Goal: Task Accomplishment & Management: Complete application form

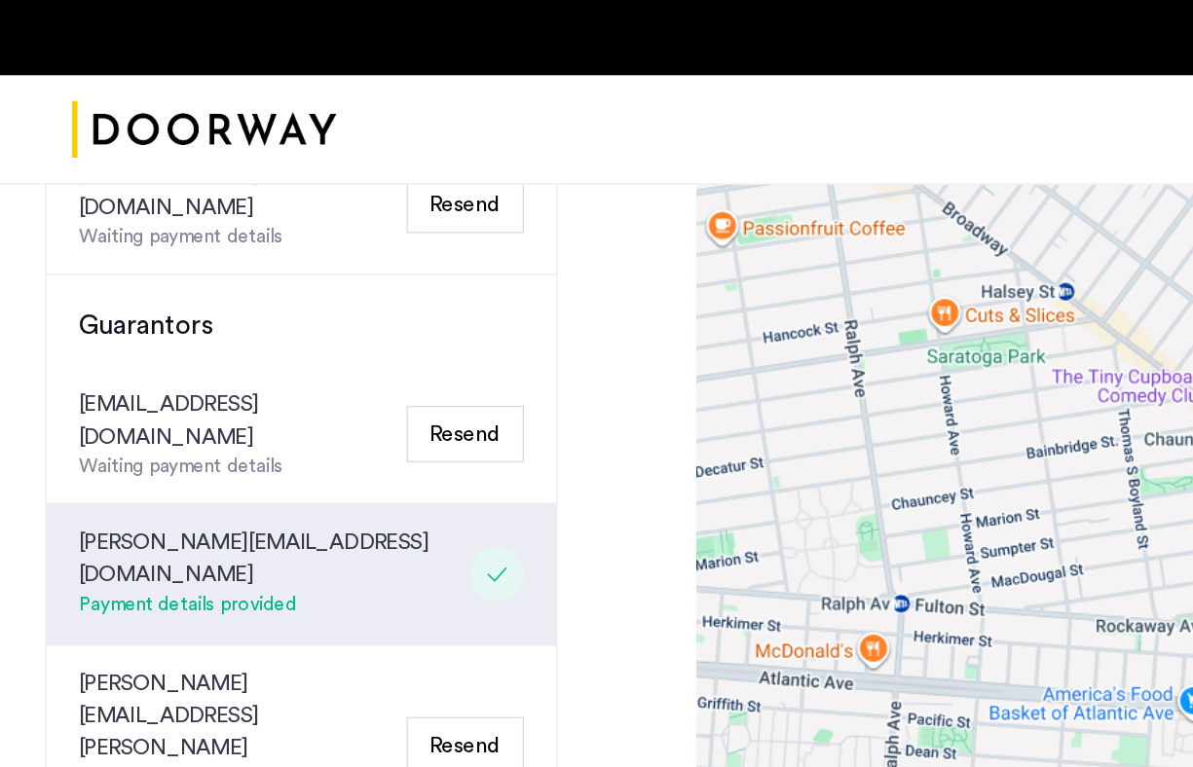
scroll to position [778, 0]
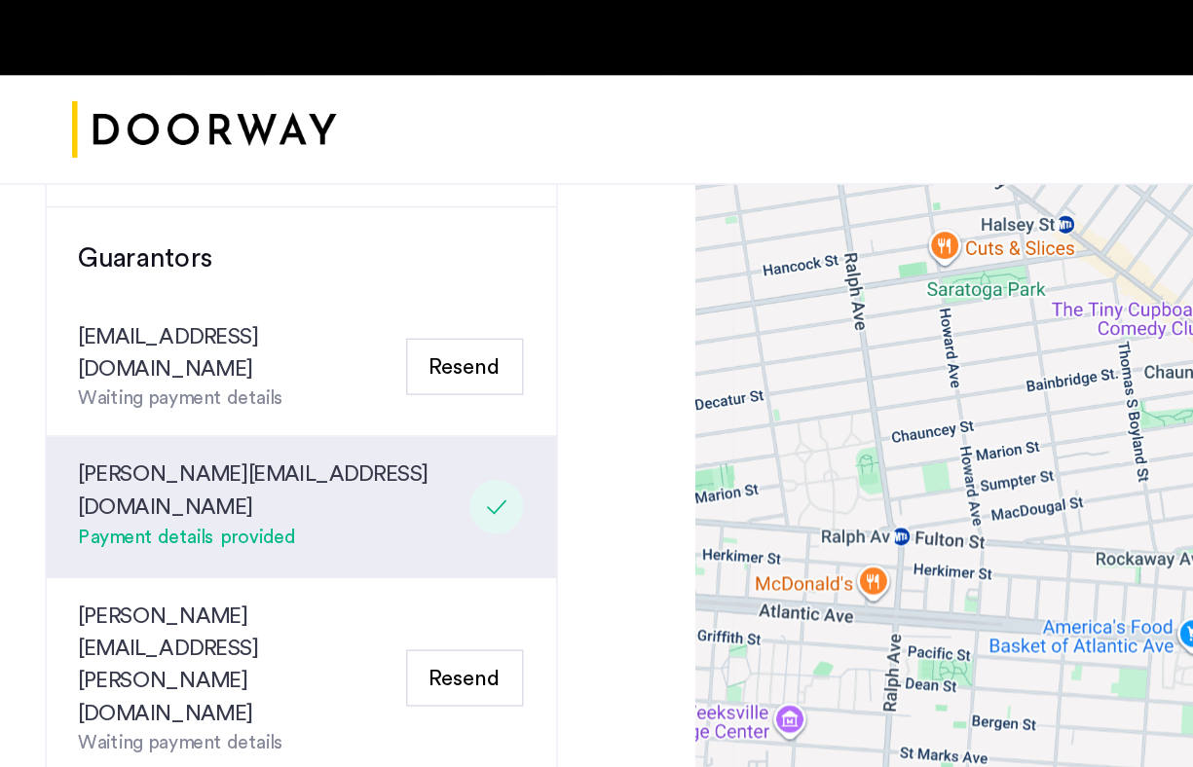
scroll to position [827, 0]
click at [344, 245] on button "Resend" at bounding box center [346, 265] width 85 height 41
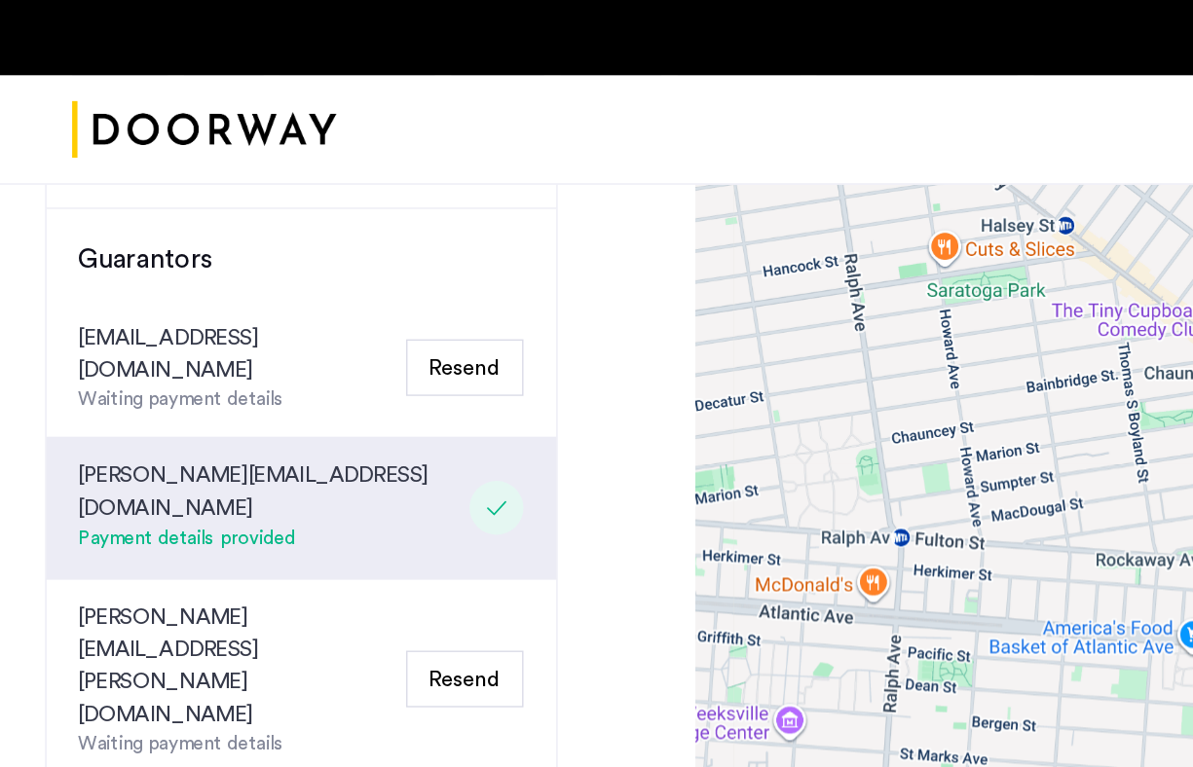
click at [344, 245] on button "Resend" at bounding box center [346, 265] width 85 height 41
click at [337, 470] on button "Resend" at bounding box center [346, 490] width 85 height 41
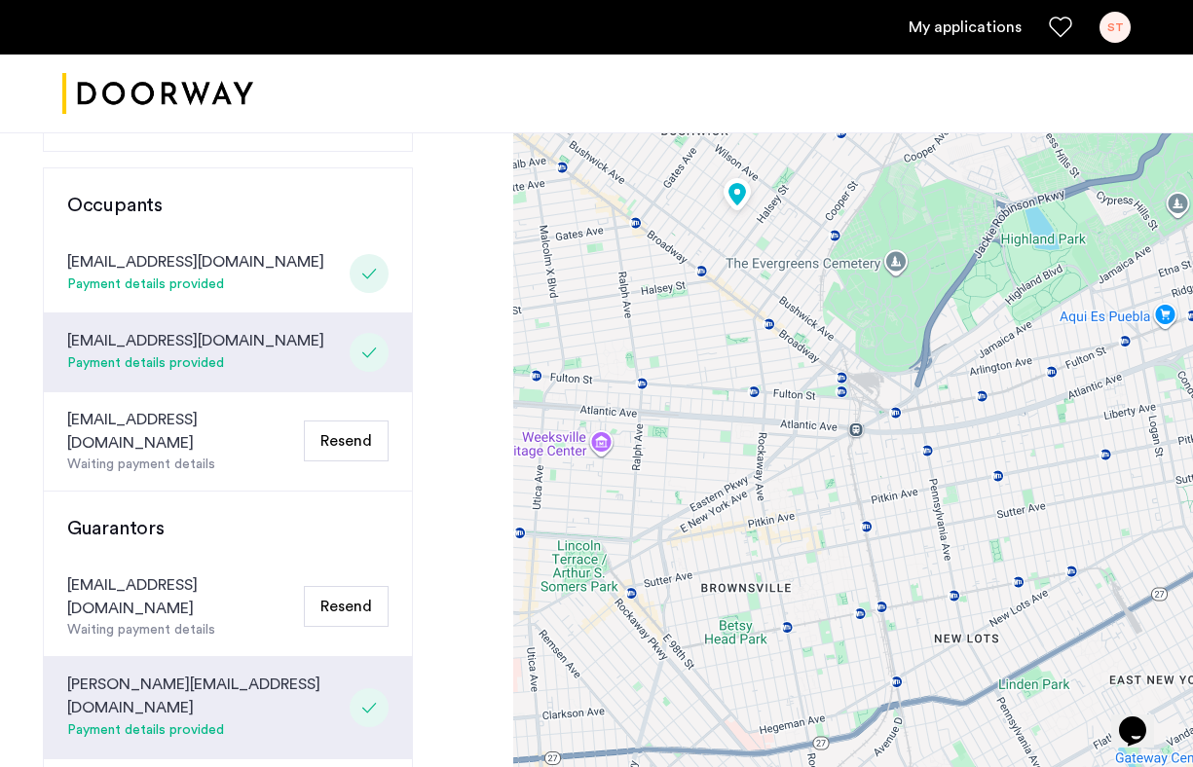
scroll to position [530, 0]
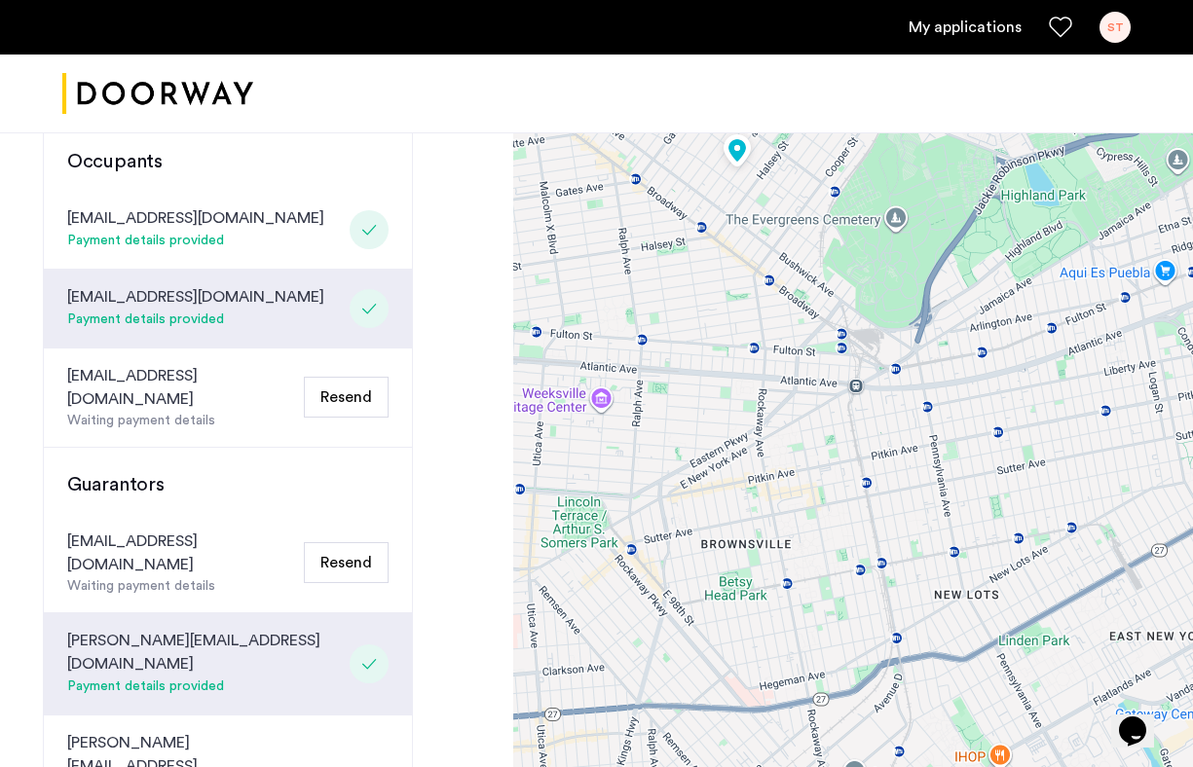
click at [327, 542] on button "Resend" at bounding box center [346, 562] width 85 height 41
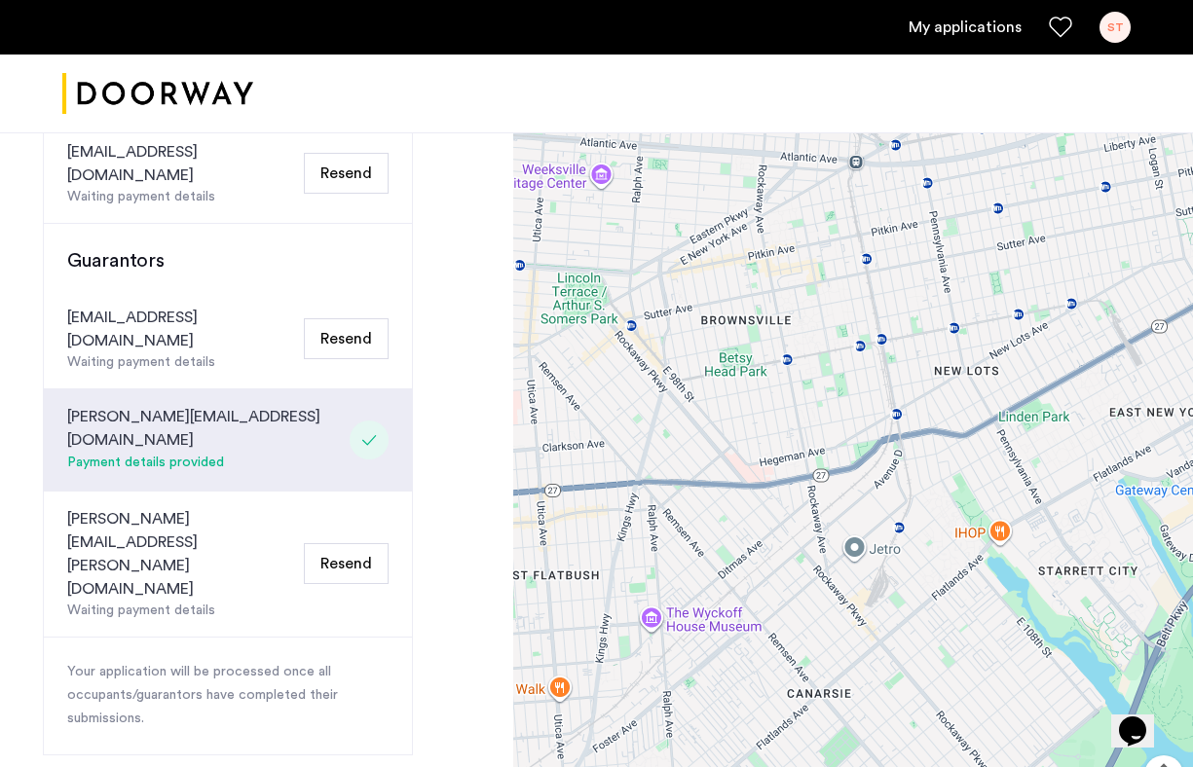
scroll to position [757, 0]
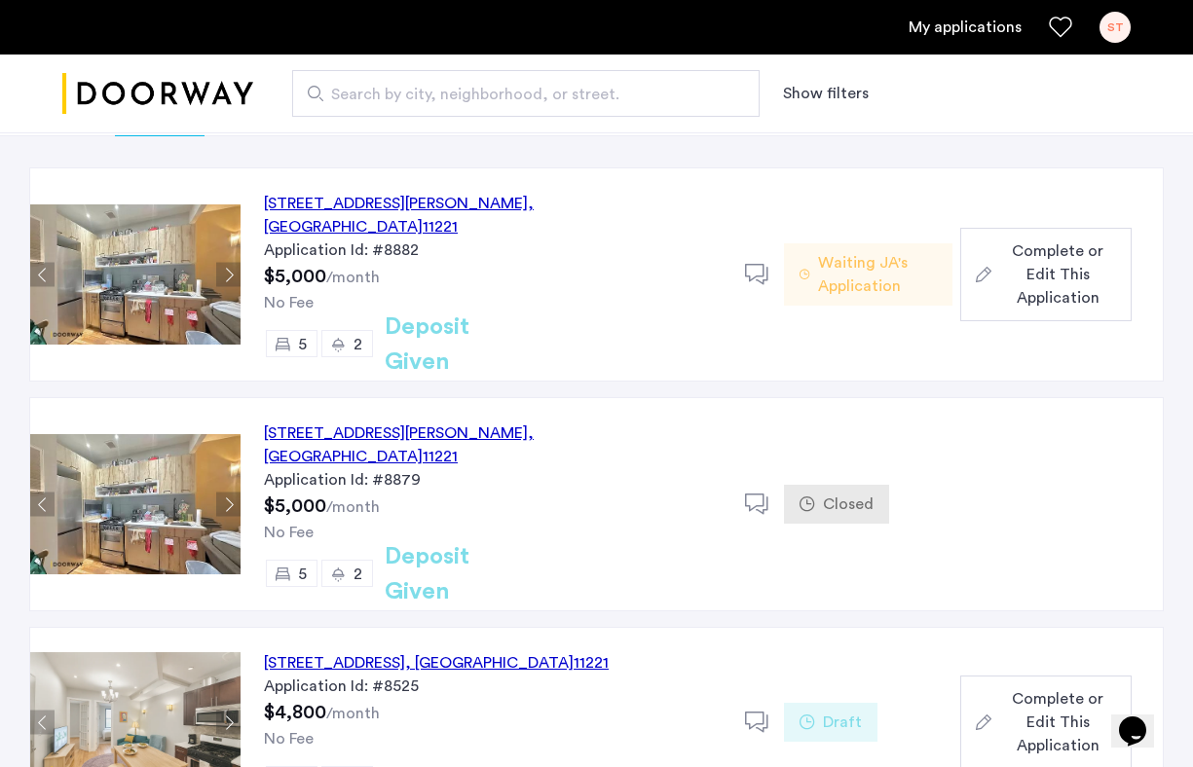
scroll to position [152, 0]
click at [468, 207] on div "[STREET_ADDRESS][PERSON_NAME]" at bounding box center [493, 216] width 458 height 47
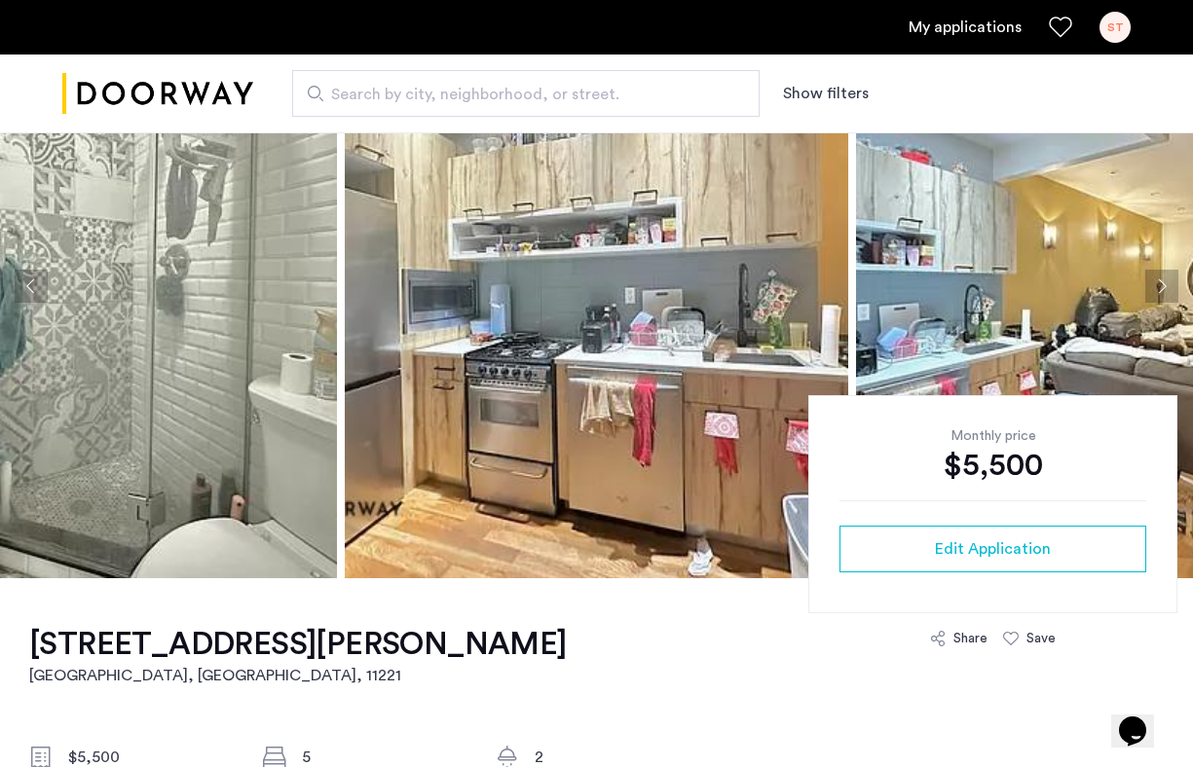
scroll to position [139, 0]
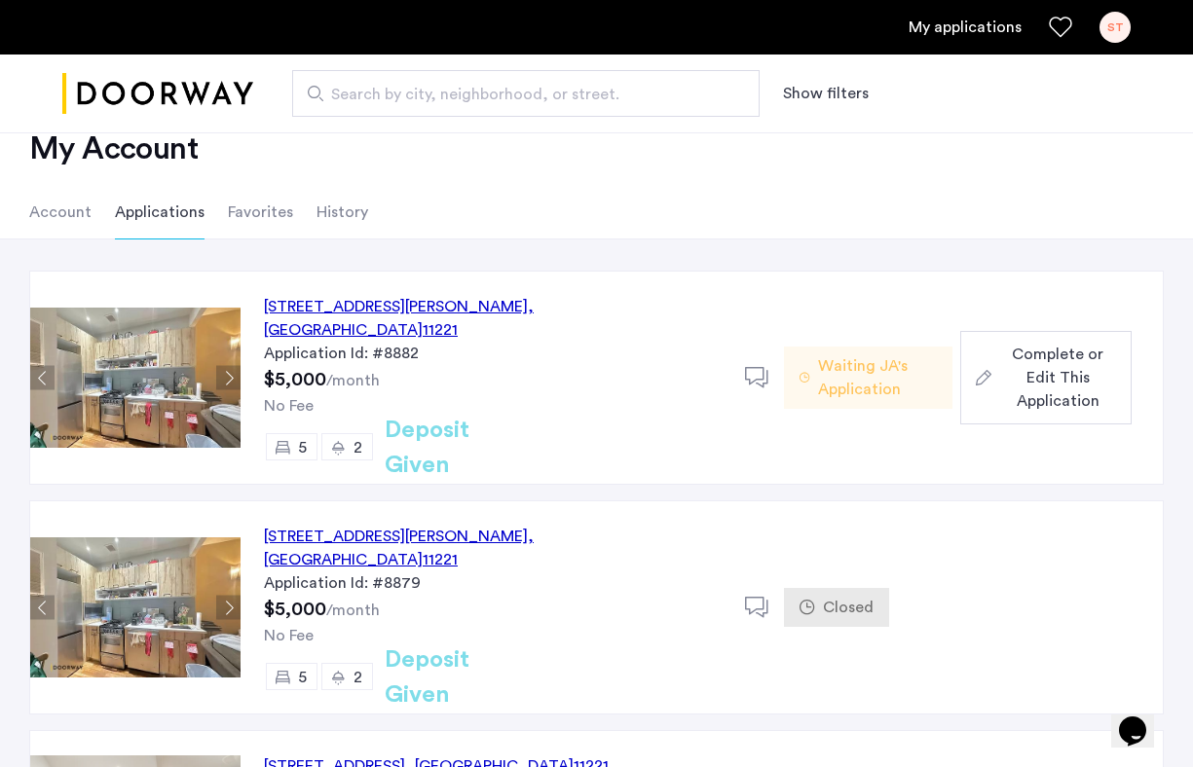
scroll to position [52, 0]
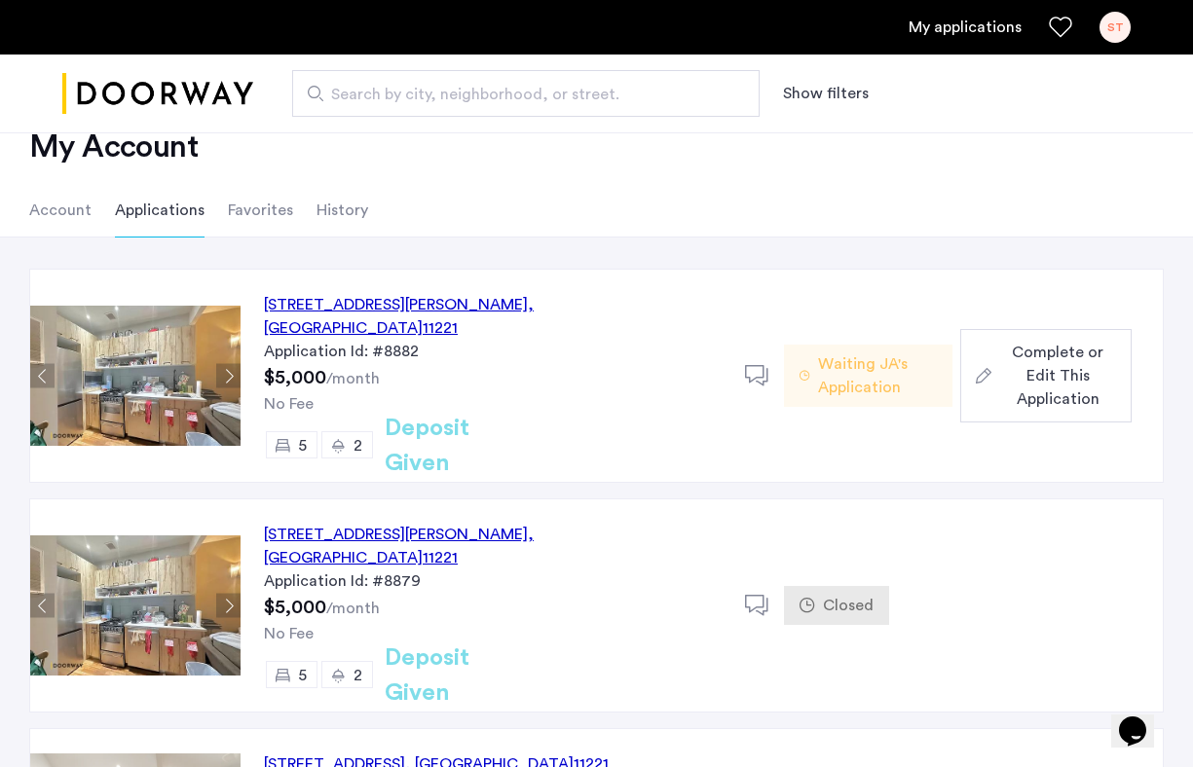
click at [1037, 341] on span "Complete or Edit This Application" at bounding box center [1057, 376] width 117 height 70
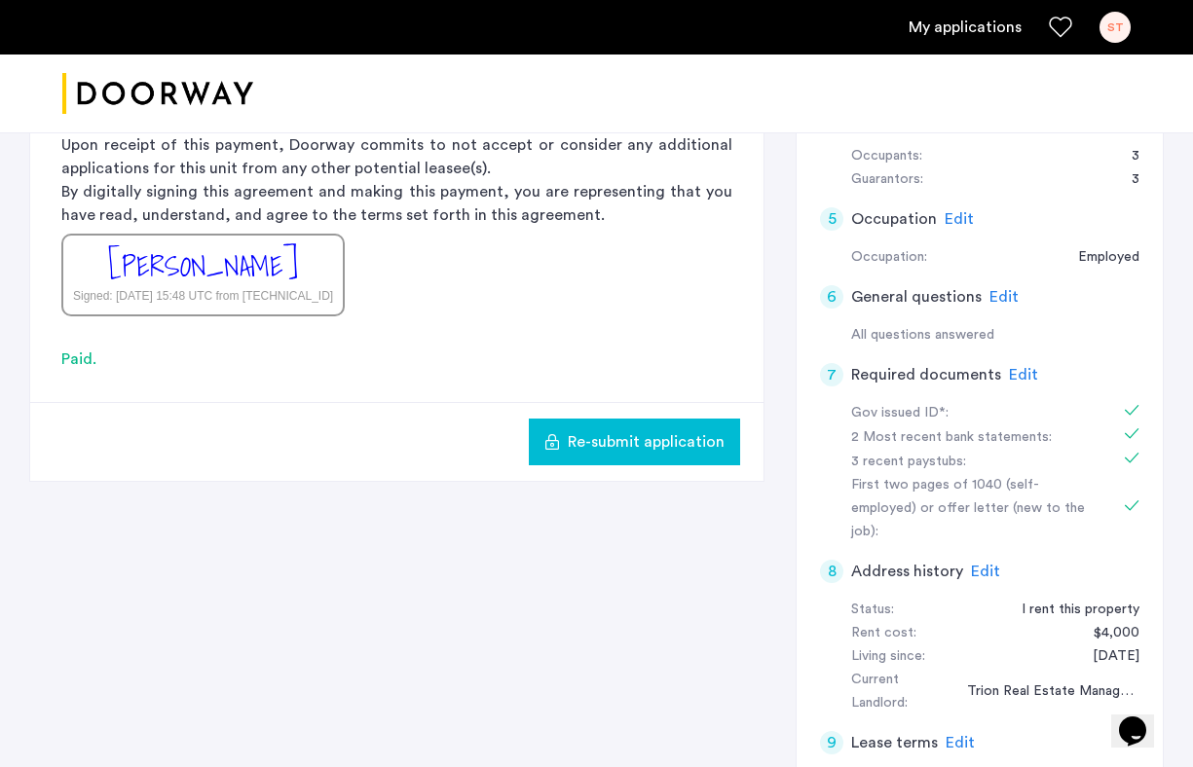
scroll to position [493, 0]
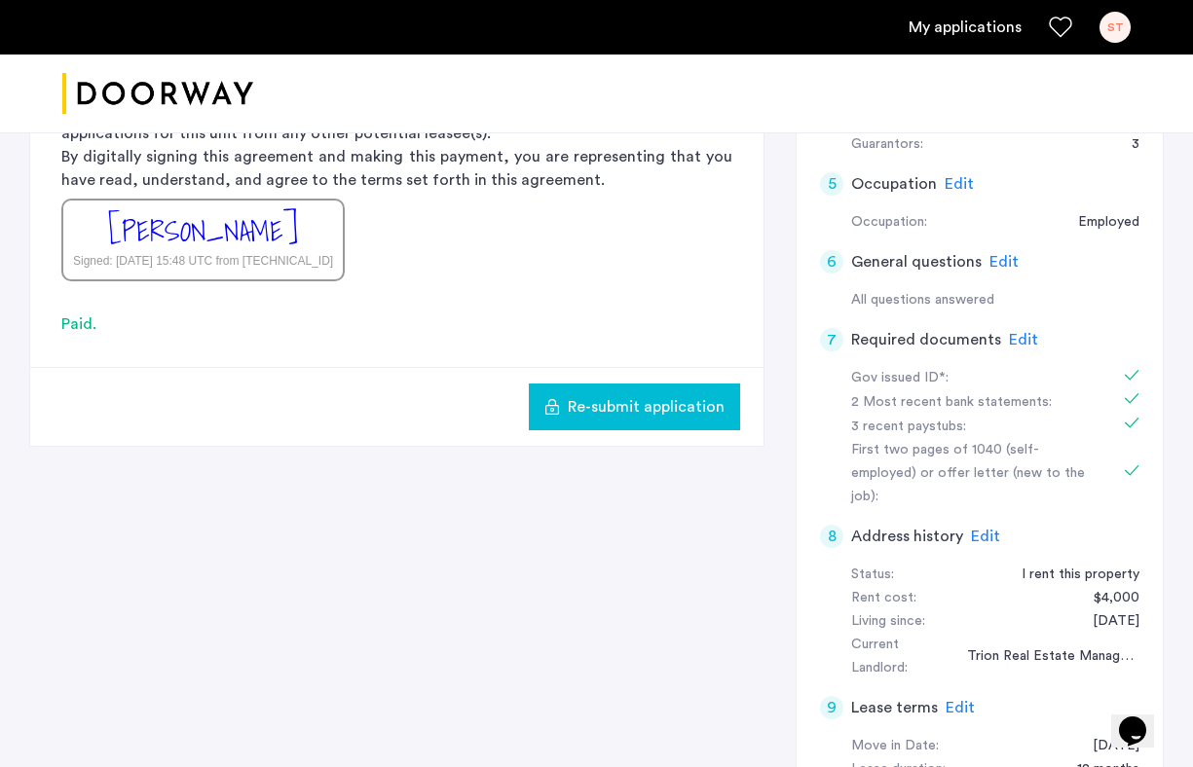
click at [1138, 151] on div "3" at bounding box center [1125, 144] width 27 height 23
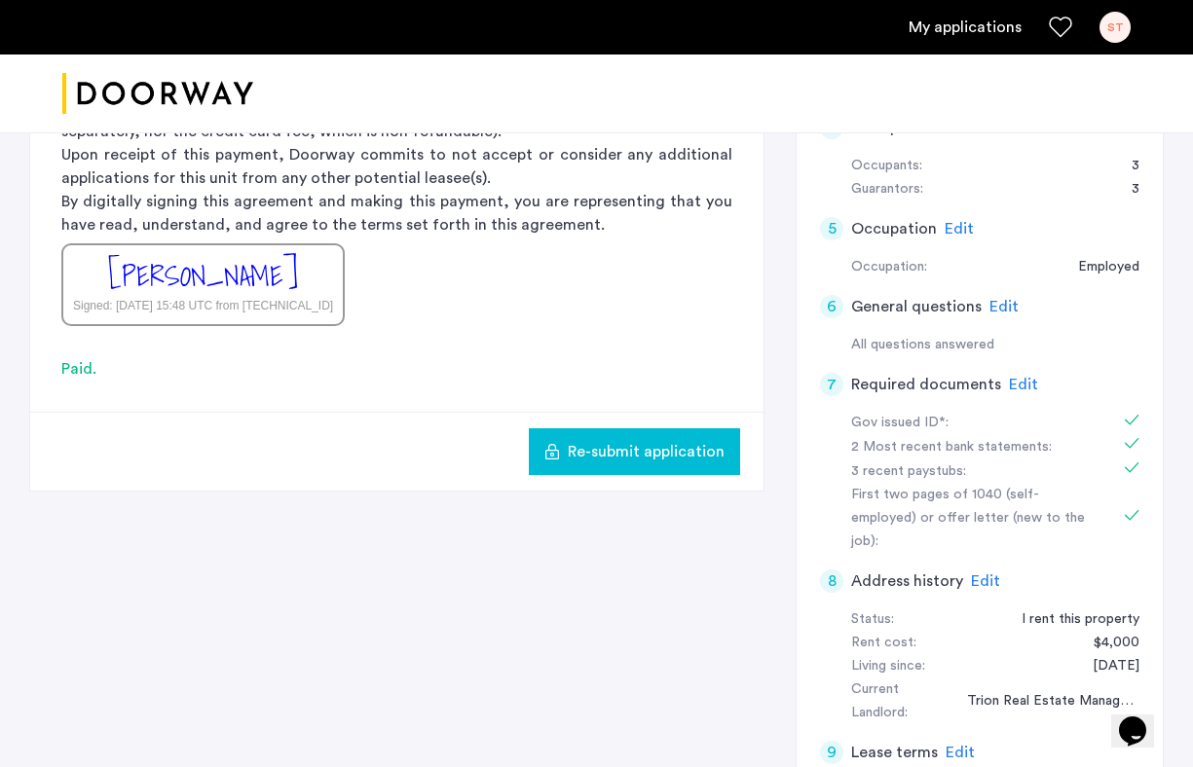
scroll to position [433, 0]
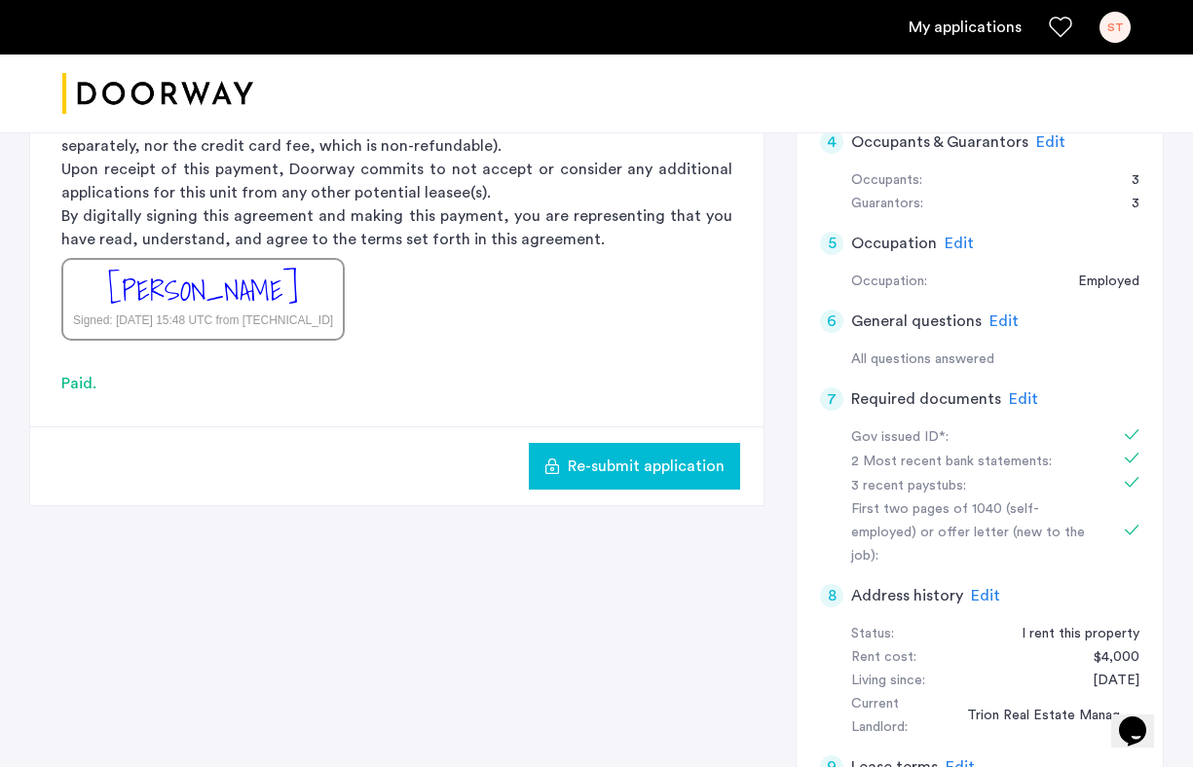
click at [1047, 143] on span "Edit" at bounding box center [1050, 142] width 29 height 16
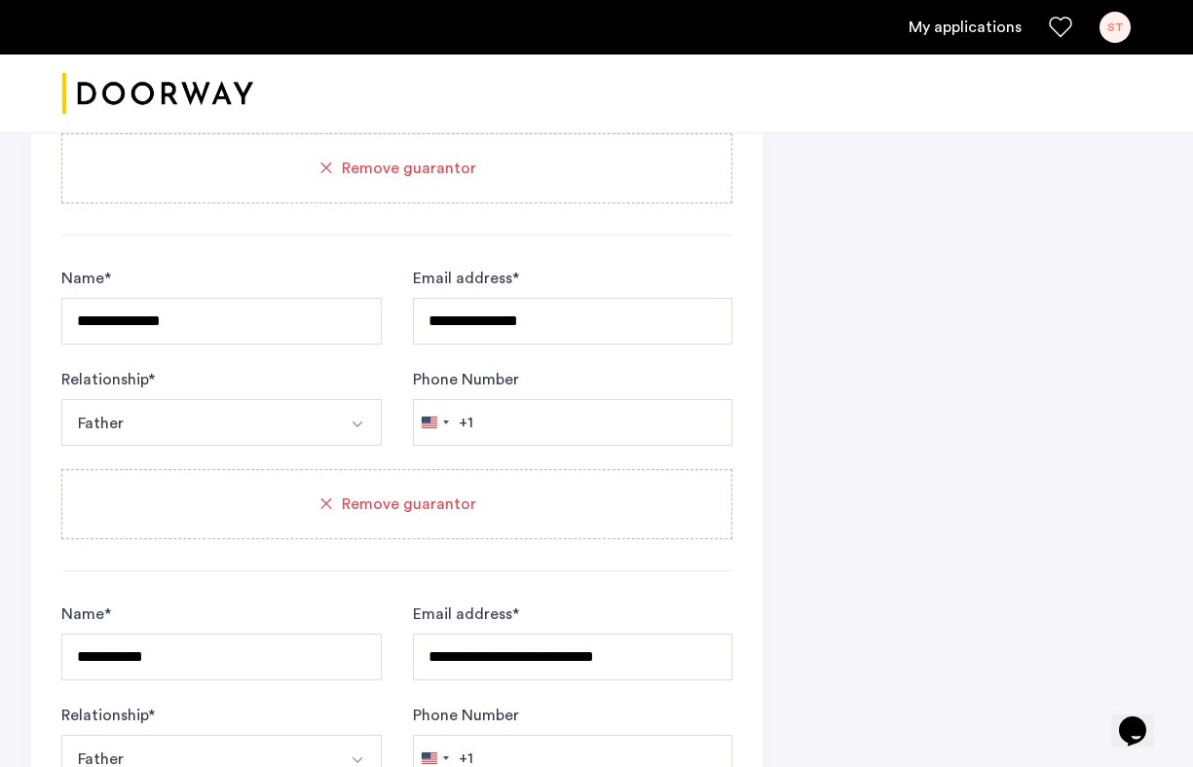
scroll to position [1869, 0]
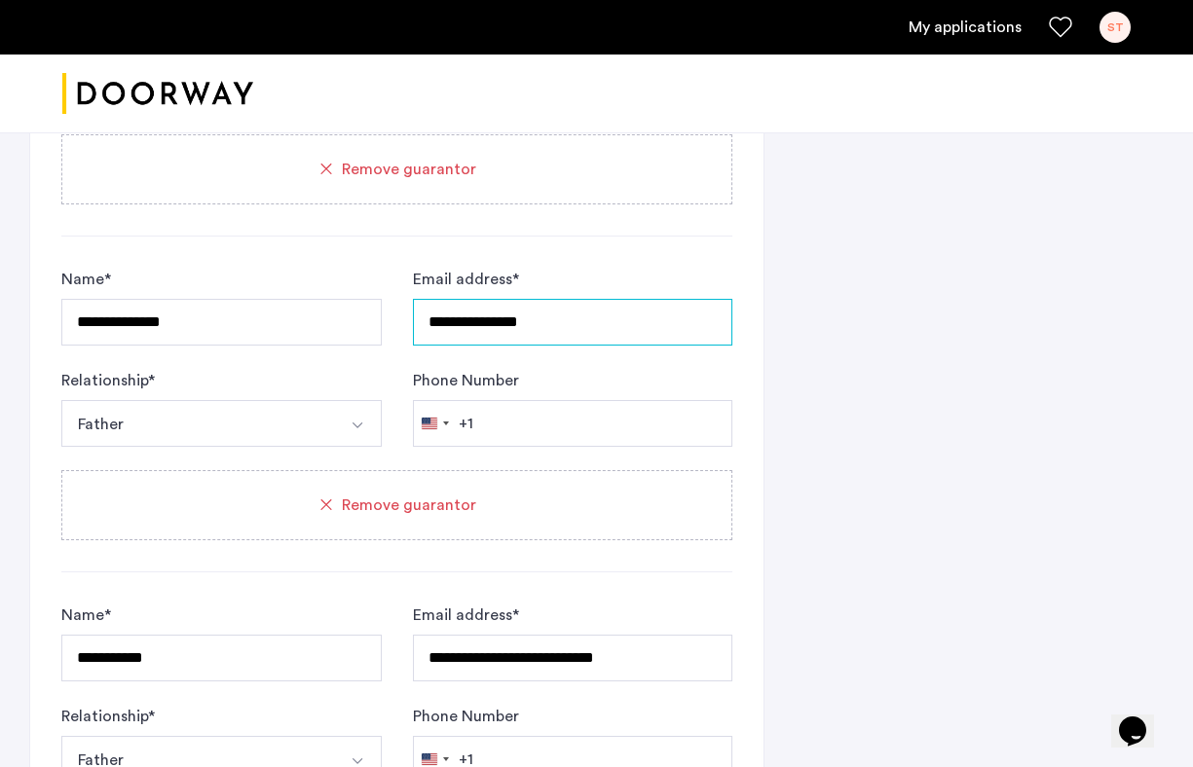
click at [595, 328] on input "**********" at bounding box center [573, 322] width 320 height 47
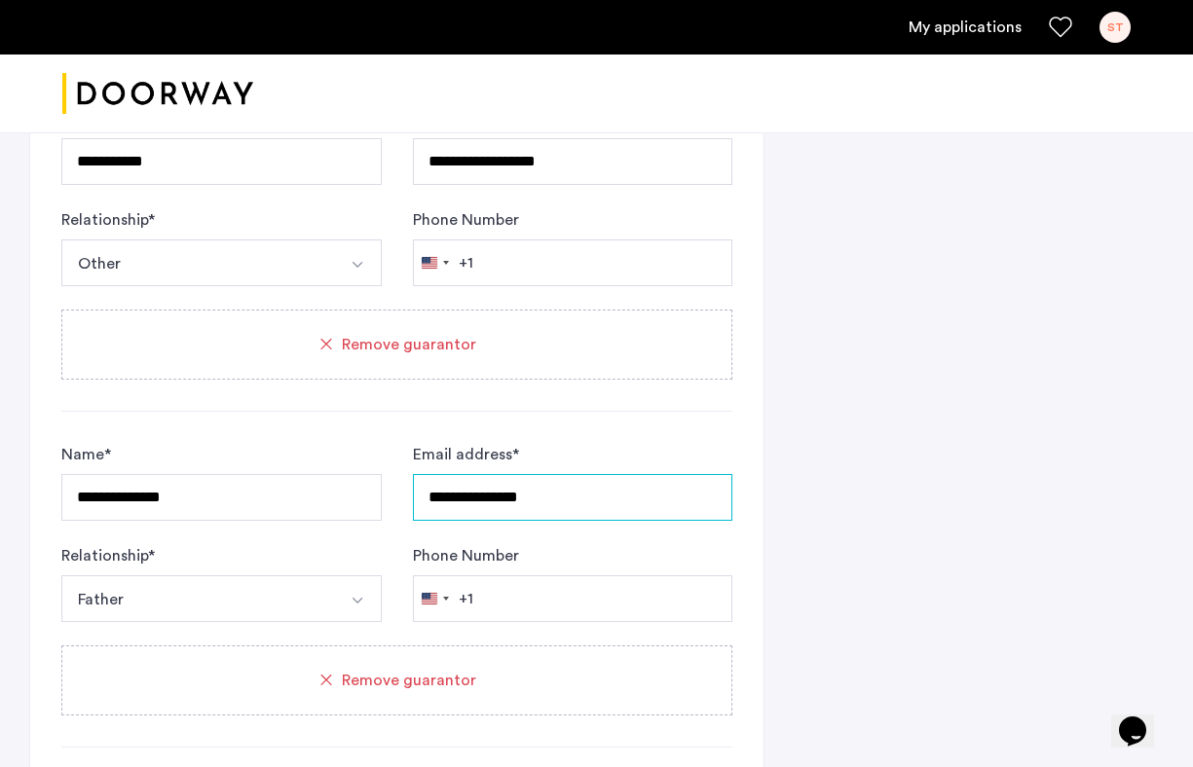
scroll to position [1687, 0]
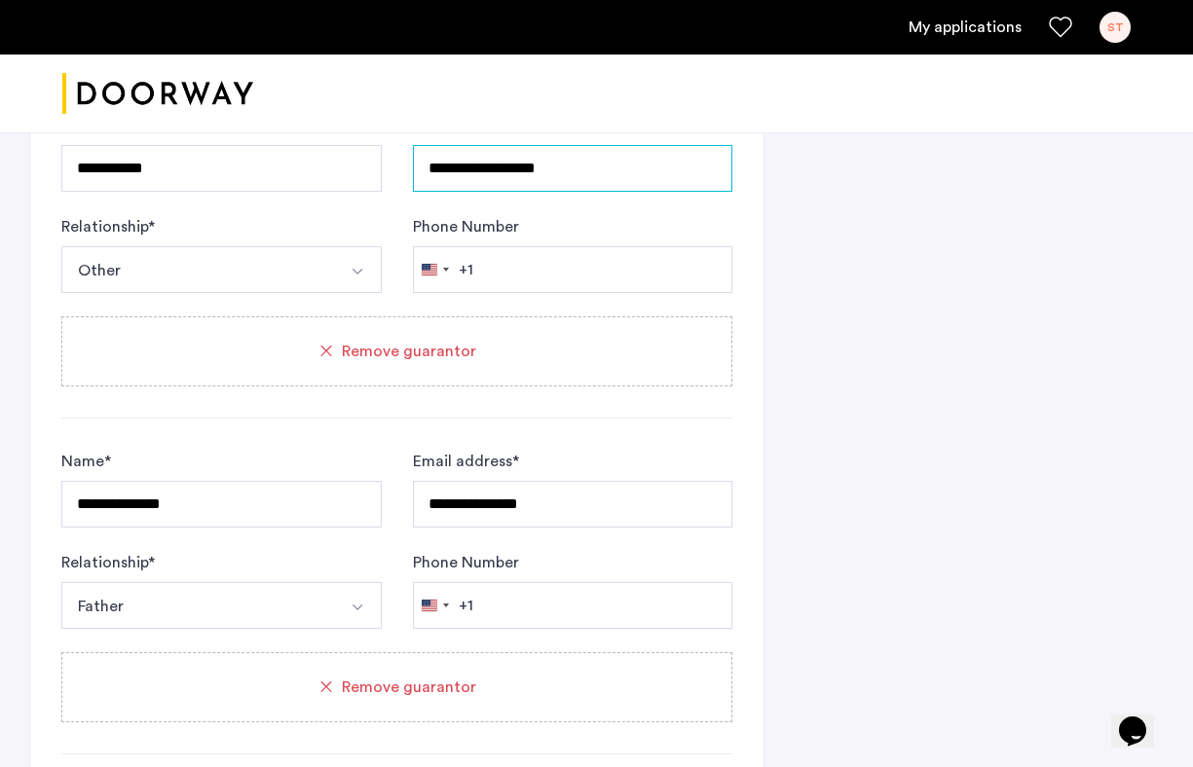
click at [604, 175] on input "**********" at bounding box center [573, 168] width 320 height 47
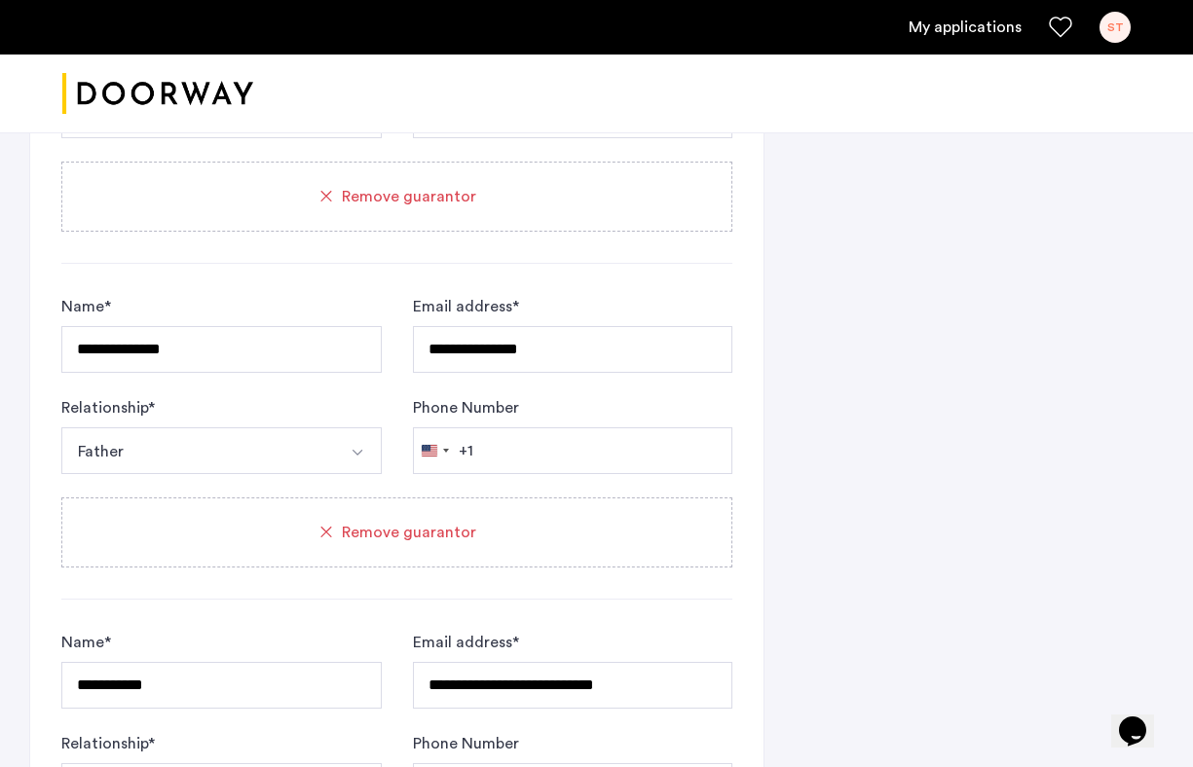
scroll to position [1898, 0]
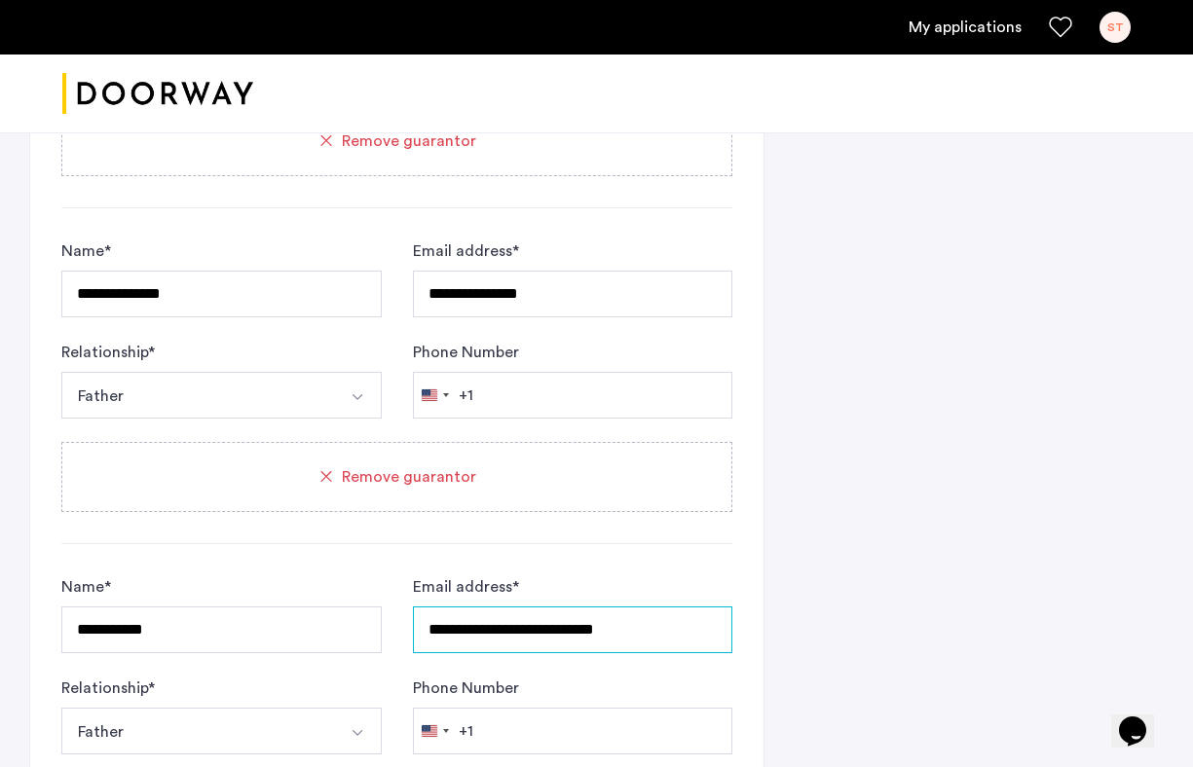
click at [674, 638] on input "**********" at bounding box center [573, 630] width 320 height 47
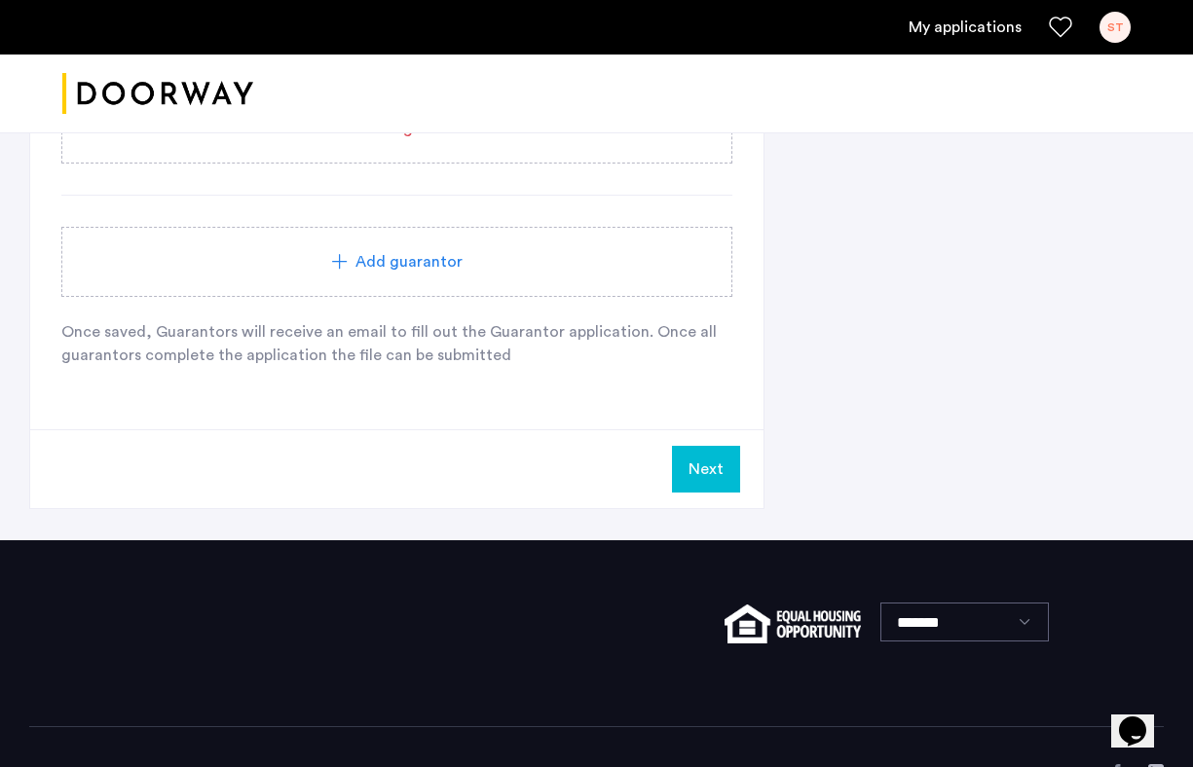
scroll to position [2641, 0]
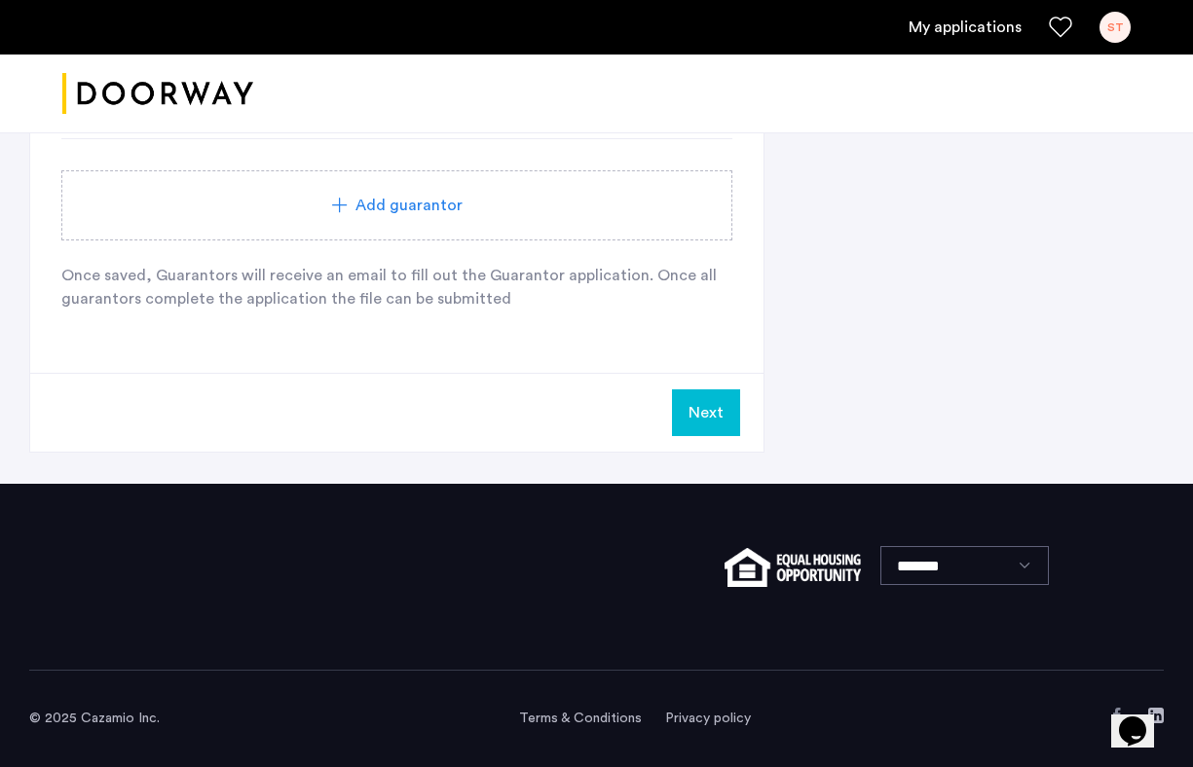
click at [684, 413] on button "Next" at bounding box center [706, 412] width 68 height 47
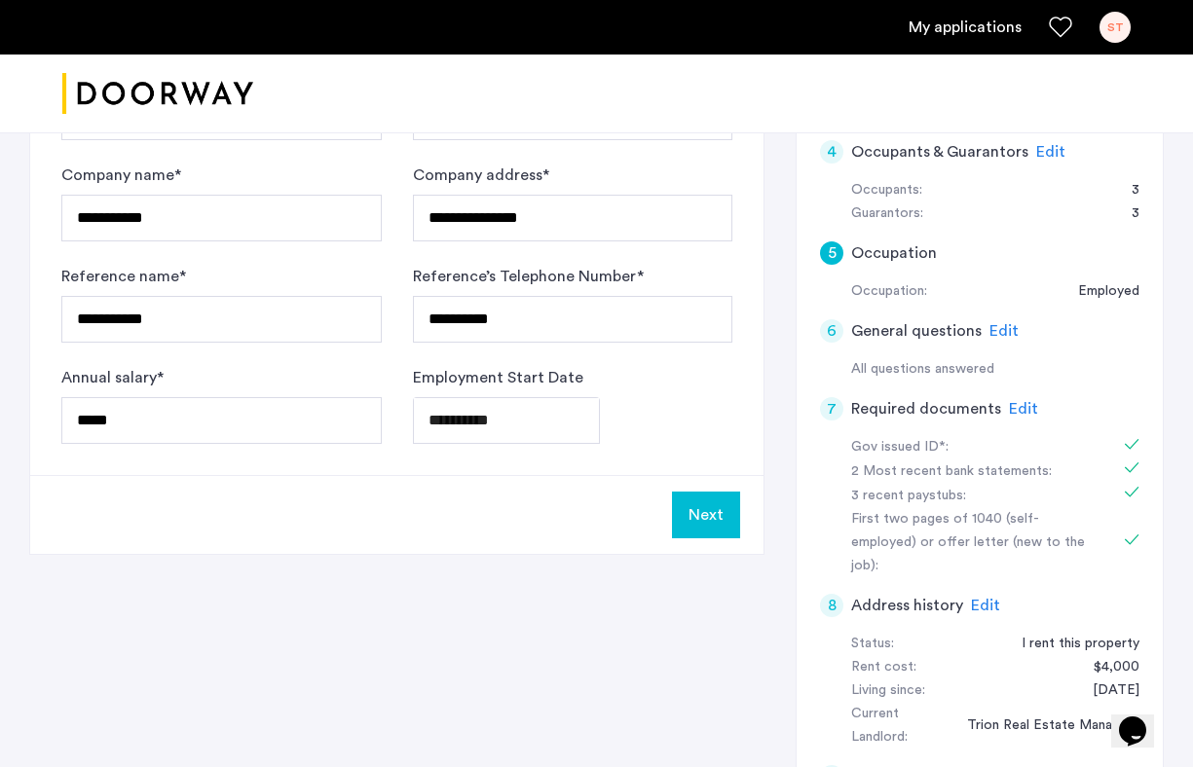
scroll to position [670, 0]
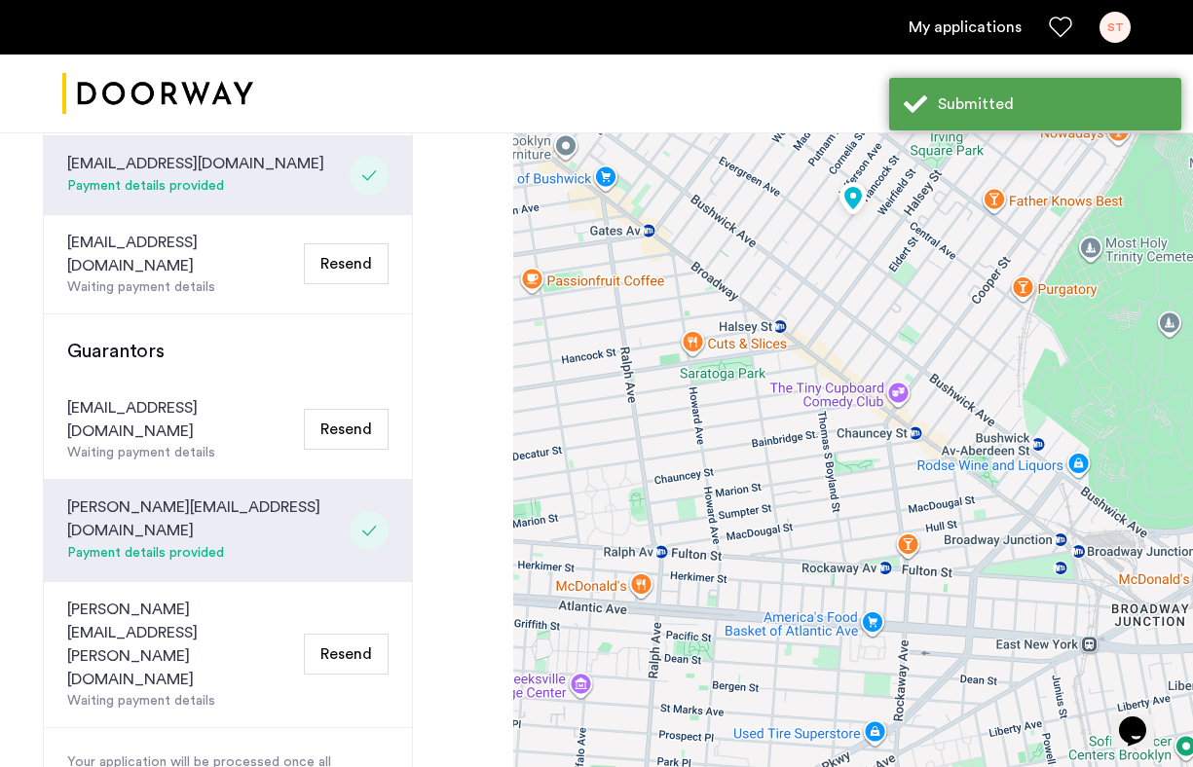
scroll to position [670, 0]
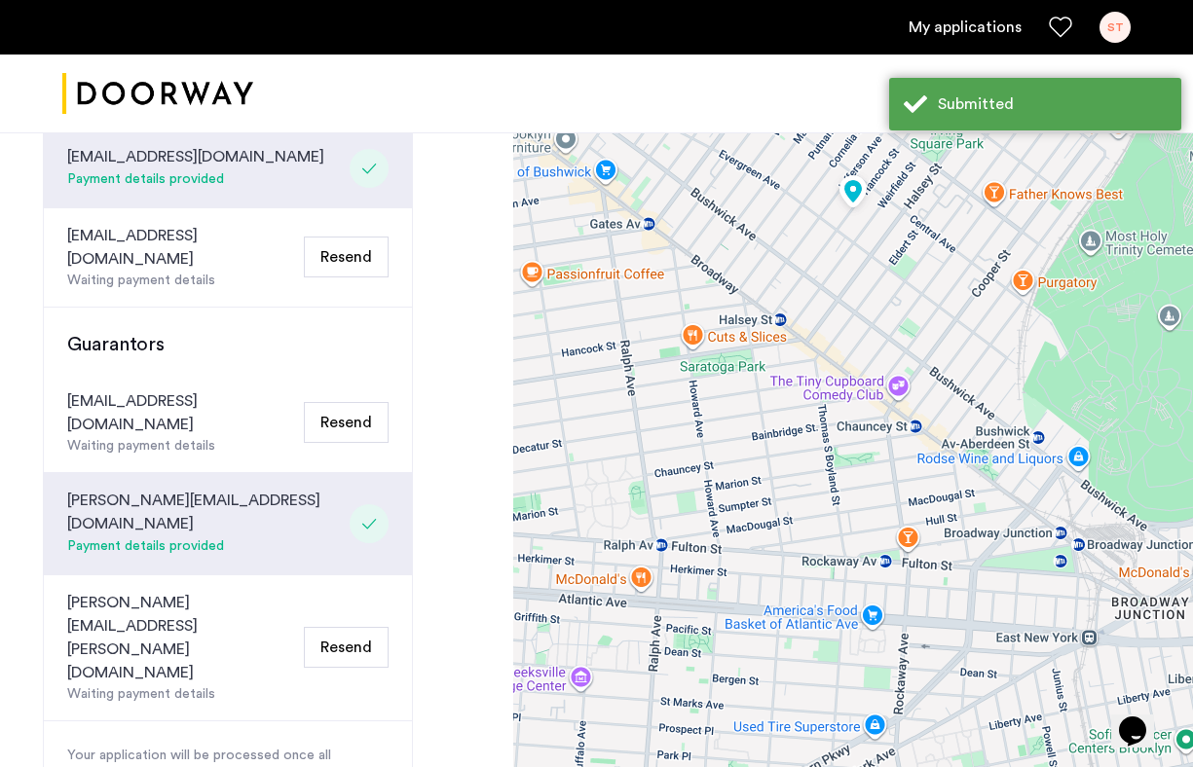
click at [348, 402] on button "Resend" at bounding box center [346, 422] width 85 height 41
click at [352, 402] on button "Resend" at bounding box center [346, 422] width 85 height 41
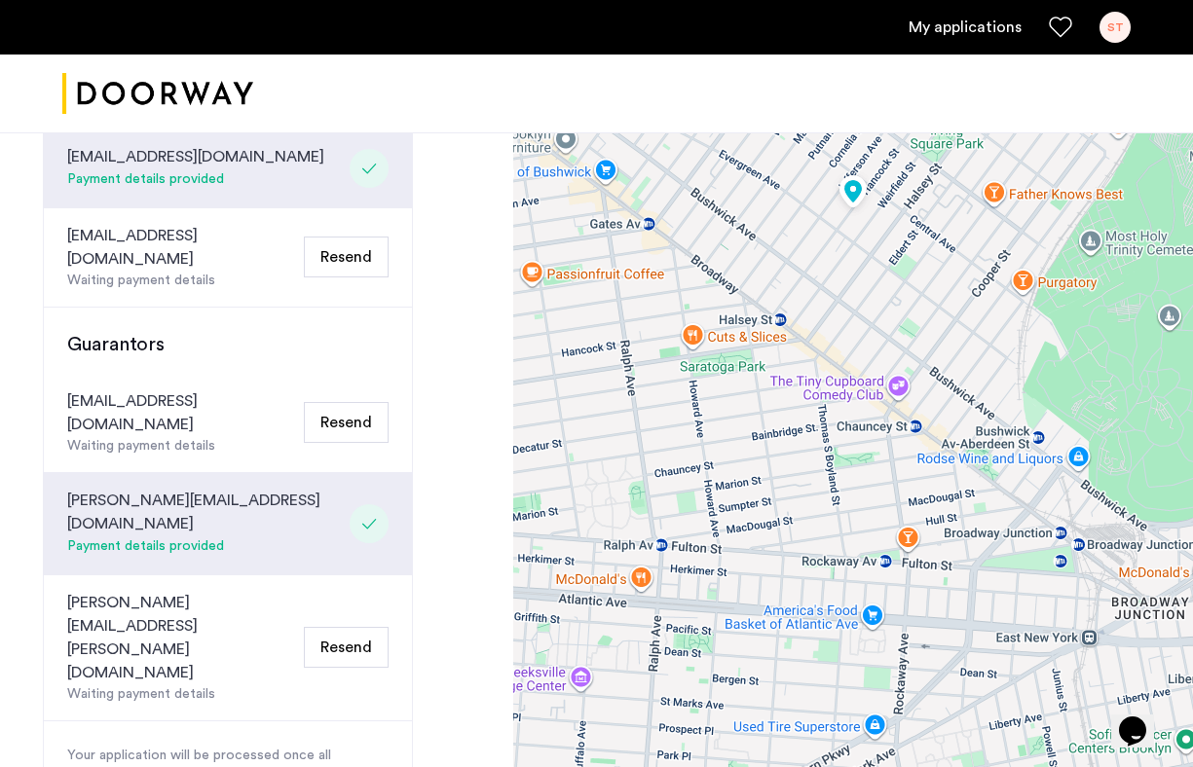
click at [352, 402] on button "Resend" at bounding box center [346, 422] width 85 height 41
click at [362, 627] on button "Resend" at bounding box center [346, 647] width 85 height 41
click at [349, 402] on button "Resend" at bounding box center [346, 422] width 85 height 41
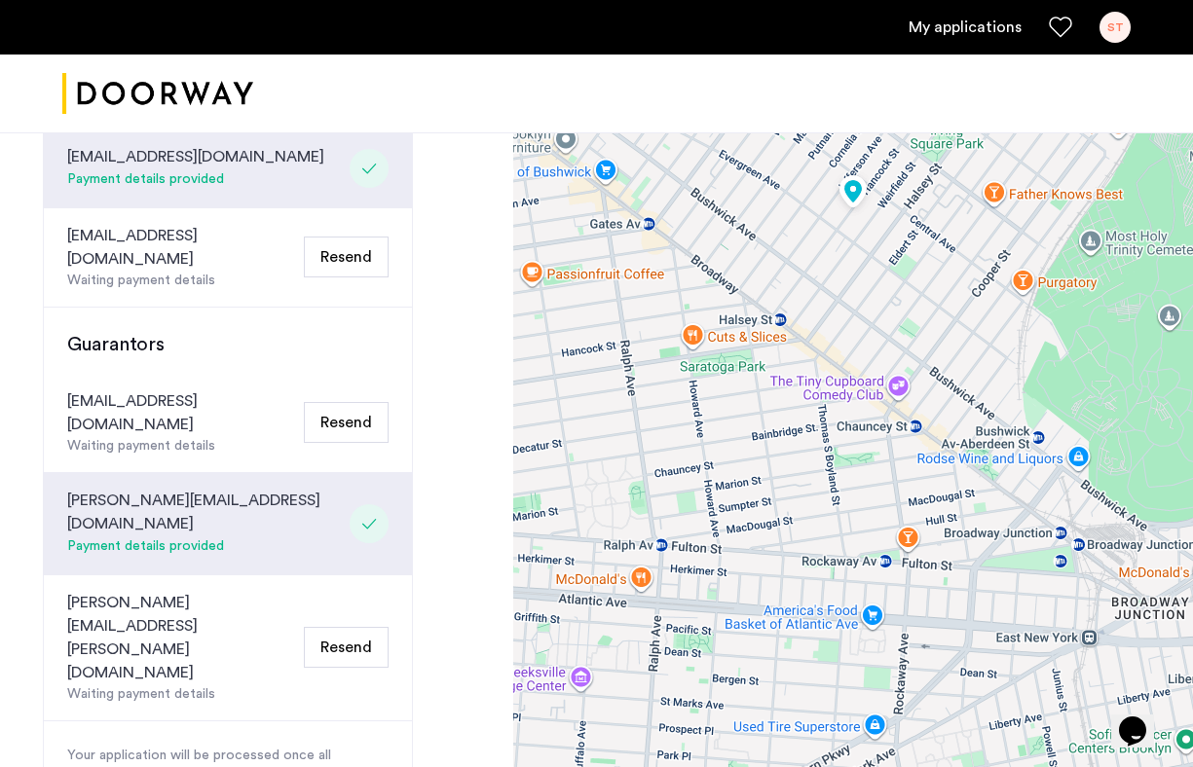
click at [351, 402] on button "Resend" at bounding box center [346, 422] width 85 height 41
click at [352, 627] on button "Resend" at bounding box center [346, 647] width 85 height 41
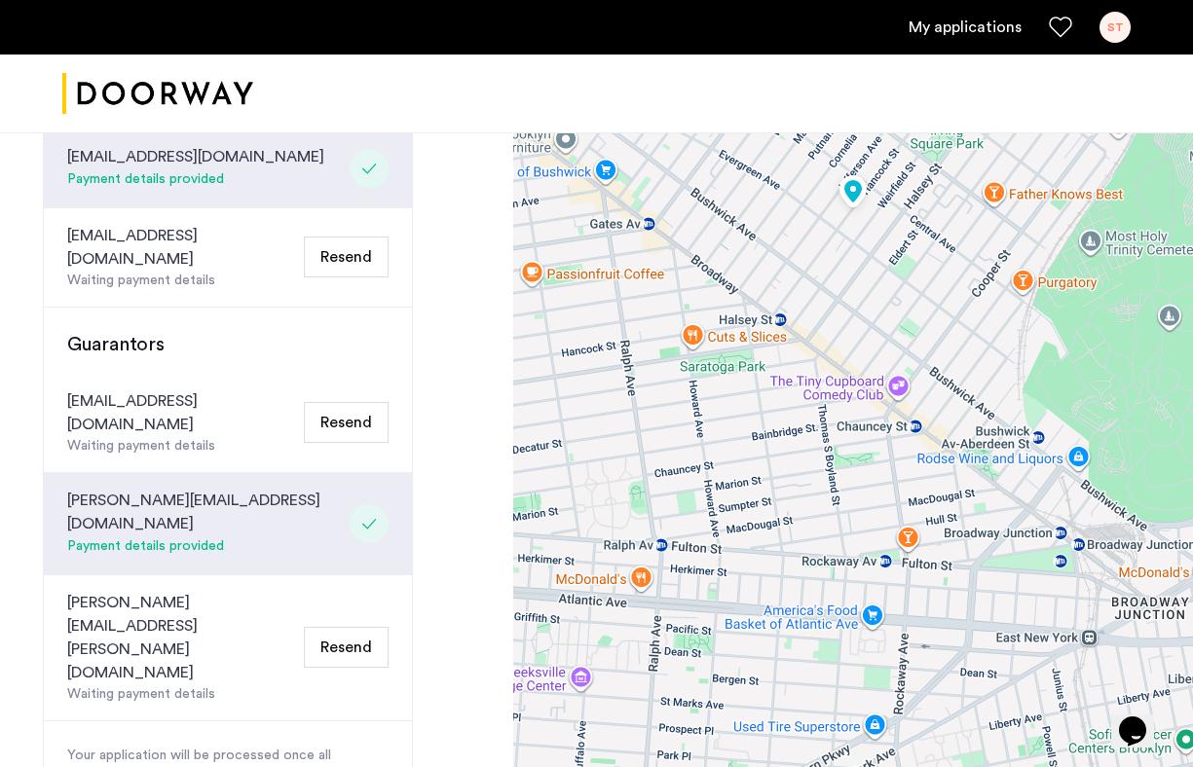
click at [351, 627] on button "Resend" at bounding box center [346, 647] width 85 height 41
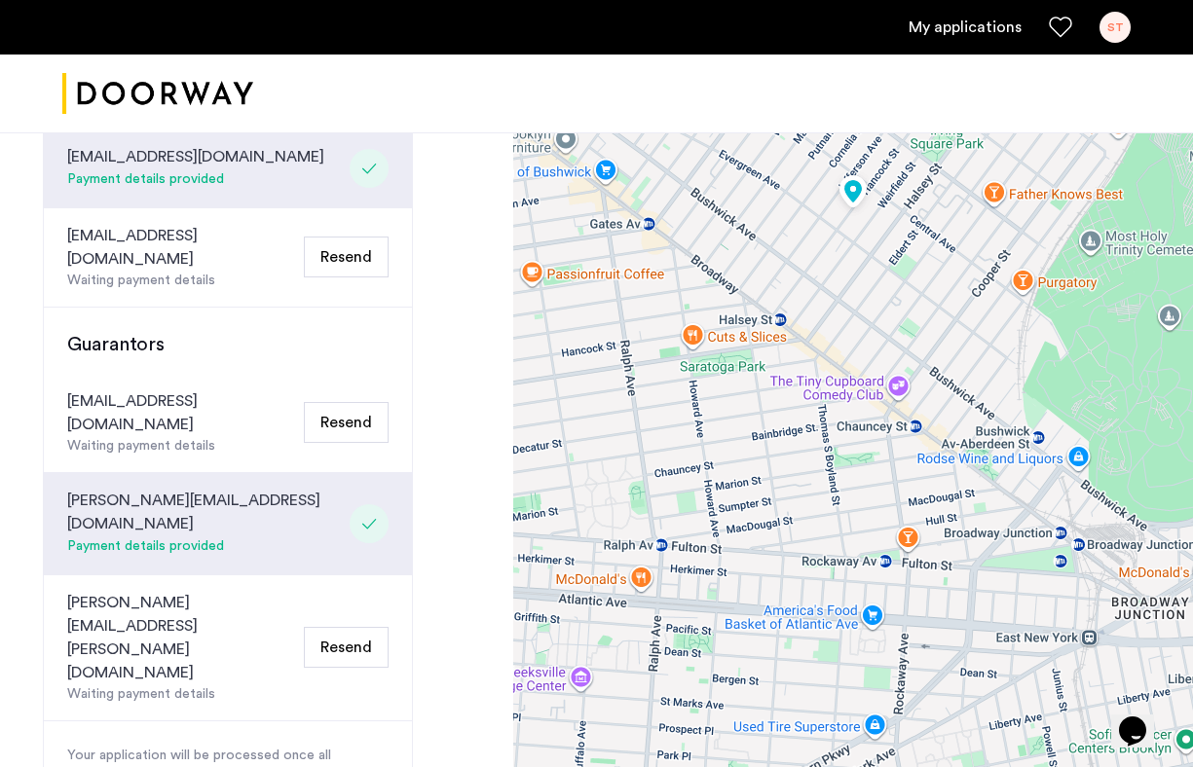
click at [351, 627] on button "Resend" at bounding box center [346, 647] width 85 height 41
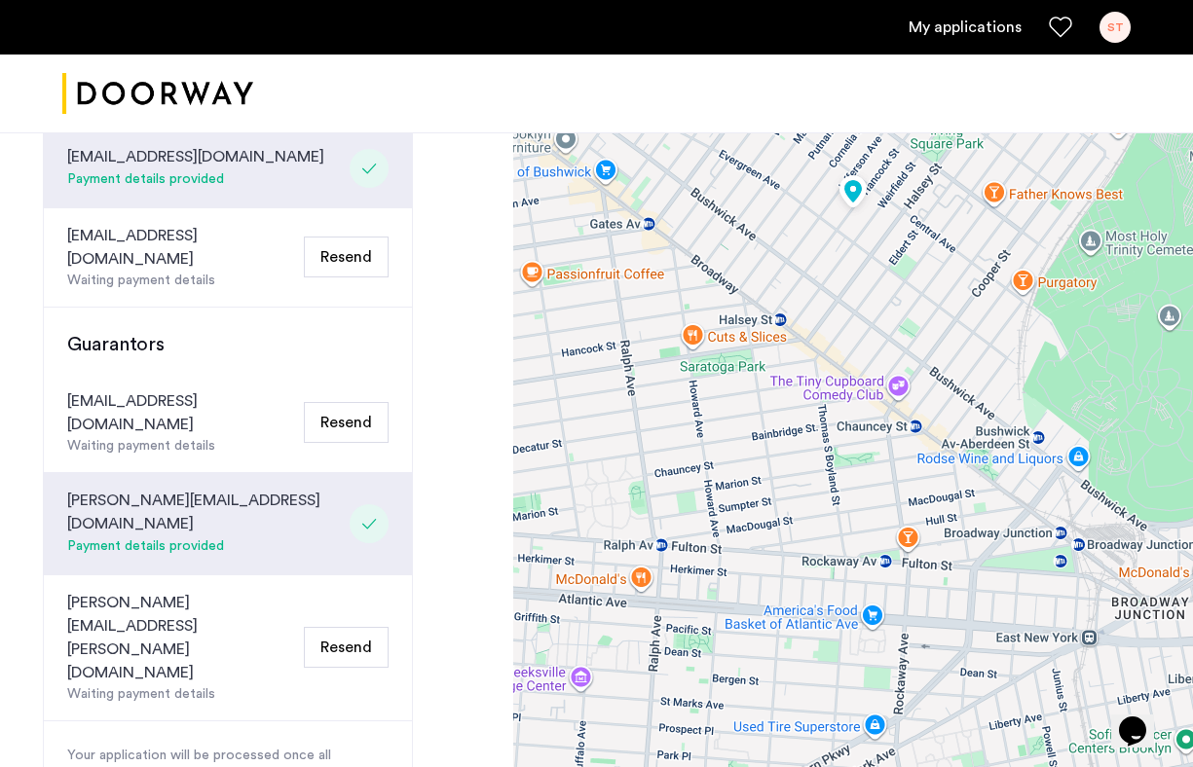
click at [351, 627] on button "Resend" at bounding box center [346, 647] width 85 height 41
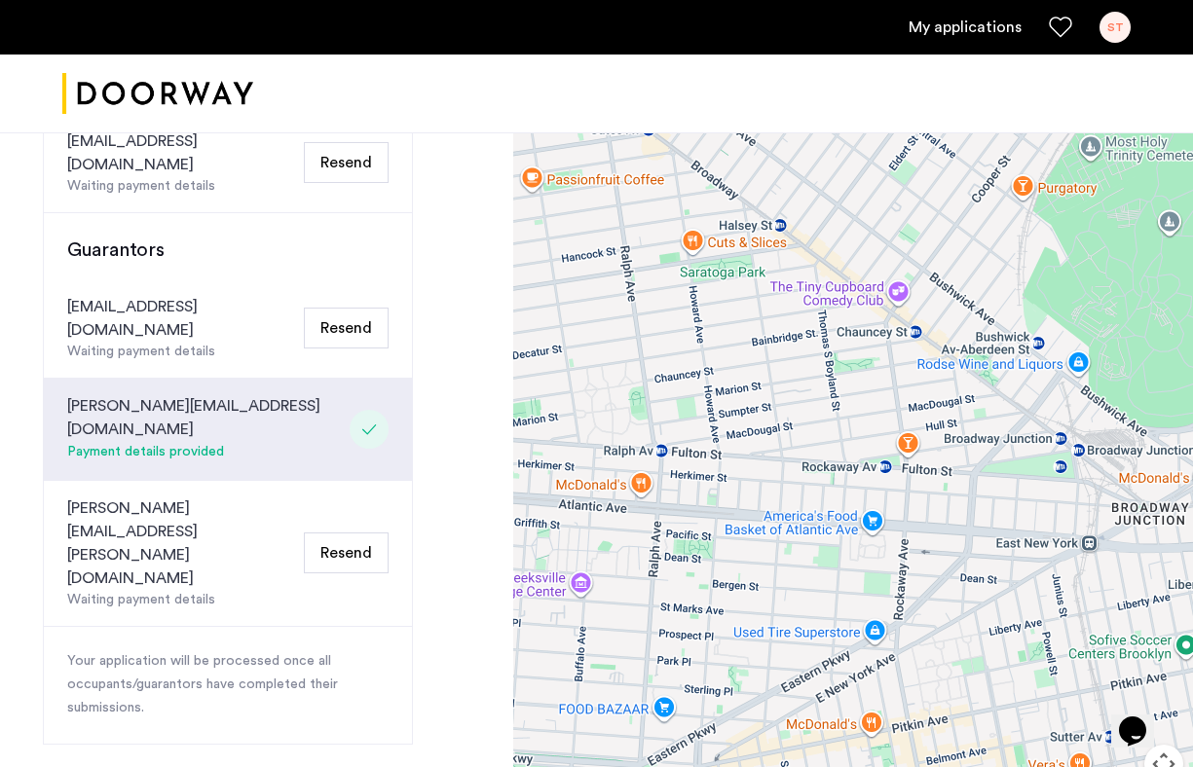
scroll to position [762, 0]
click at [349, 535] on button "Resend" at bounding box center [346, 555] width 85 height 41
click at [350, 535] on button "Resend" at bounding box center [346, 555] width 85 height 41
click at [114, 581] on div "Congratulations Thank you for submitting your application. A representative wil…" at bounding box center [228, 124] width 370 height 1385
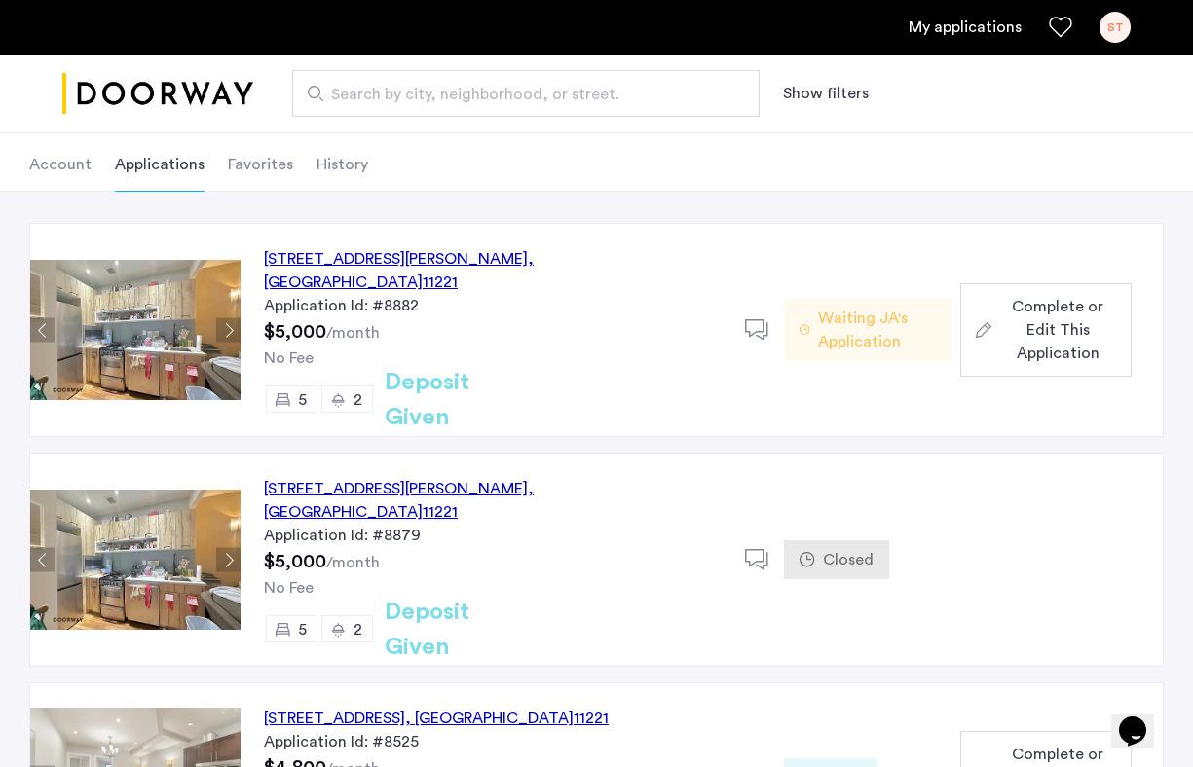
scroll to position [99, 0]
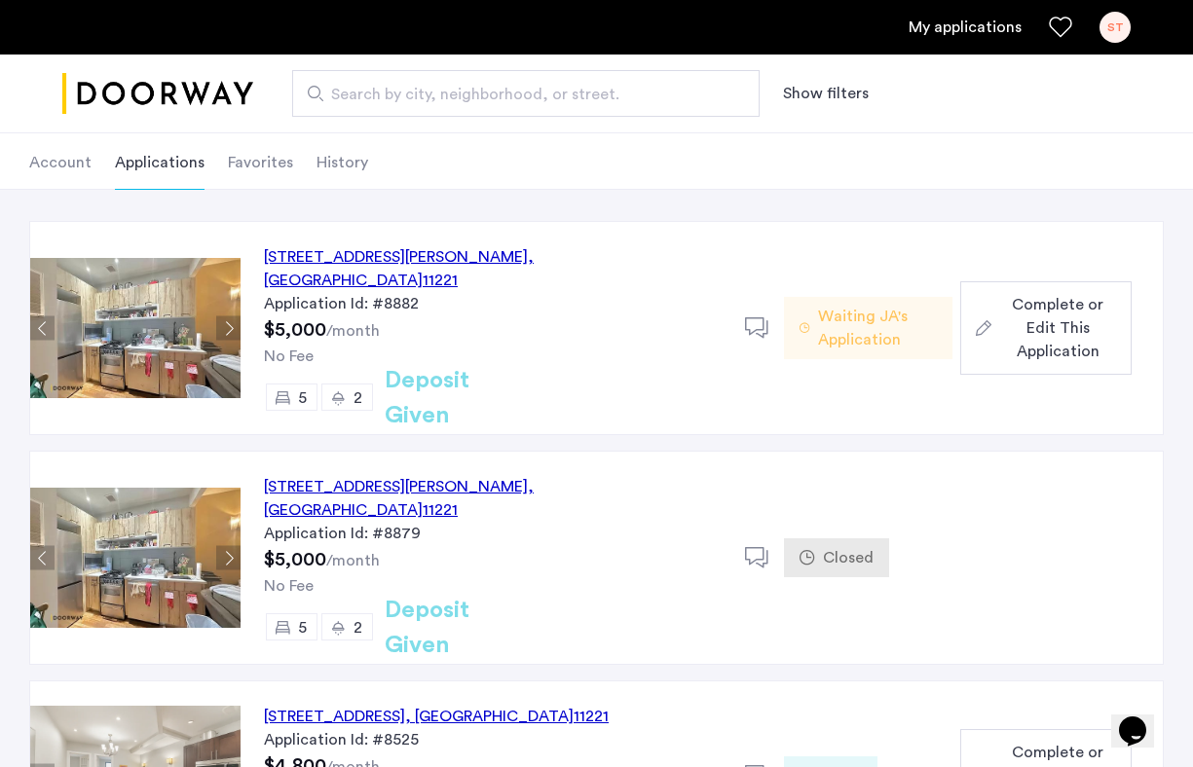
click at [351, 522] on div "Application Id: #8879" at bounding box center [493, 533] width 458 height 23
click at [523, 522] on div "Application Id: #8879" at bounding box center [493, 533] width 458 height 23
click at [523, 475] on div "1120 Hancock Street, Unit 2, Brooklyn , NY 11221" at bounding box center [493, 498] width 458 height 47
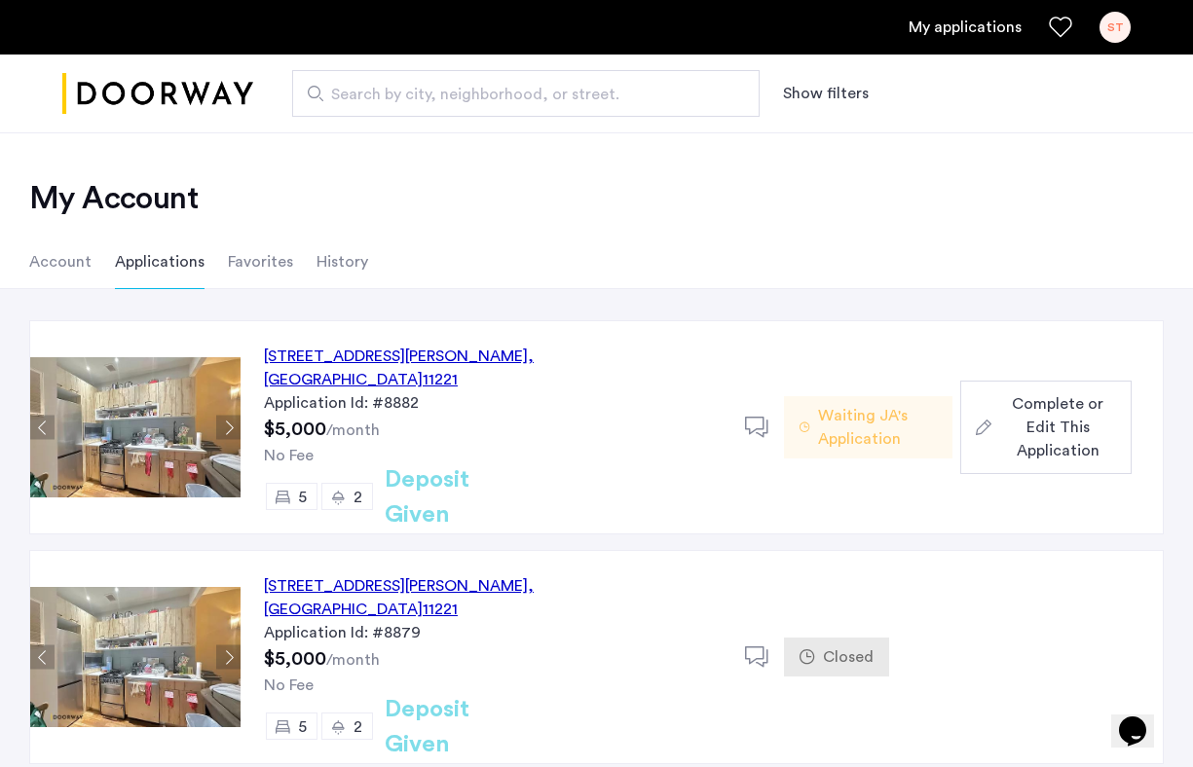
click at [503, 621] on div "Application Id: #8879" at bounding box center [493, 632] width 458 height 23
click at [494, 574] on div "[STREET_ADDRESS][PERSON_NAME]" at bounding box center [493, 597] width 458 height 47
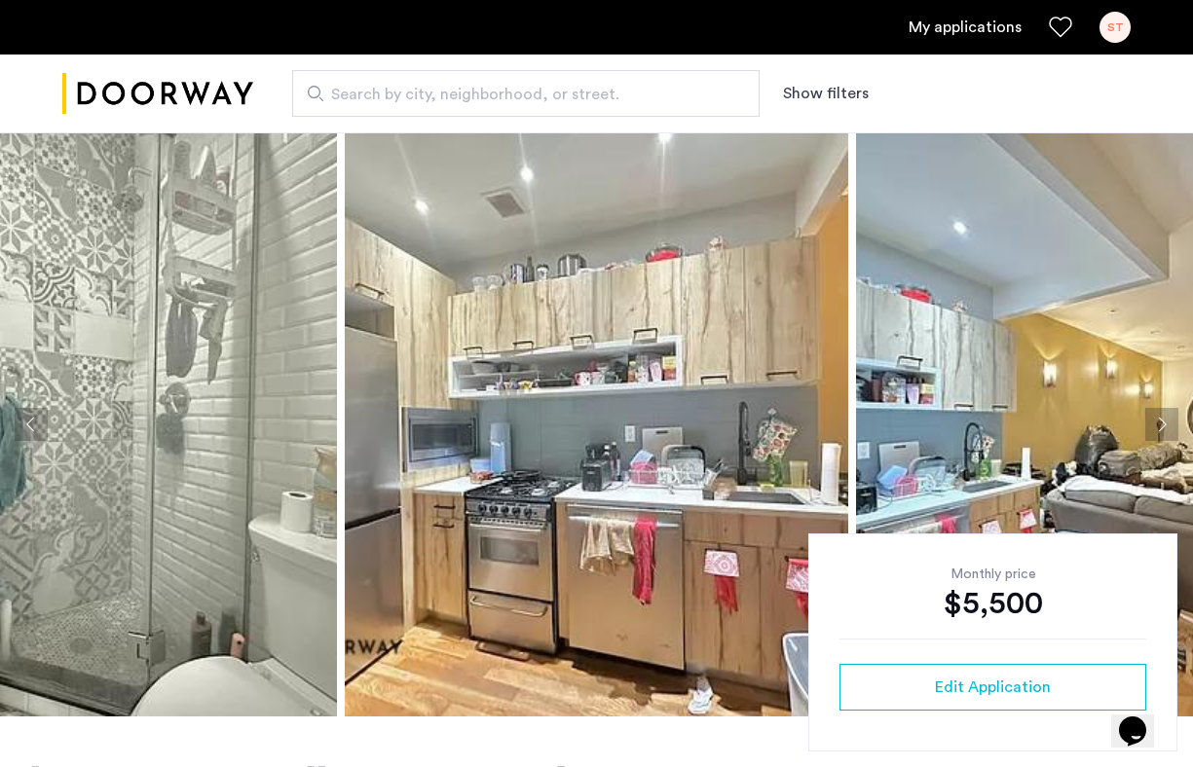
scroll to position [6, 0]
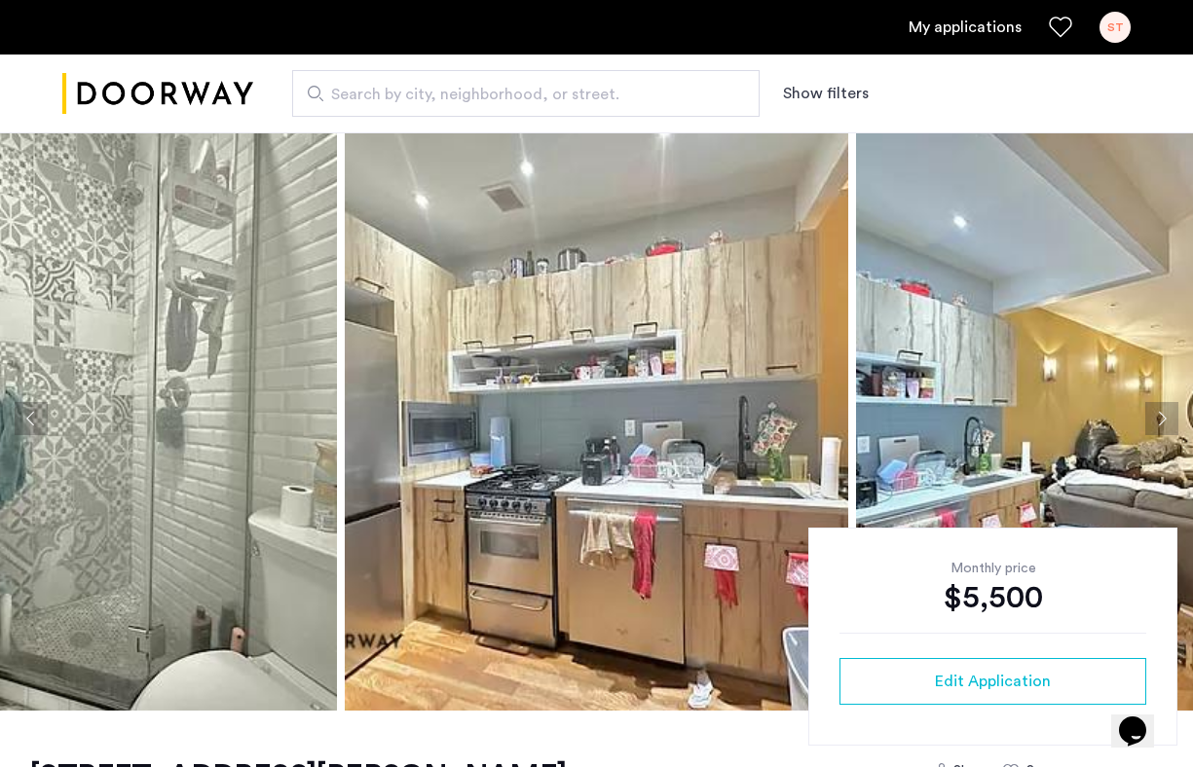
click at [985, 7] on div "My applications ST" at bounding box center [596, 27] width 1193 height 55
click at [986, 19] on link "My applications" at bounding box center [964, 27] width 113 height 23
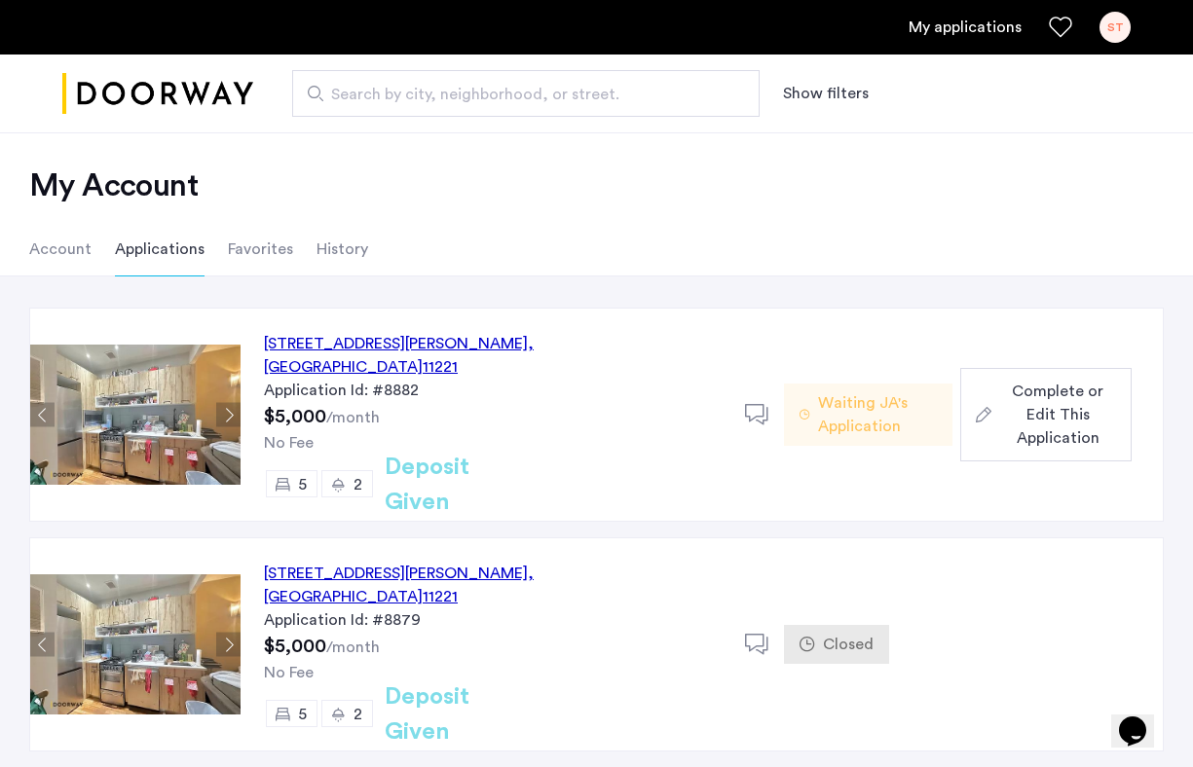
scroll to position [6, 0]
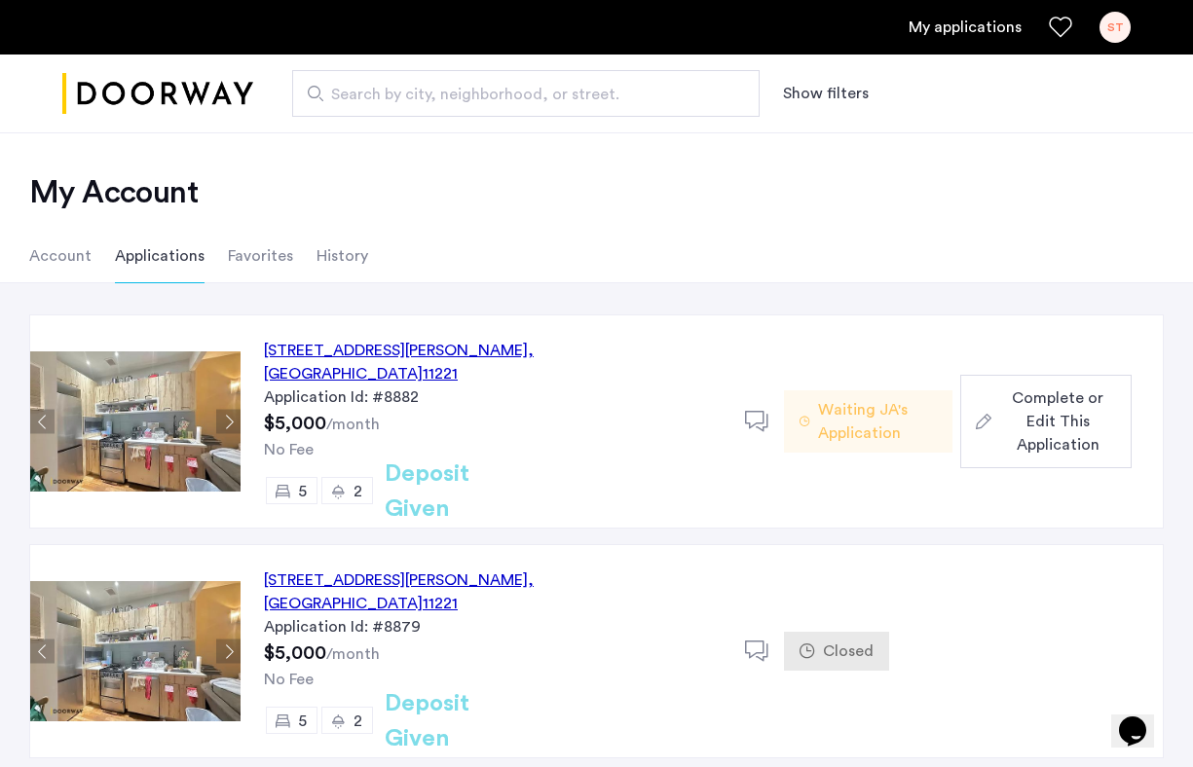
click at [530, 344] on span ", [GEOGRAPHIC_DATA]" at bounding box center [399, 362] width 270 height 39
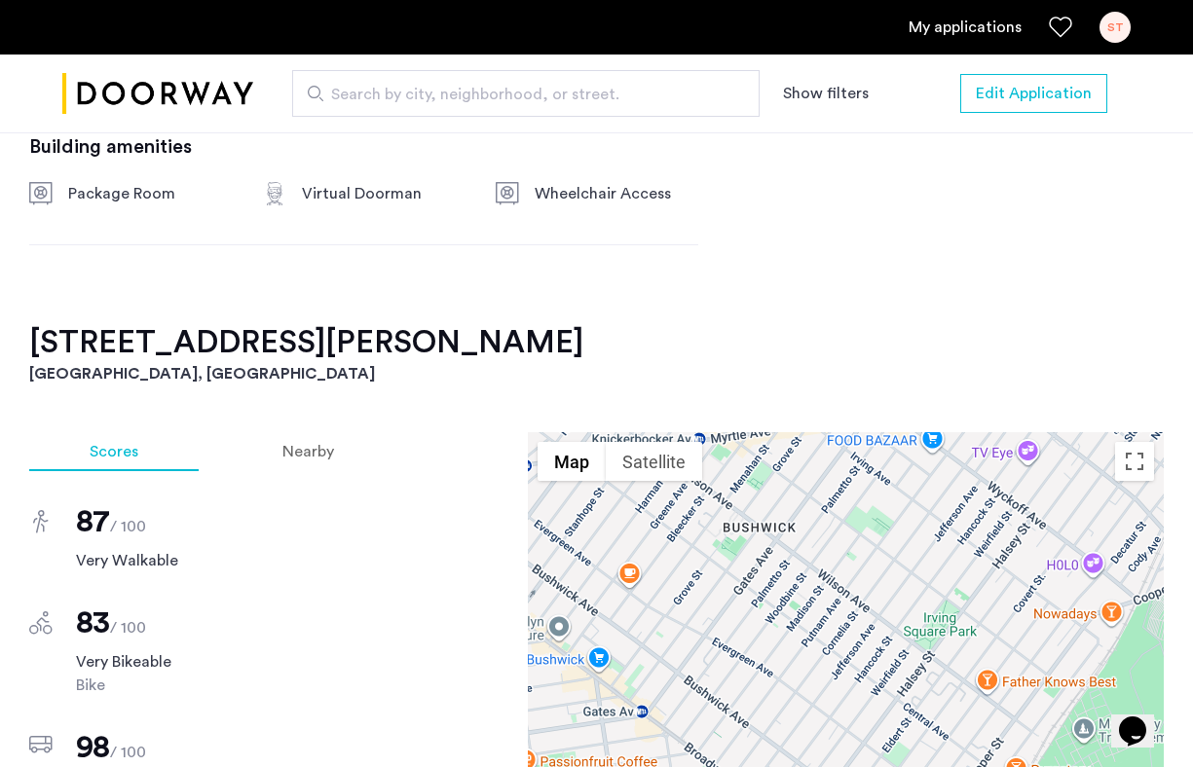
scroll to position [1216, 0]
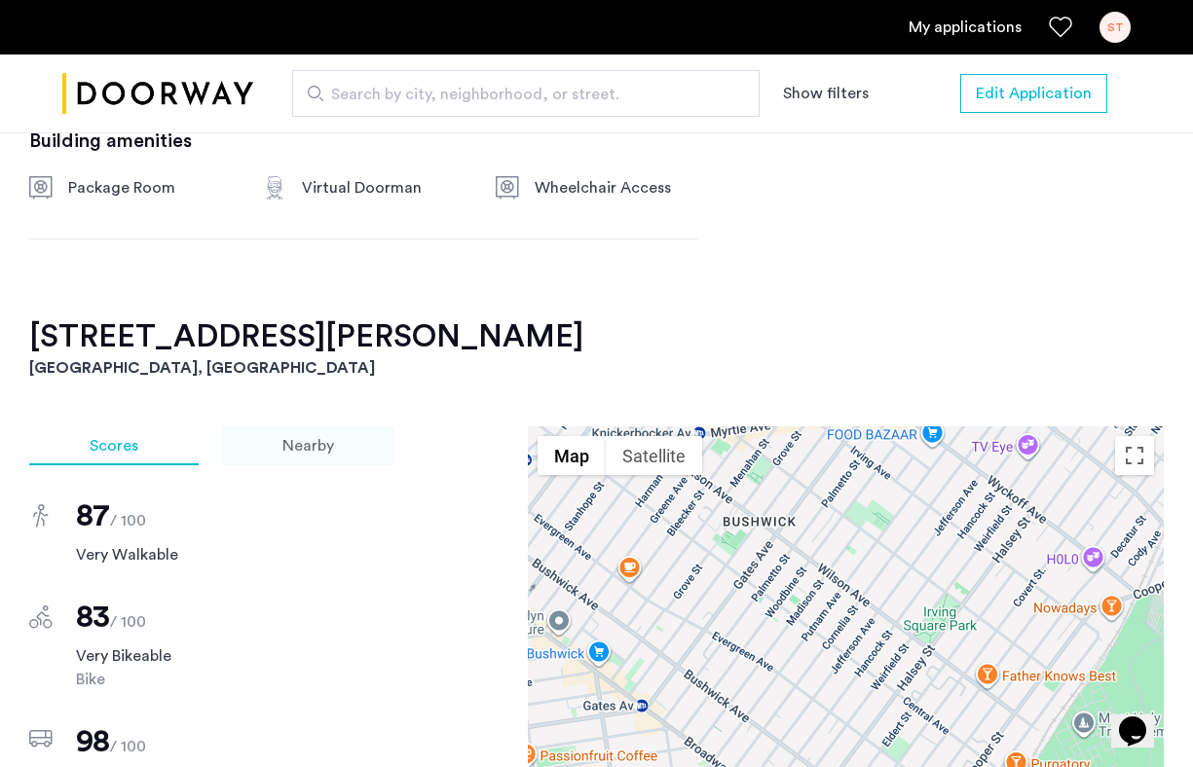
click at [284, 441] on span "Nearby" at bounding box center [308, 446] width 52 height 16
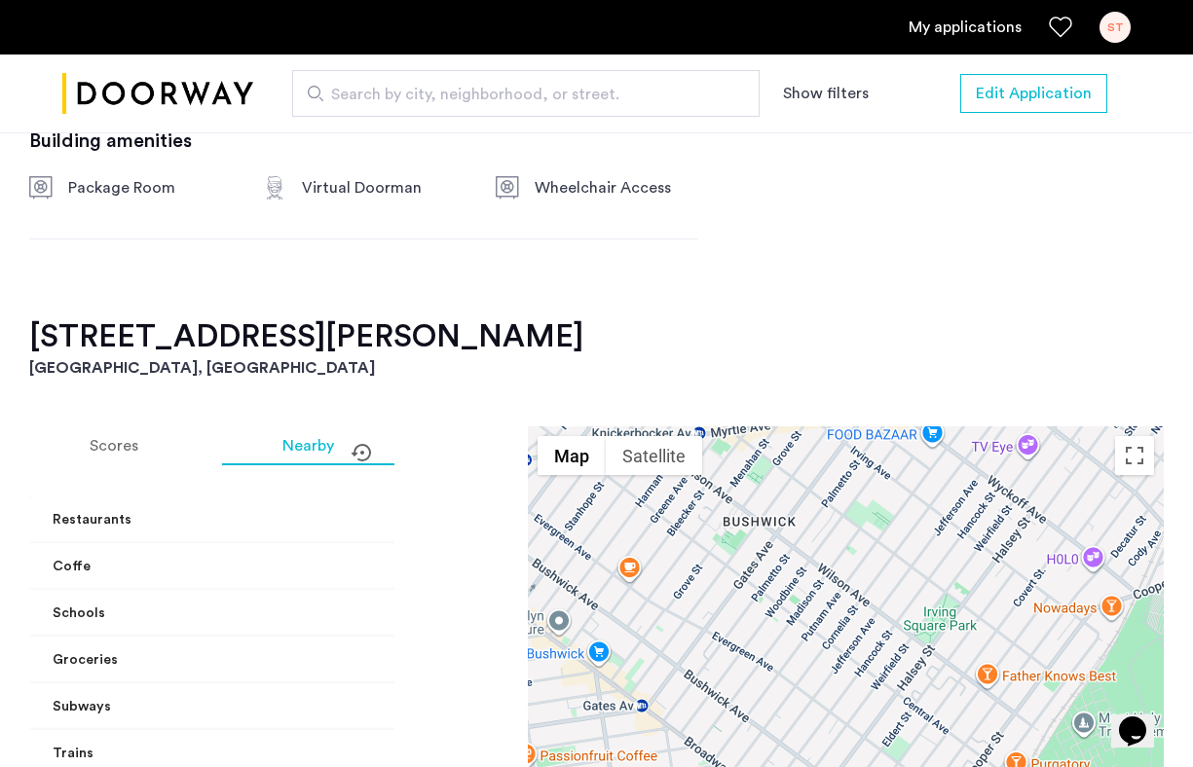
click at [103, 420] on div "1120 Hancock Street, Unit 2 Brooklyn, NY Scores Nearby Restaurants Cibaogrocery…" at bounding box center [596, 683] width 1134 height 733
click at [112, 441] on span "Scores" at bounding box center [114, 446] width 49 height 16
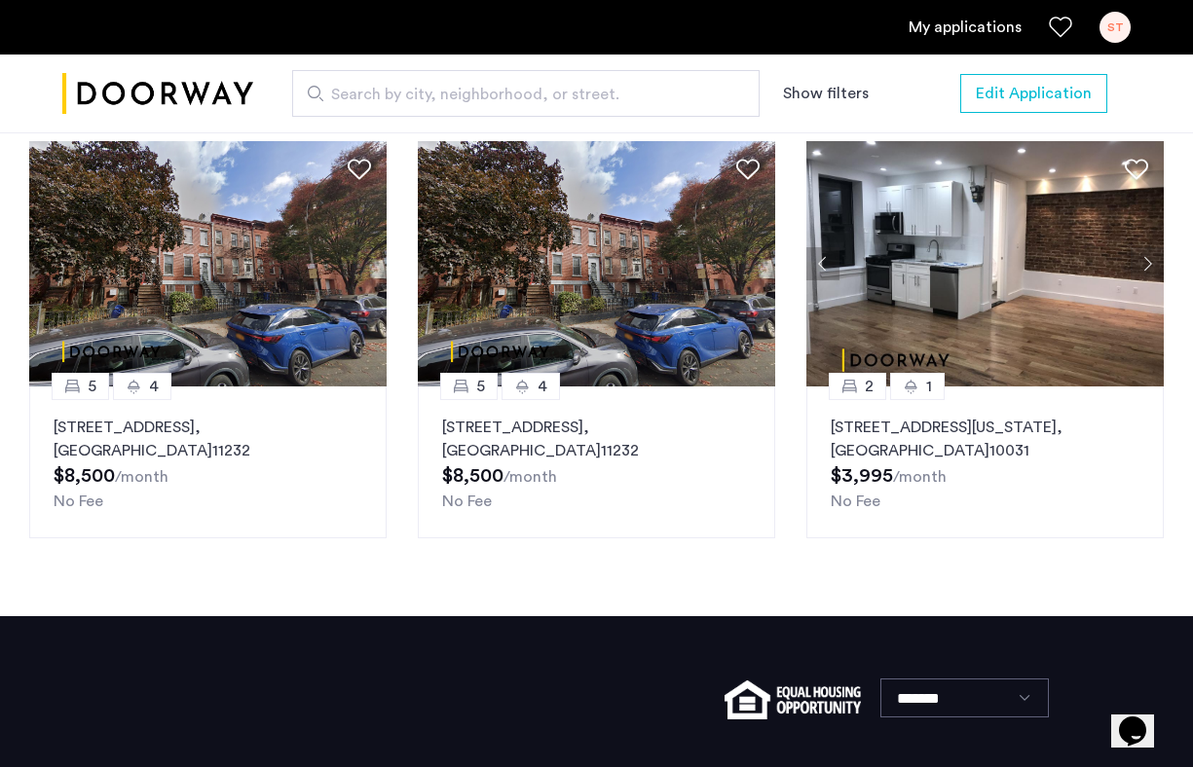
scroll to position [2137, 0]
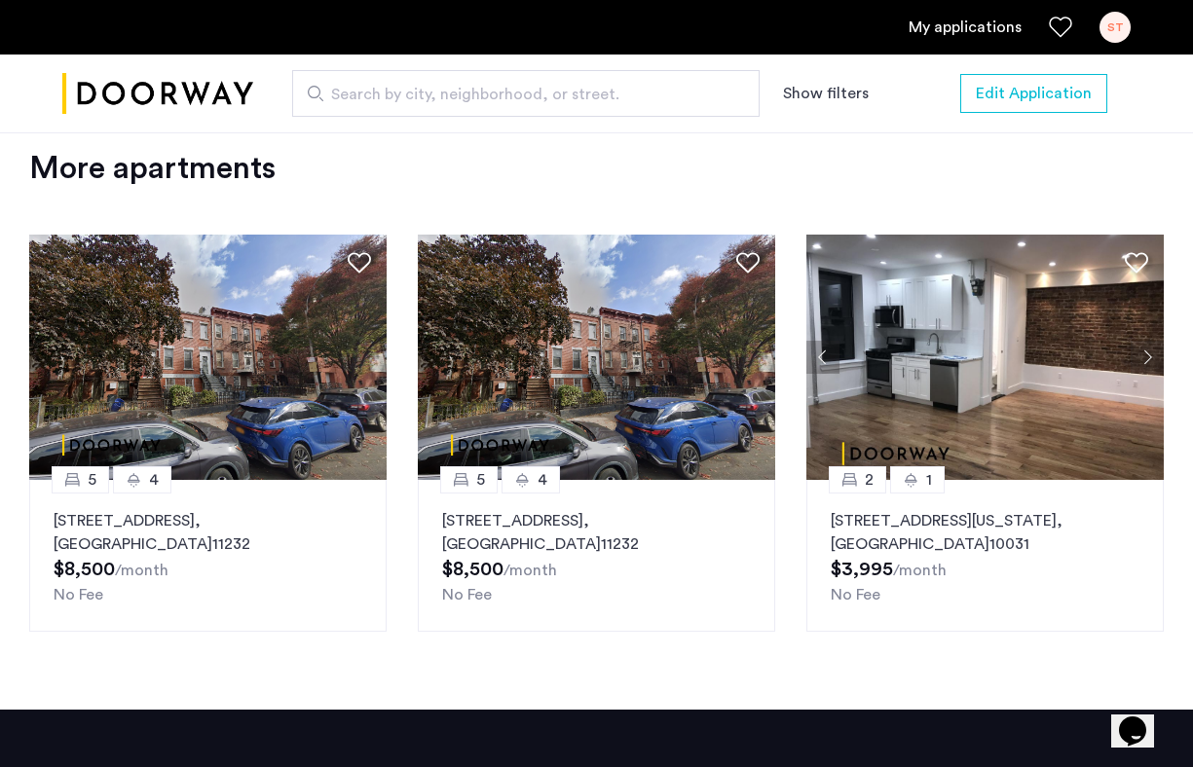
click at [485, 510] on p "159 19th Street, Unit HSE, Brooklyn , NY 11232" at bounding box center [596, 532] width 309 height 47
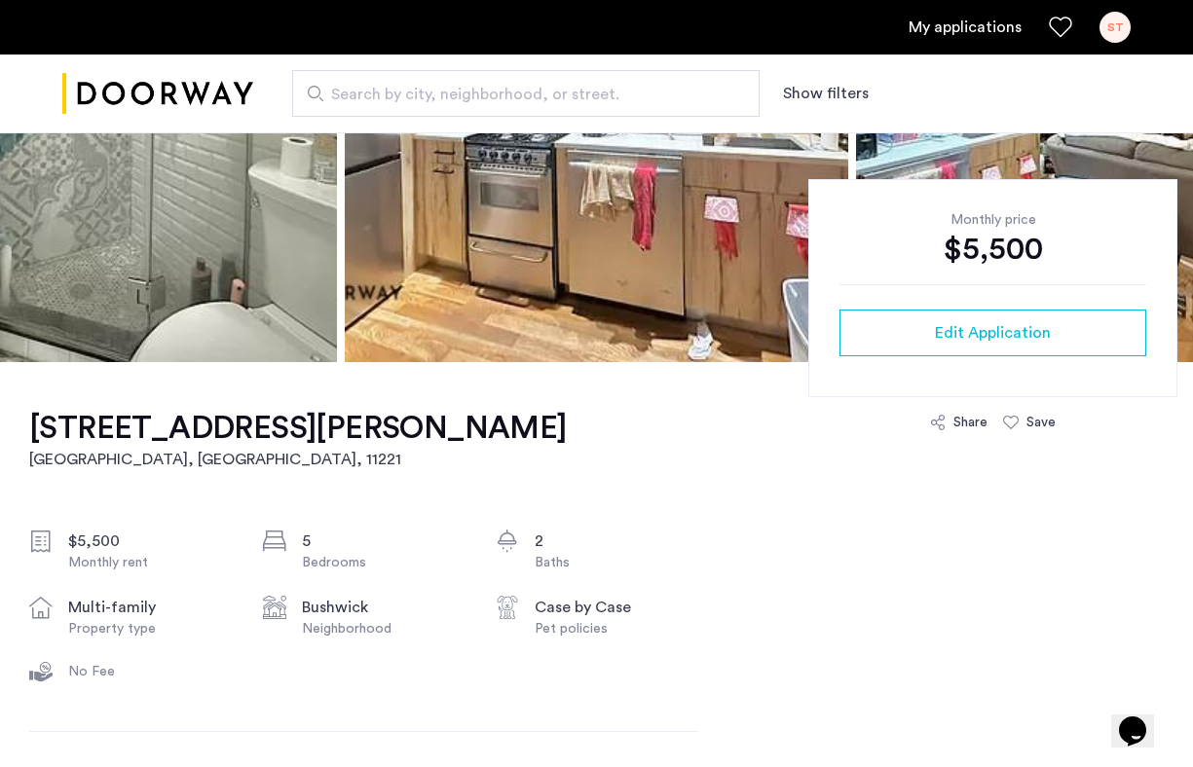
scroll to position [358, 0]
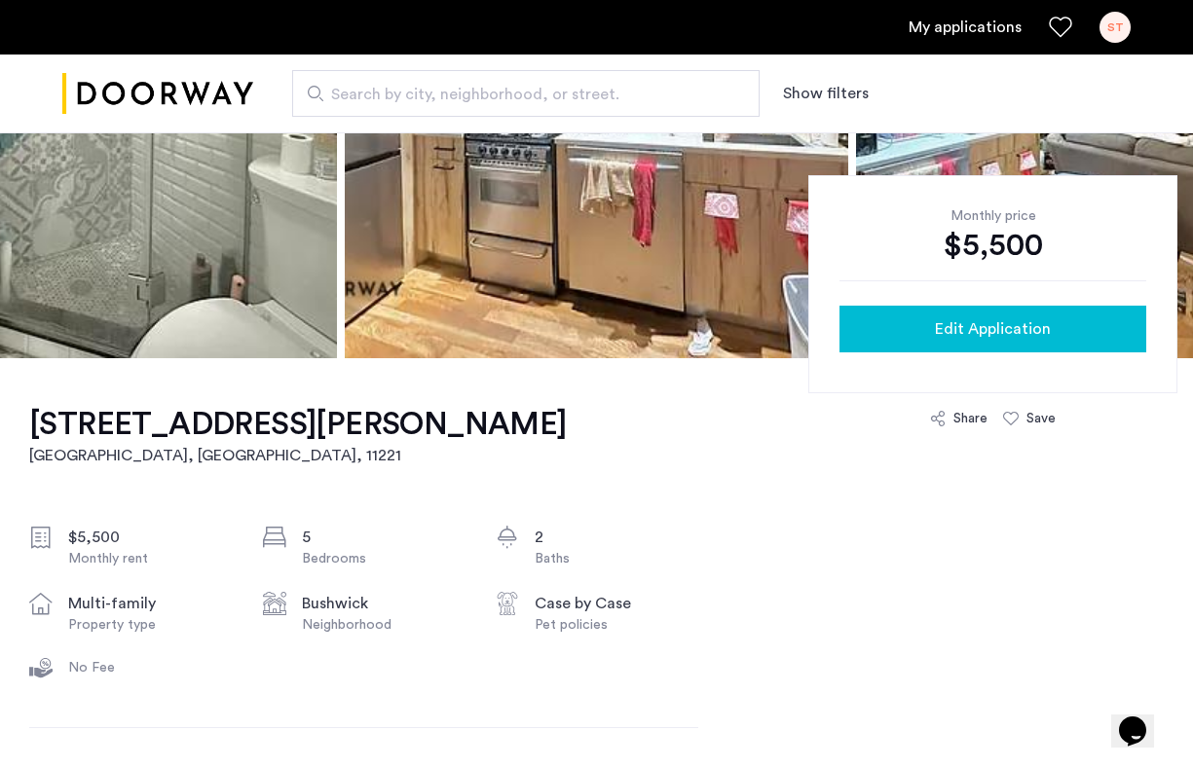
click at [987, 312] on button "Edit Application" at bounding box center [992, 329] width 307 height 47
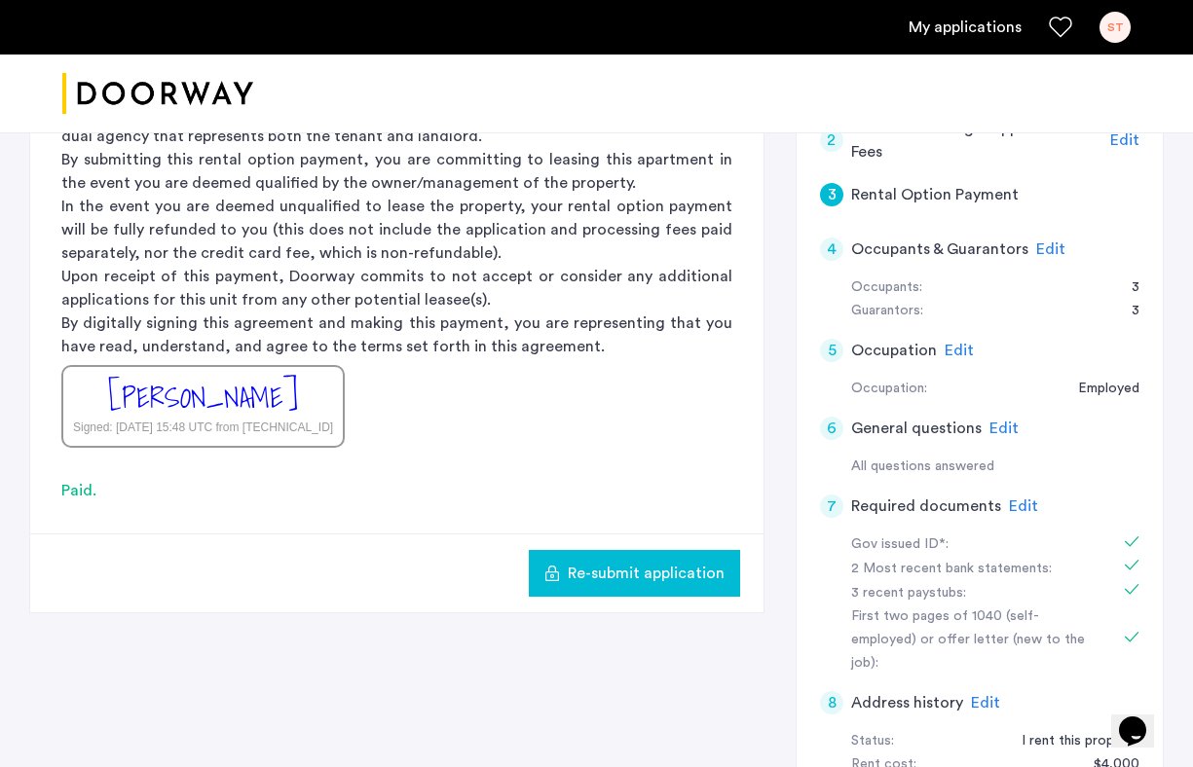
scroll to position [361, 0]
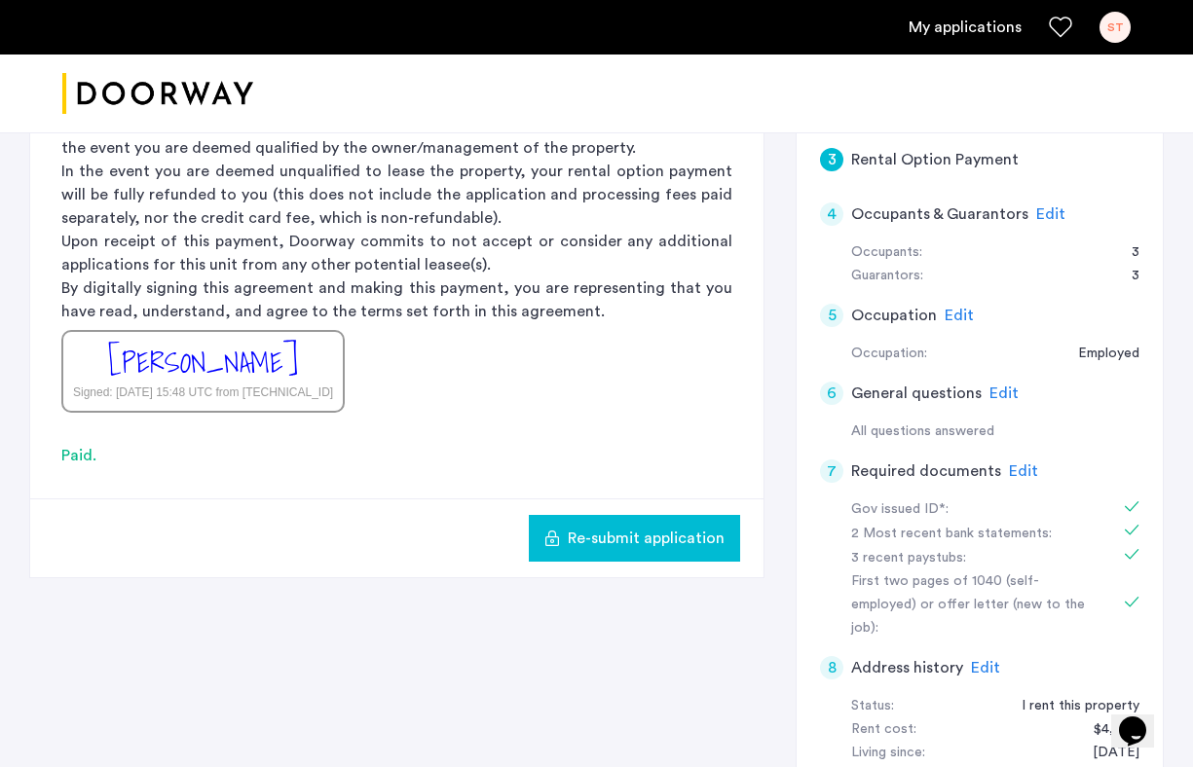
click at [647, 533] on span "Re-submit application" at bounding box center [646, 538] width 157 height 23
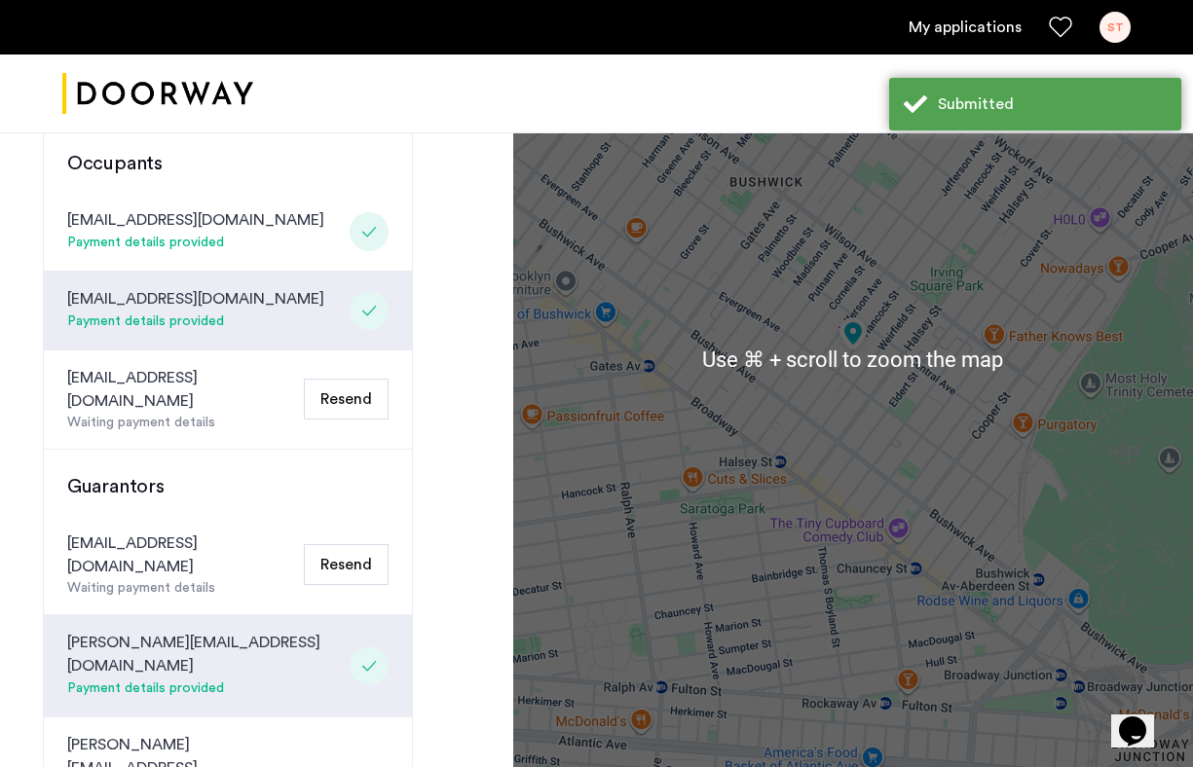
scroll to position [535, 0]
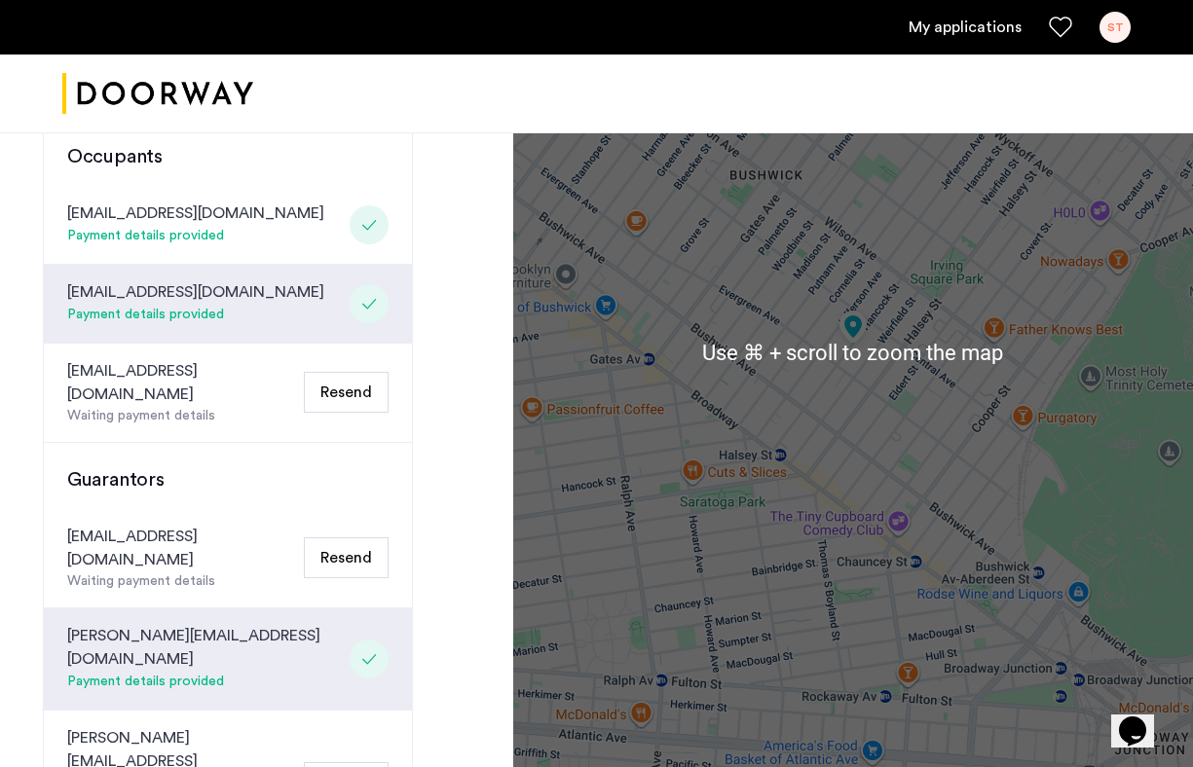
click at [364, 537] on button "Resend" at bounding box center [346, 557] width 85 height 41
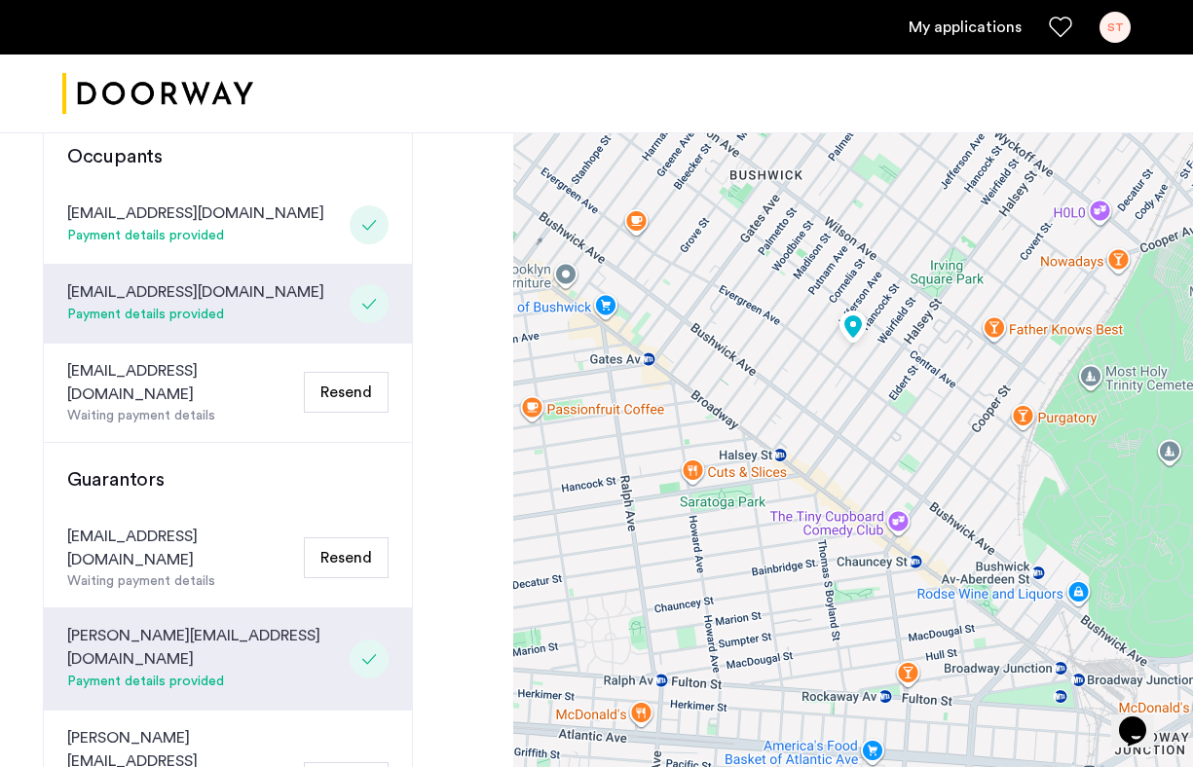
click at [364, 537] on button "Resend" at bounding box center [346, 557] width 85 height 41
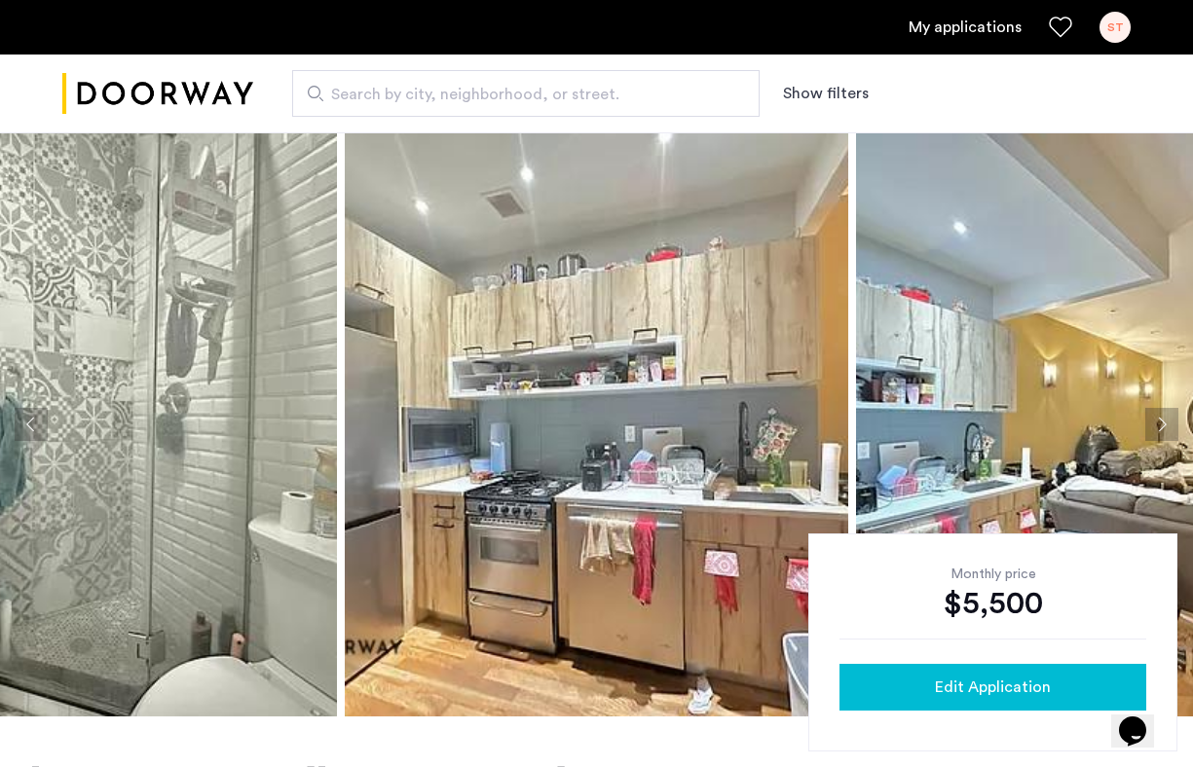
click at [942, 683] on span "Edit Application" at bounding box center [993, 687] width 116 height 23
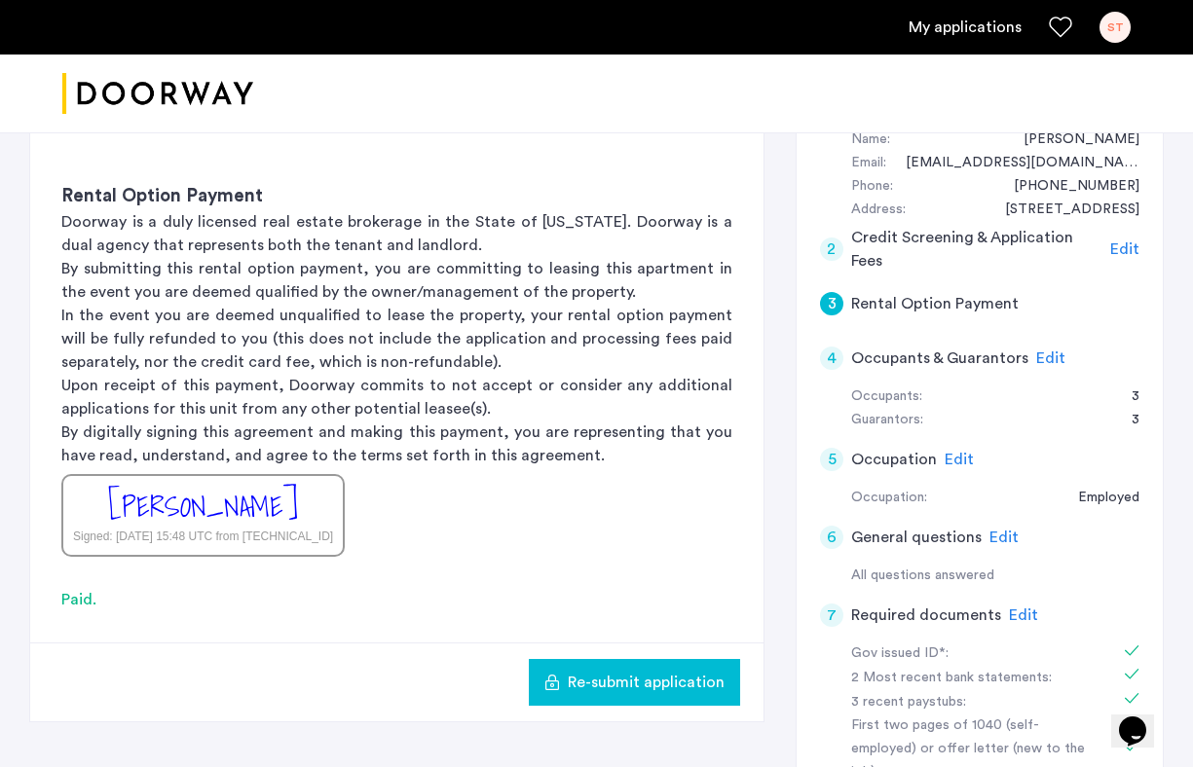
scroll to position [222, 0]
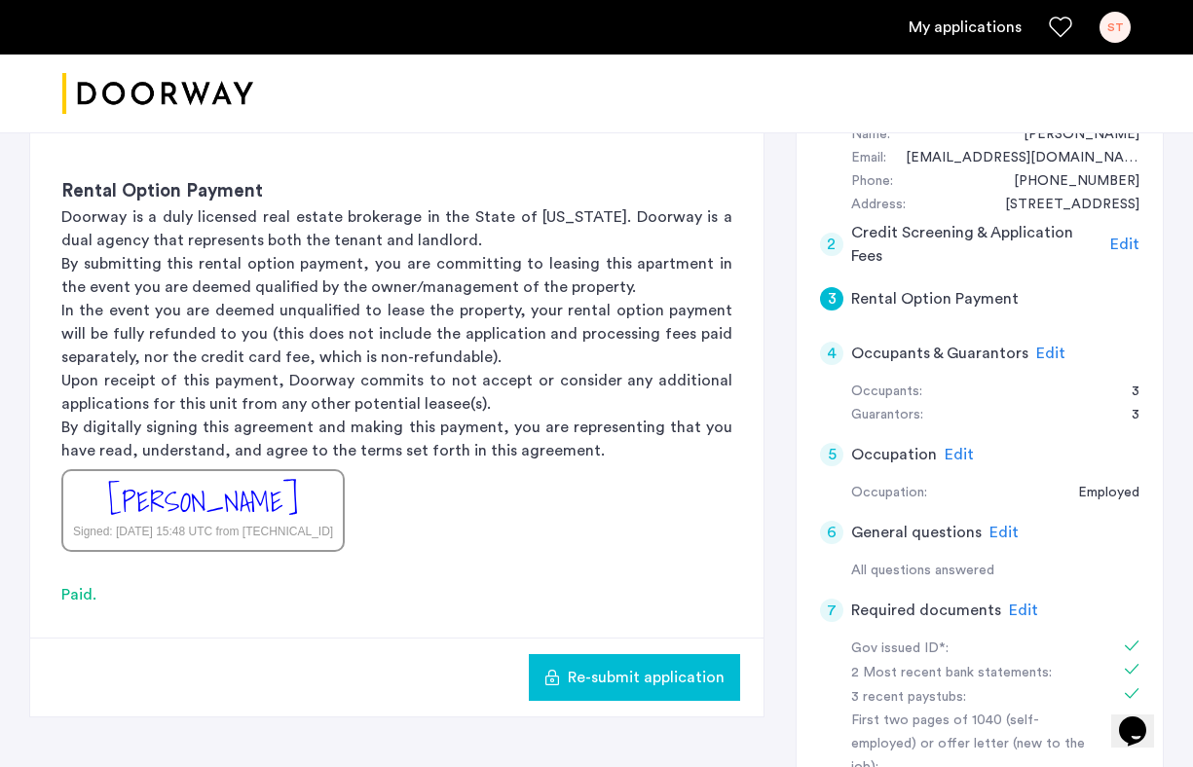
click at [1054, 352] on span "Edit" at bounding box center [1050, 354] width 29 height 16
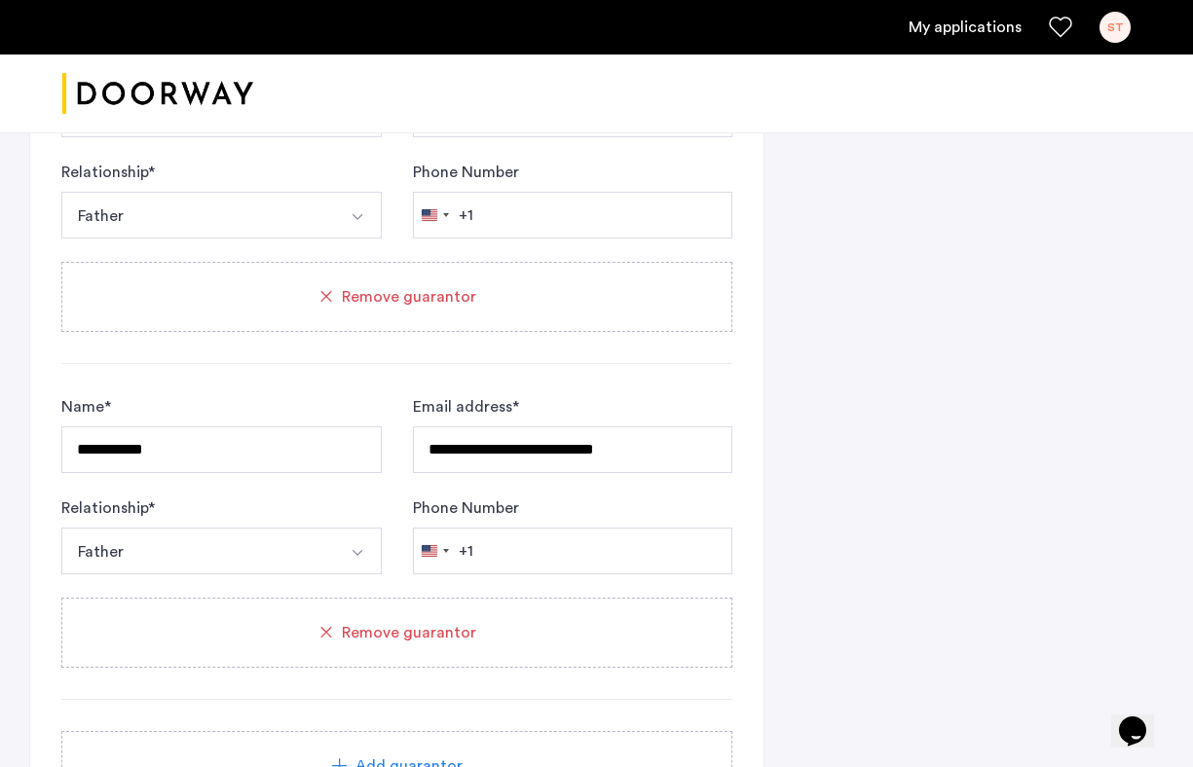
scroll to position [1949, 0]
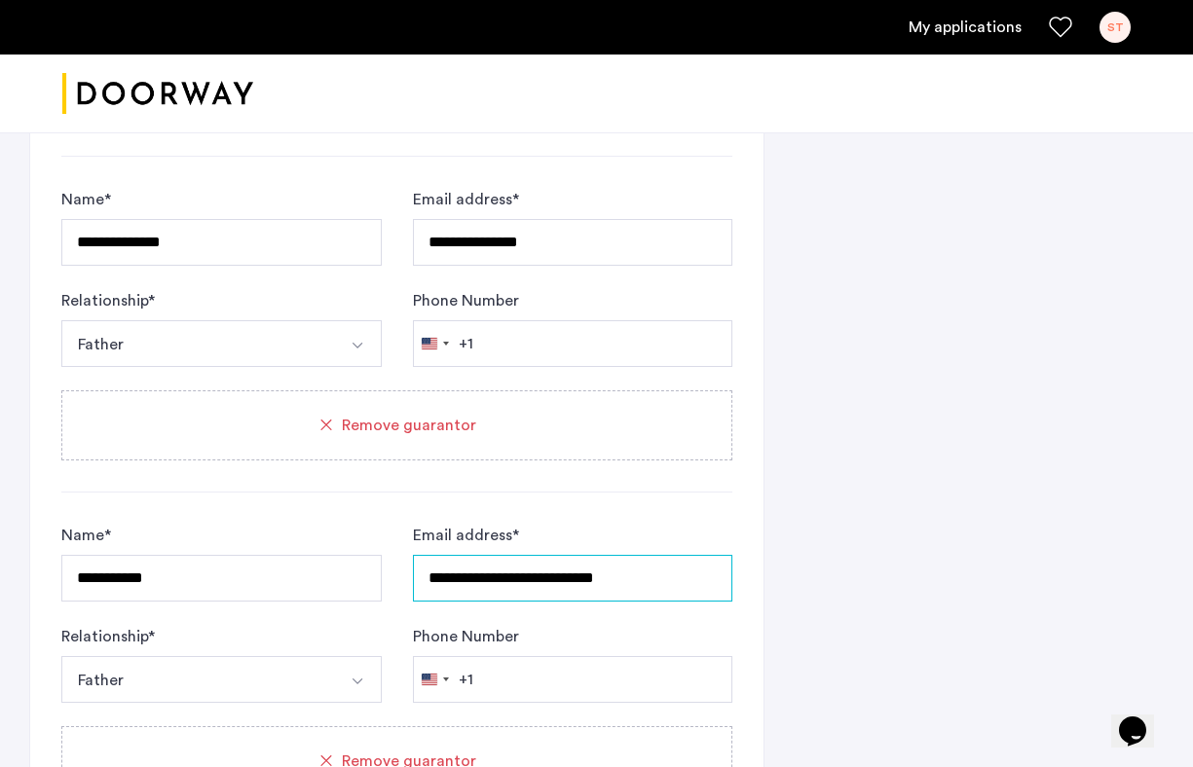
click at [513, 580] on input "**********" at bounding box center [573, 578] width 320 height 47
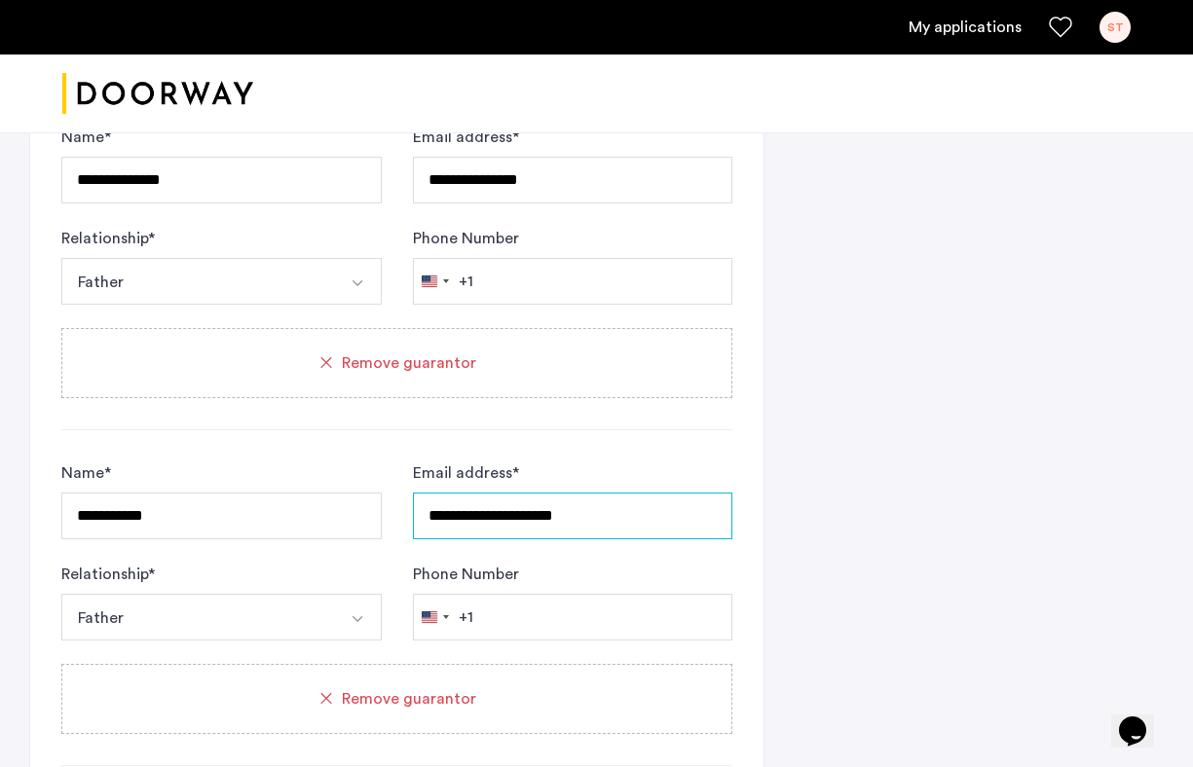
scroll to position [2028, 0]
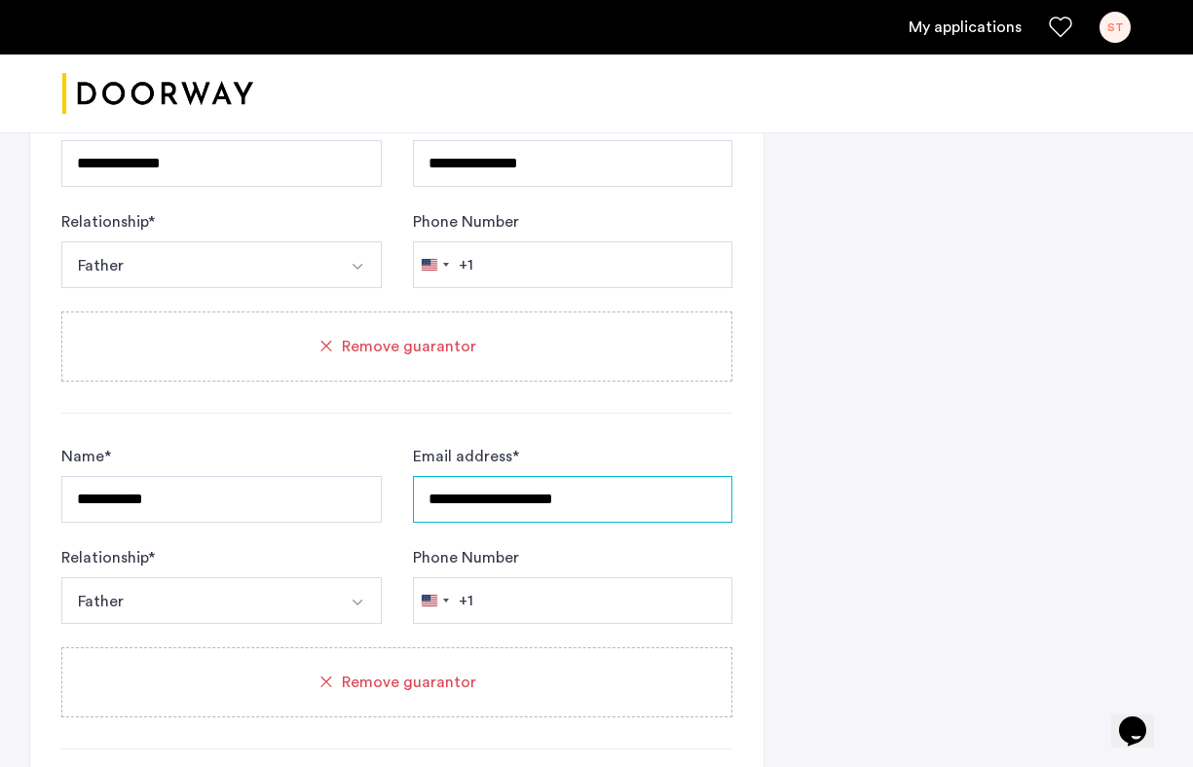
type input "**********"
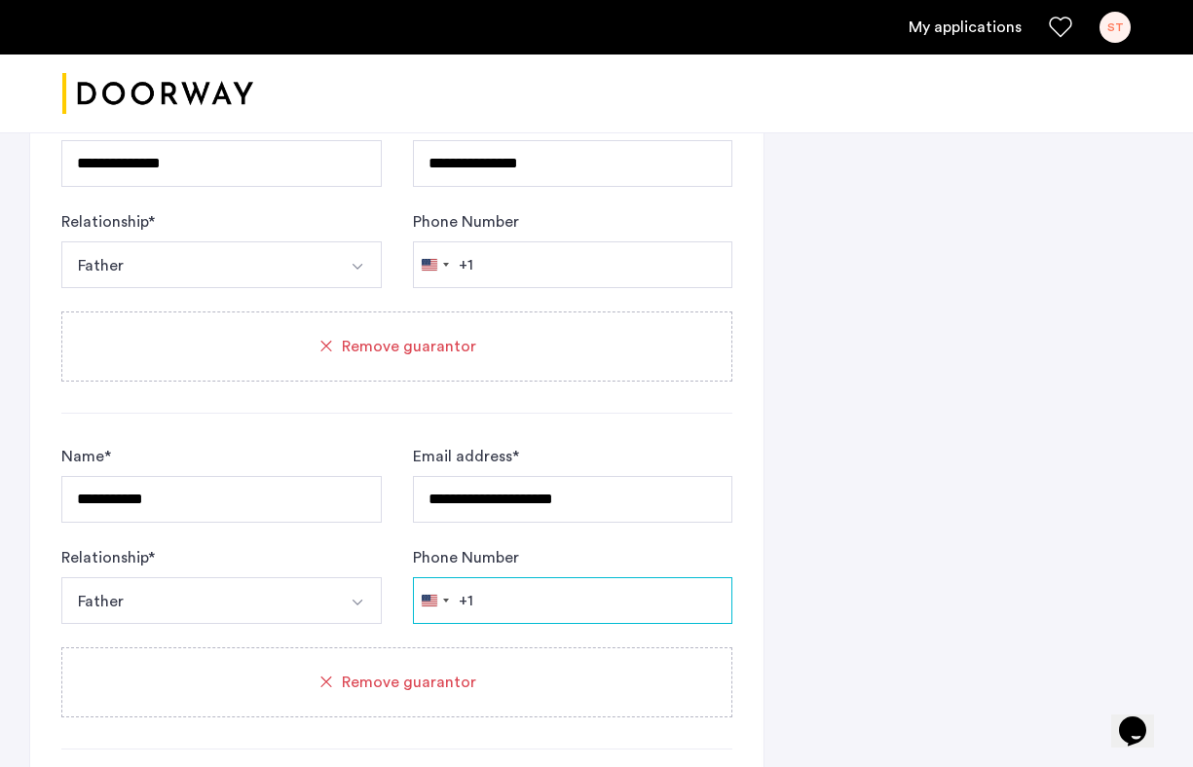
click at [555, 617] on input "Phone Number" at bounding box center [573, 600] width 320 height 47
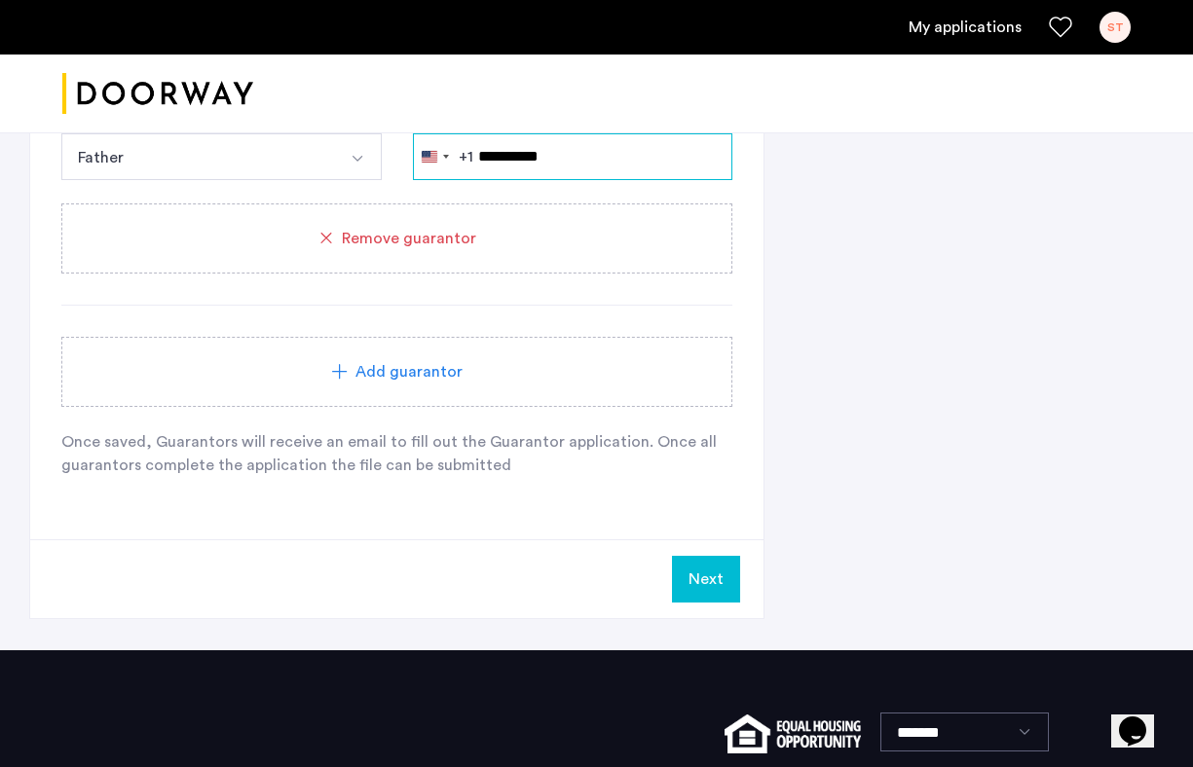
scroll to position [2641, 0]
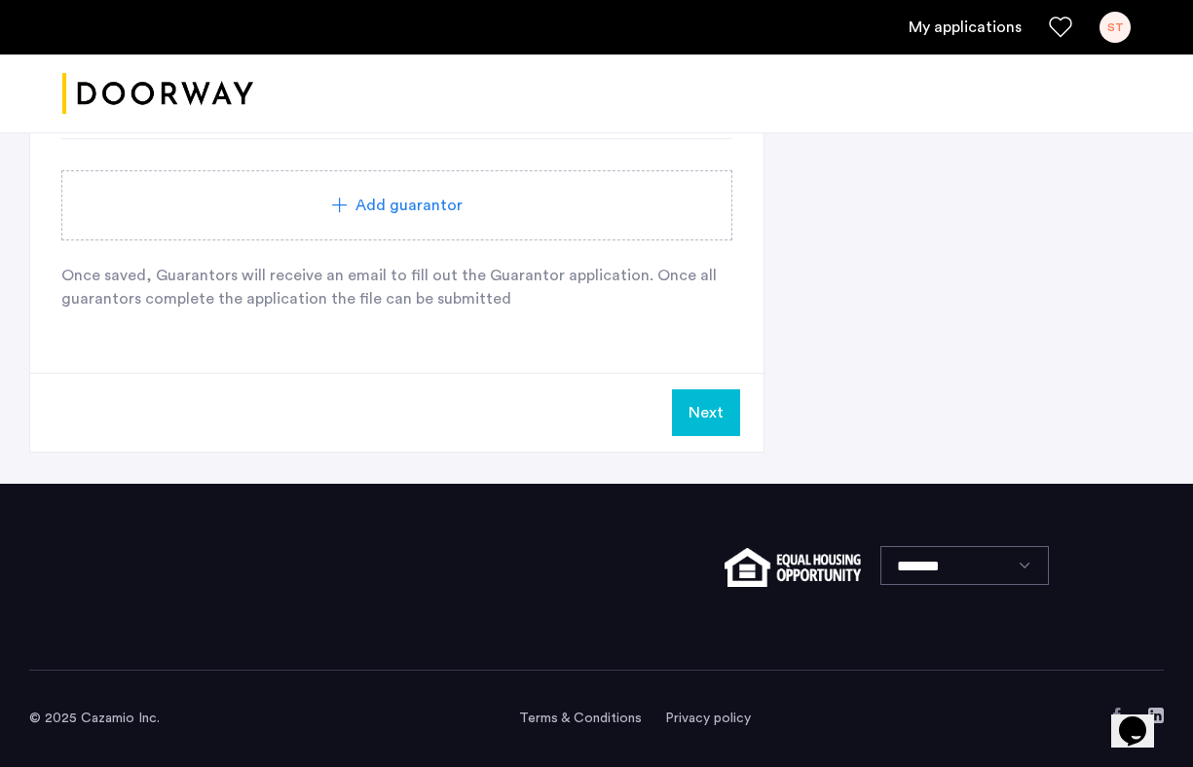
type input "**********"
drag, startPoint x: 711, startPoint y: 404, endPoint x: 804, endPoint y: 320, distance: 125.5
click at [727, 398] on button "Next" at bounding box center [706, 412] width 68 height 47
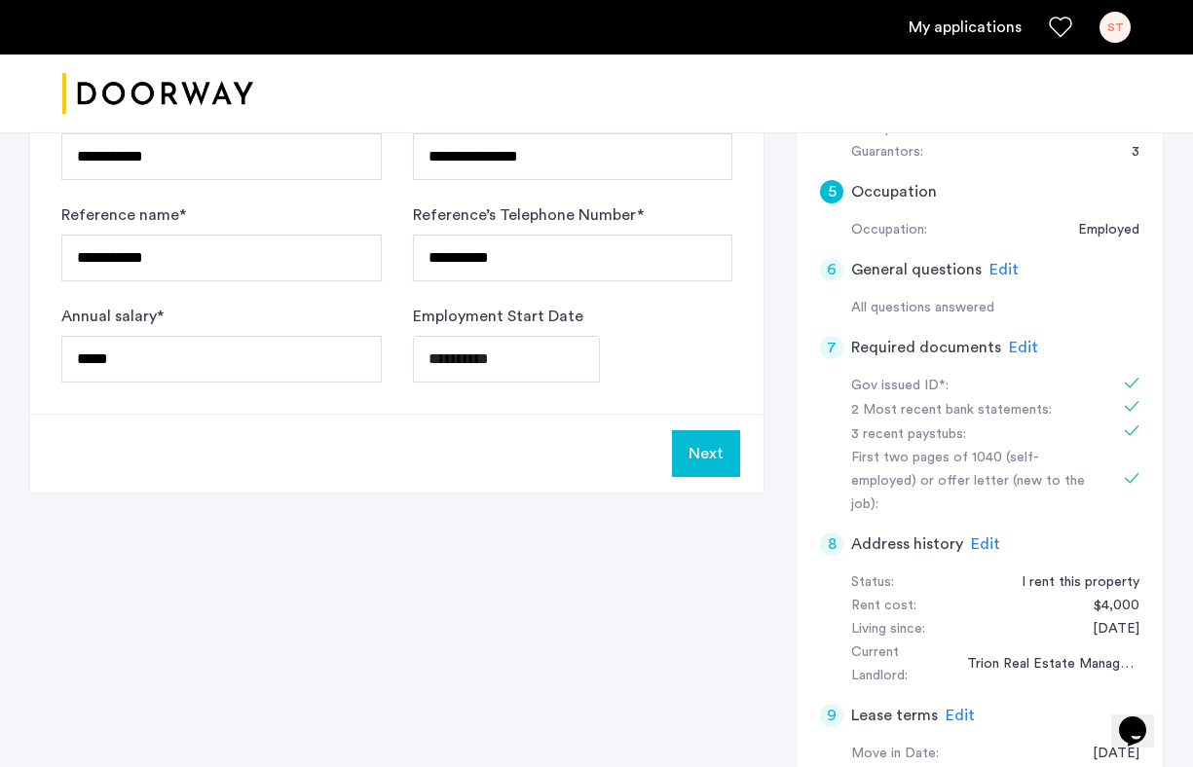
scroll to position [811, 0]
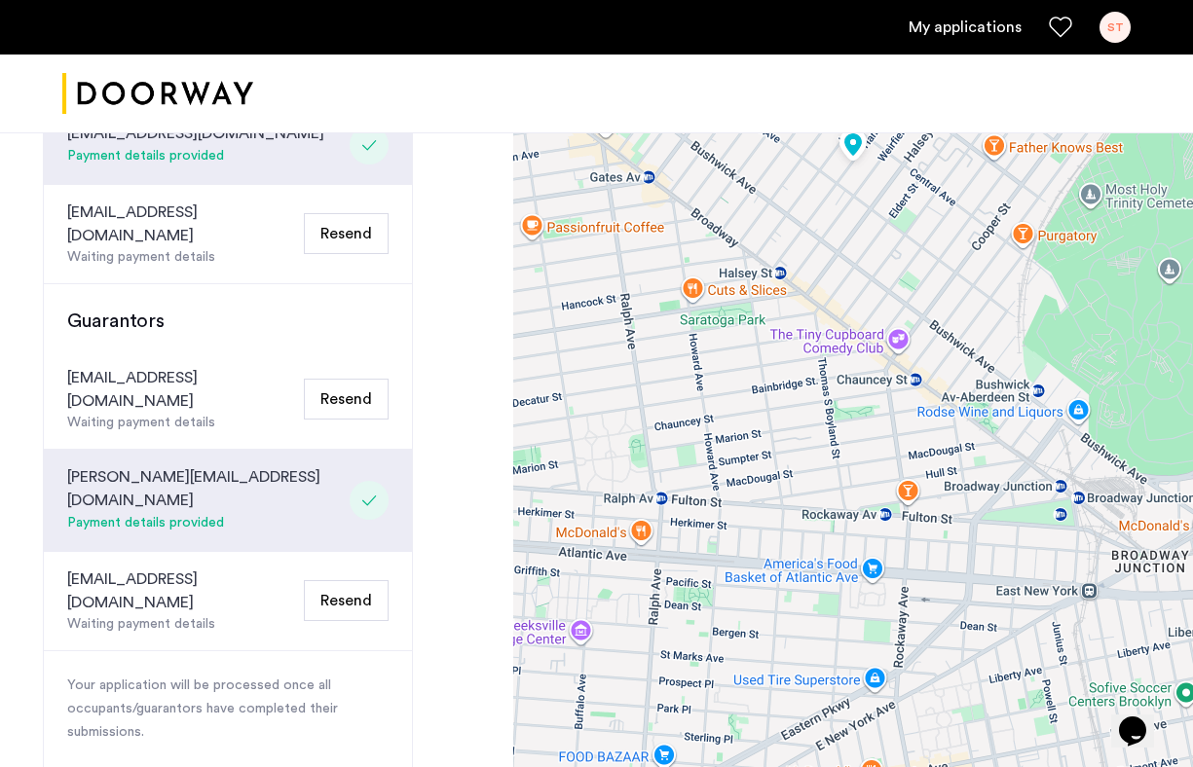
scroll to position [704, 0]
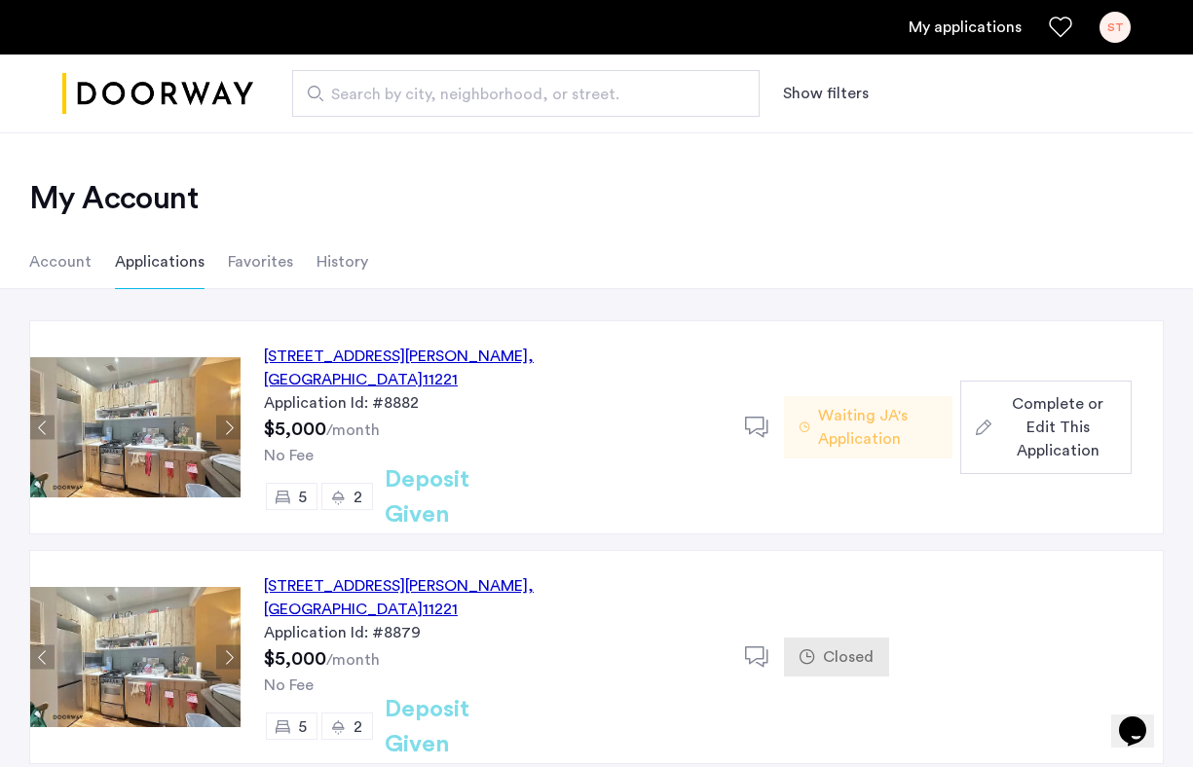
scroll to position [45, 0]
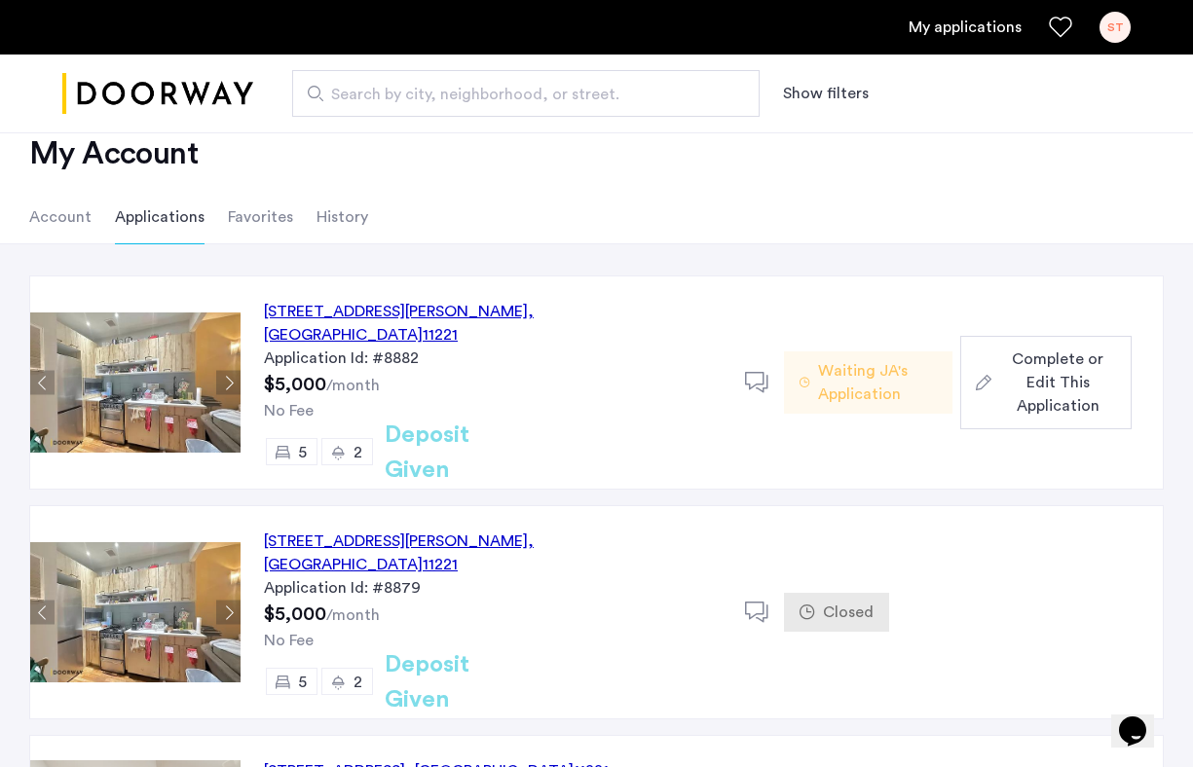
click at [434, 576] on div "Application Id: #8879" at bounding box center [493, 587] width 458 height 23
click at [433, 530] on div "1120 Hancock Street, Unit 2, Brooklyn , NY 11221" at bounding box center [493, 553] width 458 height 47
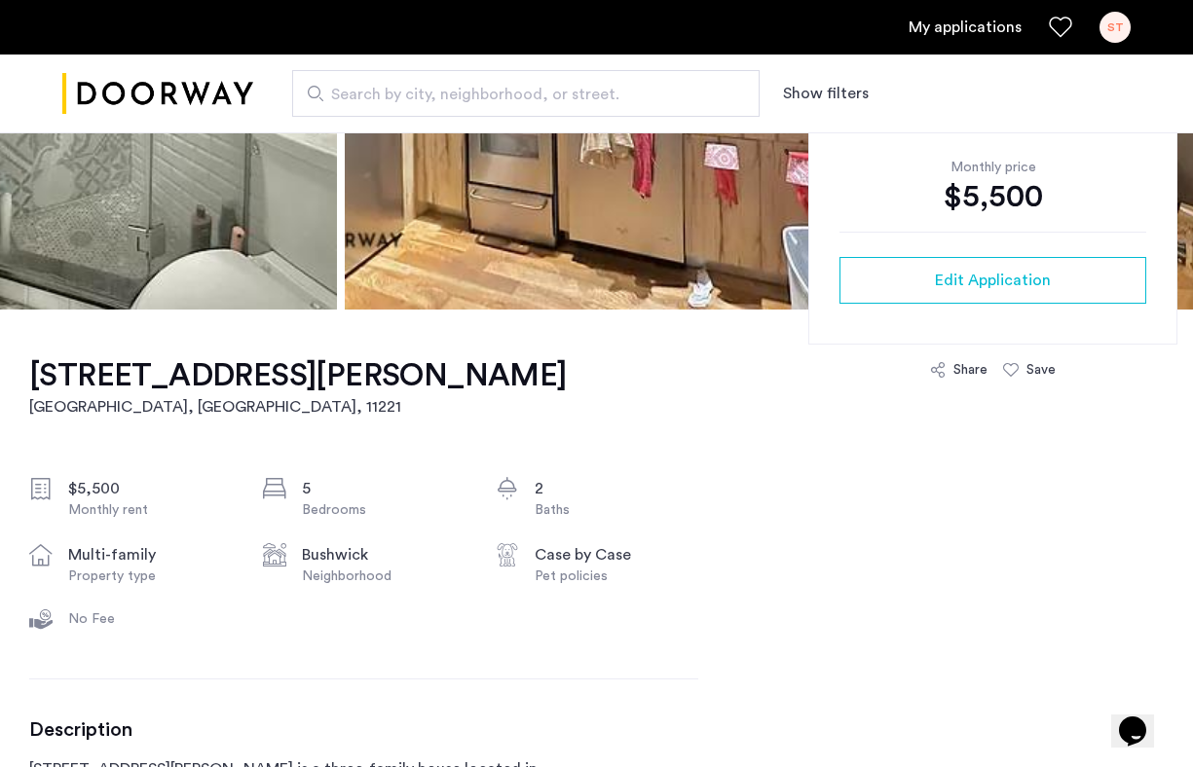
scroll to position [335, 0]
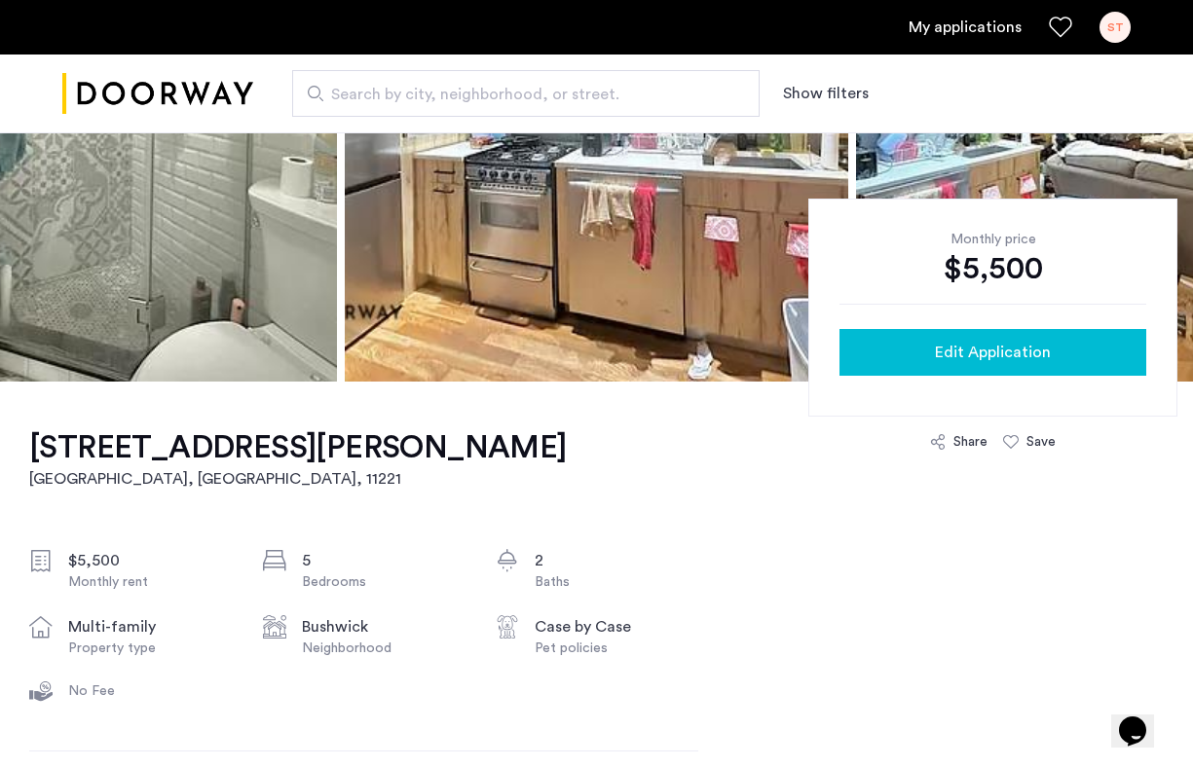
click at [969, 339] on button "Edit Application" at bounding box center [992, 352] width 307 height 47
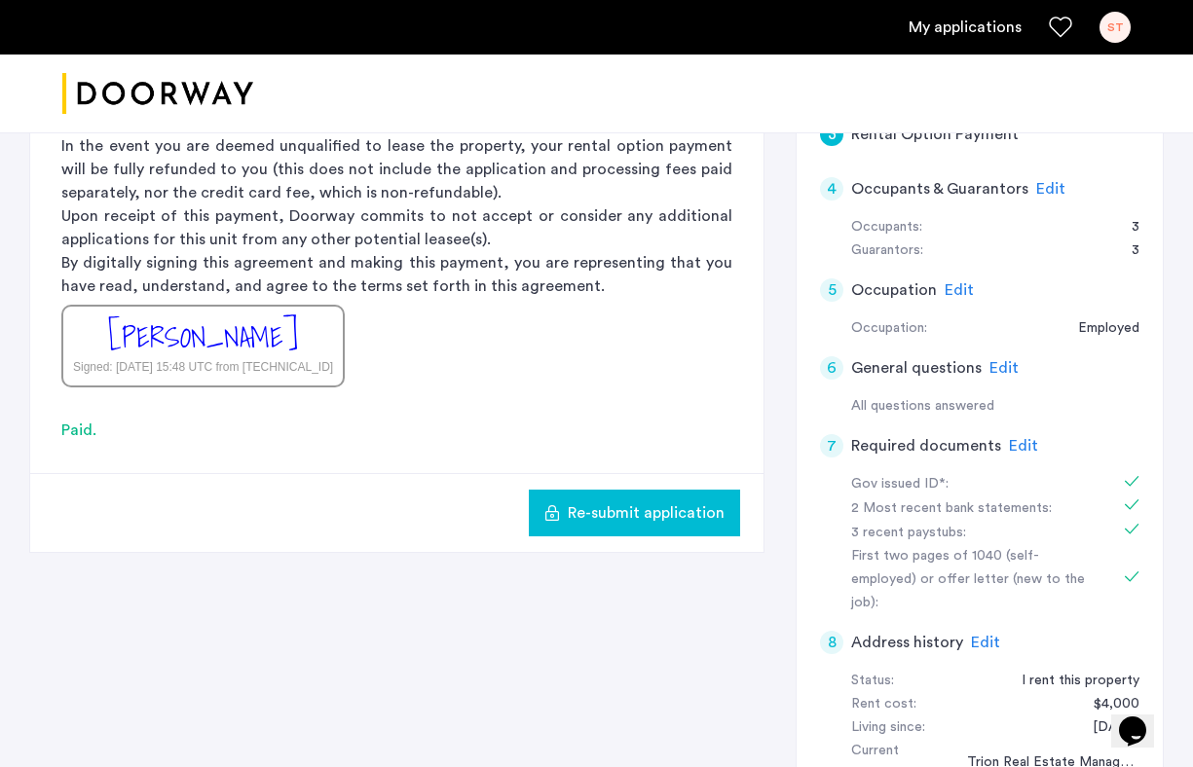
scroll to position [383, 0]
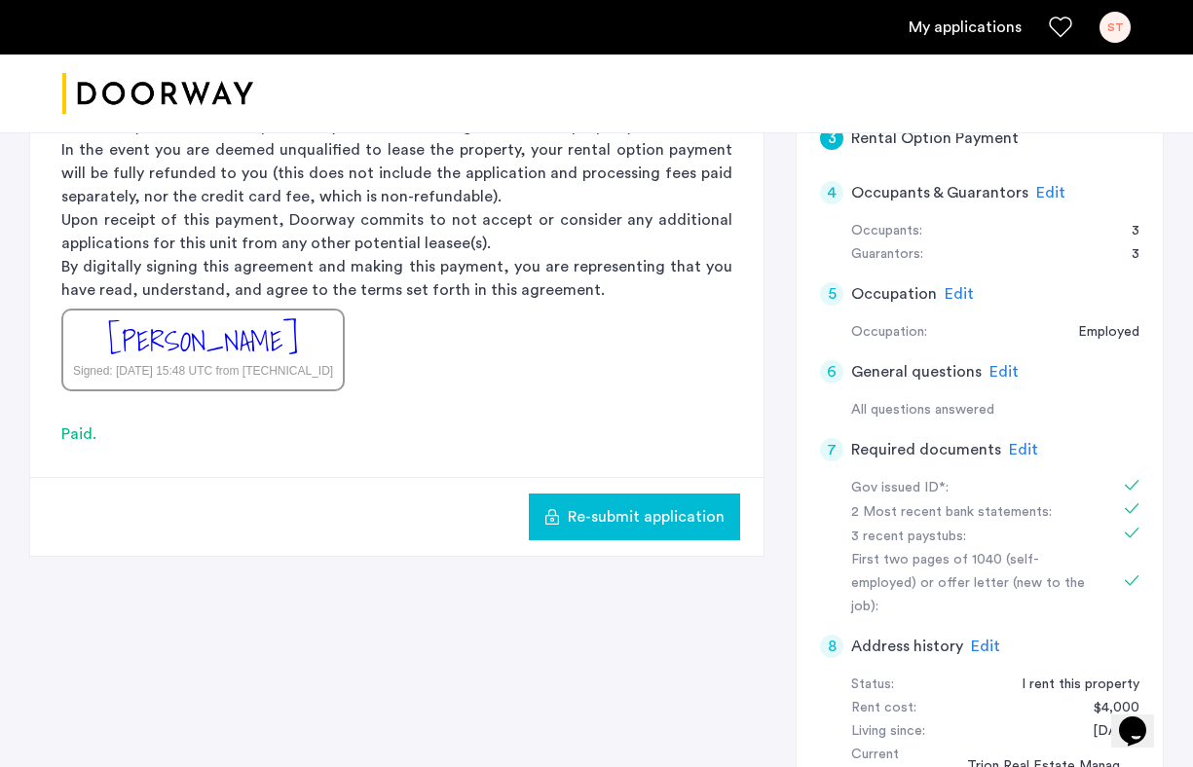
click at [1059, 197] on div "4 Occupants & Guarantors Edit" at bounding box center [979, 193] width 319 height 55
click at [1040, 186] on span "Edit" at bounding box center [1050, 193] width 29 height 16
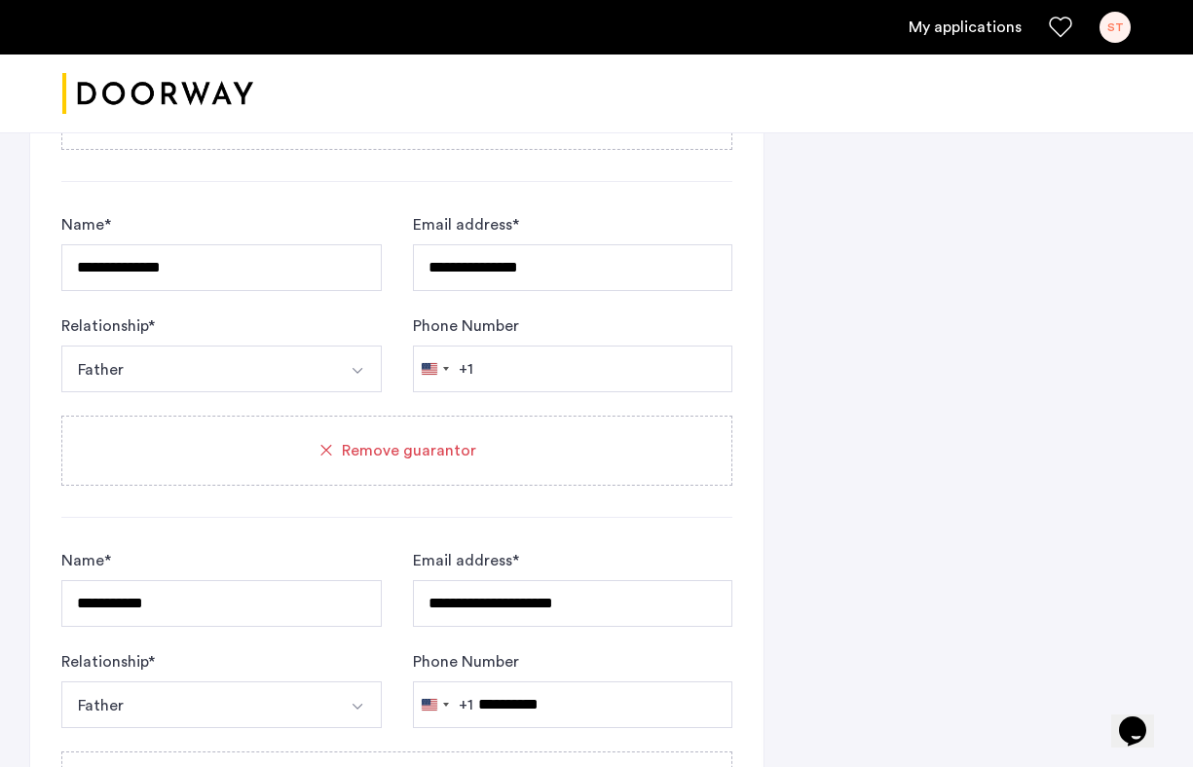
scroll to position [1891, 0]
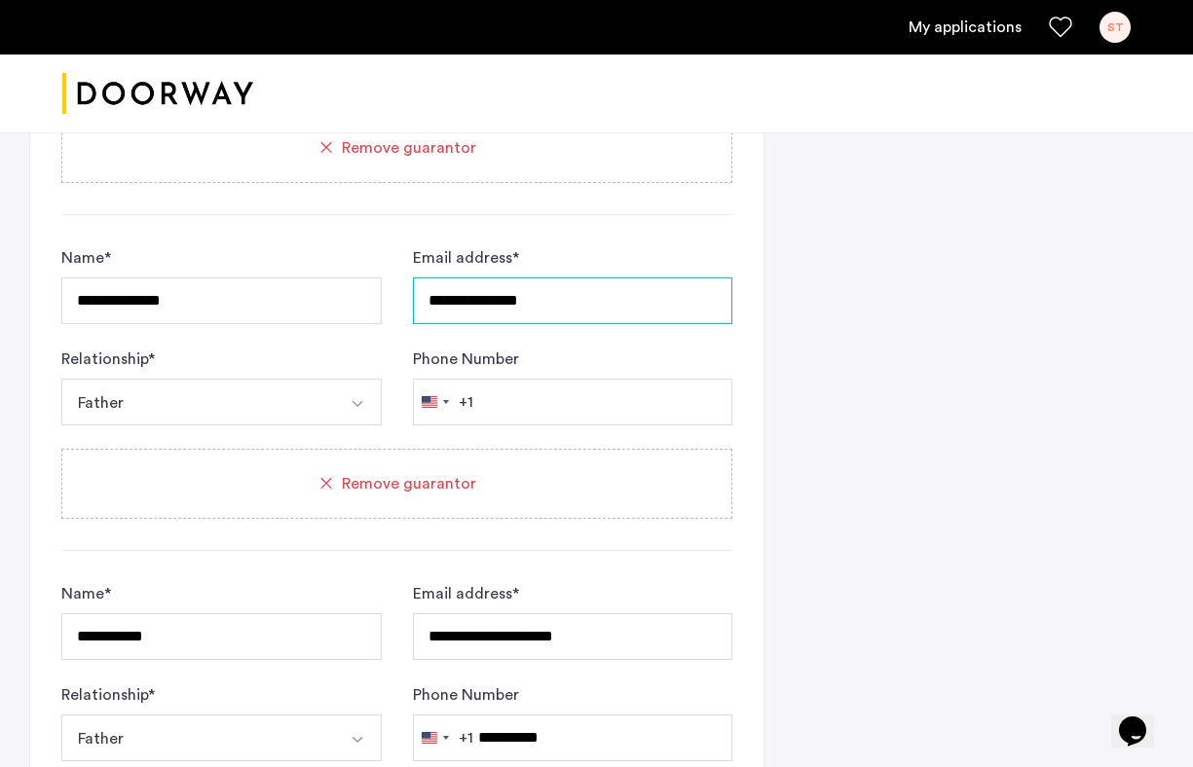
click at [536, 311] on input "**********" at bounding box center [573, 300] width 320 height 47
paste input "*********"
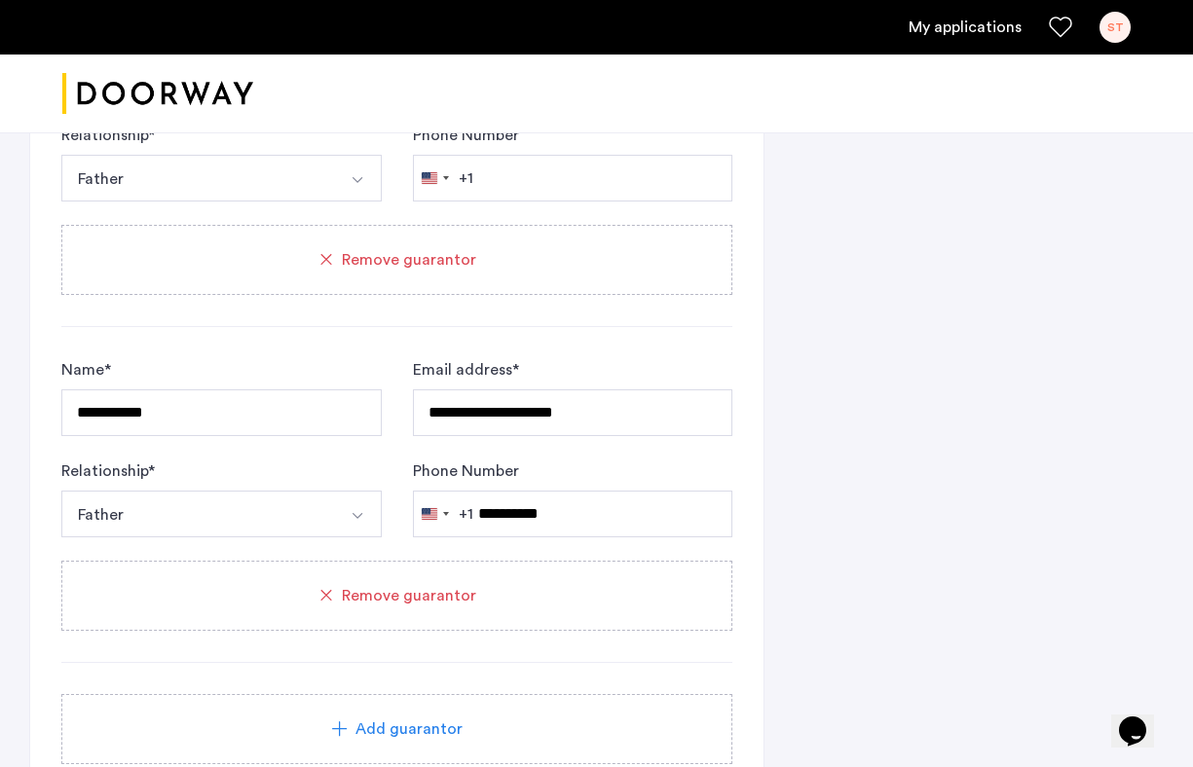
scroll to position [2297, 0]
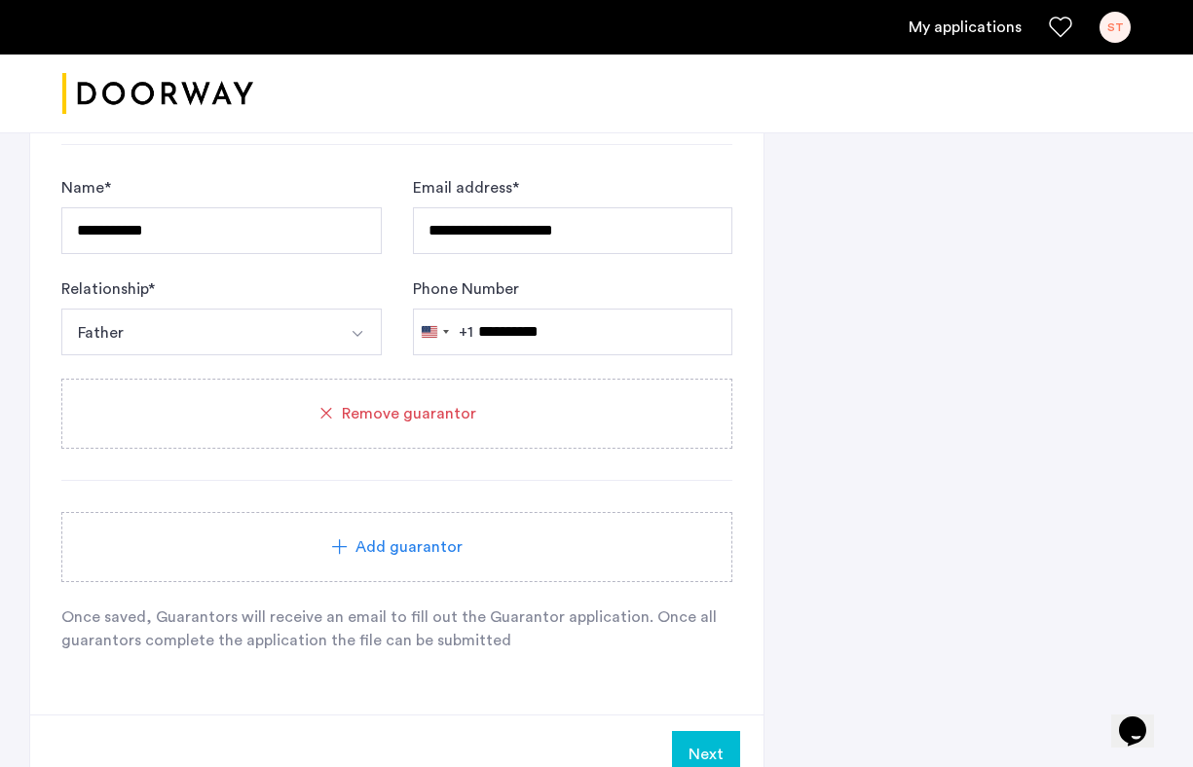
type input "**********"
click at [682, 731] on div "Next" at bounding box center [396, 754] width 733 height 79
click at [684, 746] on button "Next" at bounding box center [706, 754] width 68 height 47
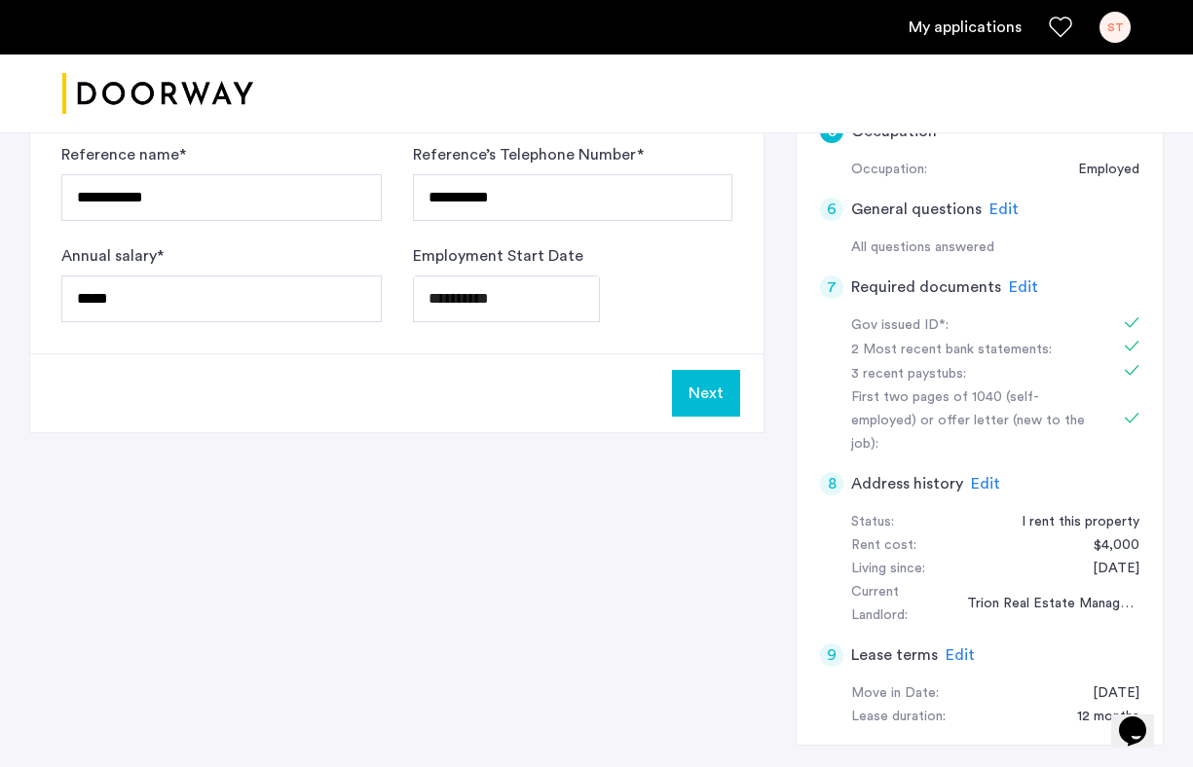
scroll to position [621, 0]
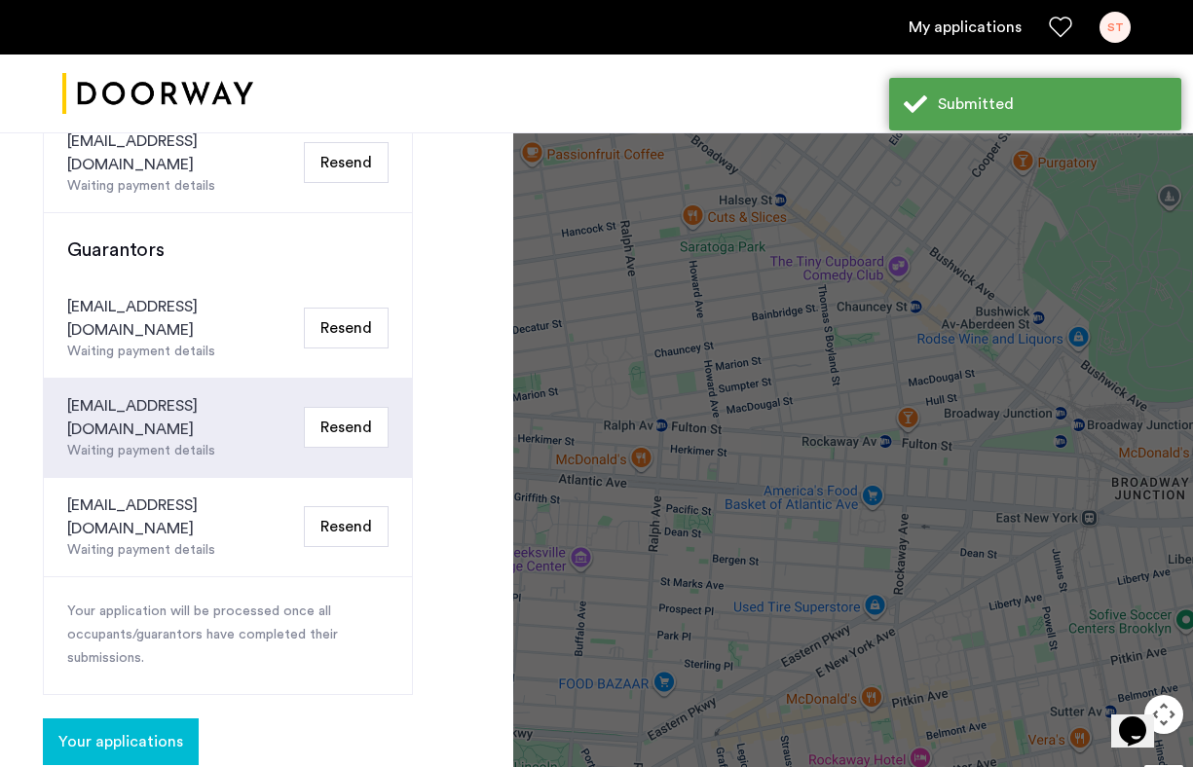
scroll to position [765, 0]
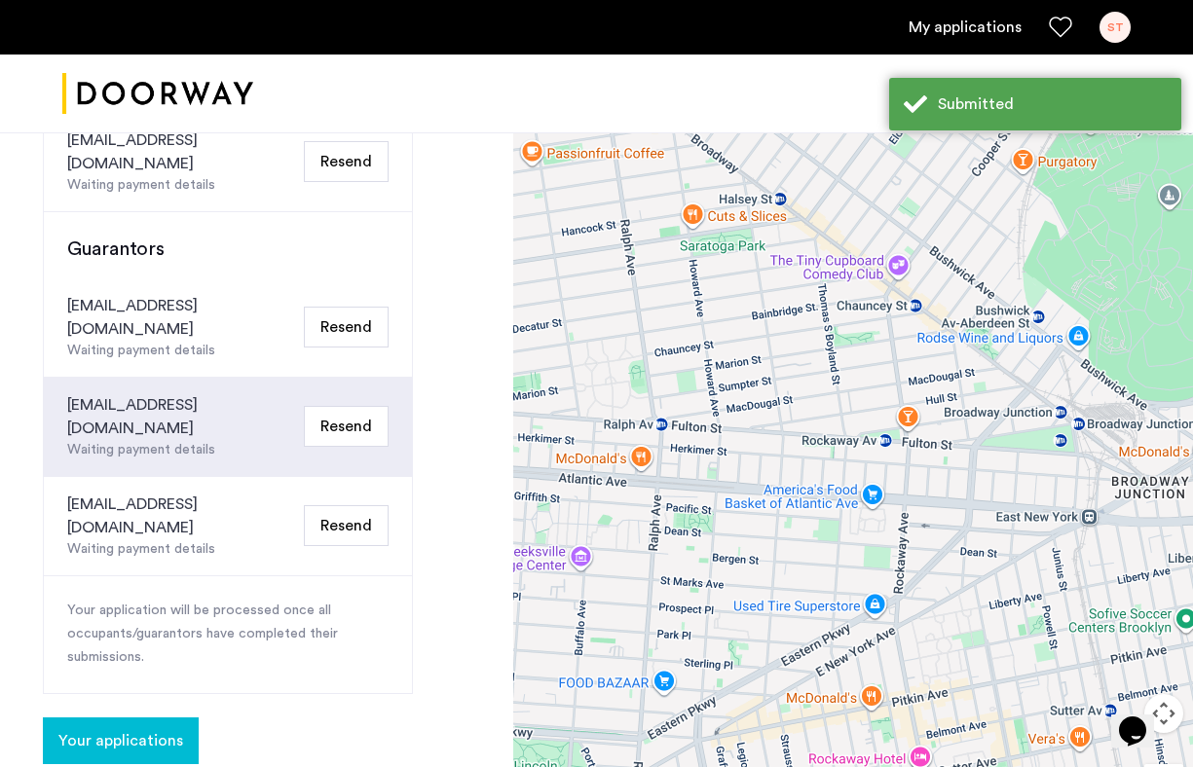
click at [323, 307] on button "Resend" at bounding box center [346, 327] width 85 height 41
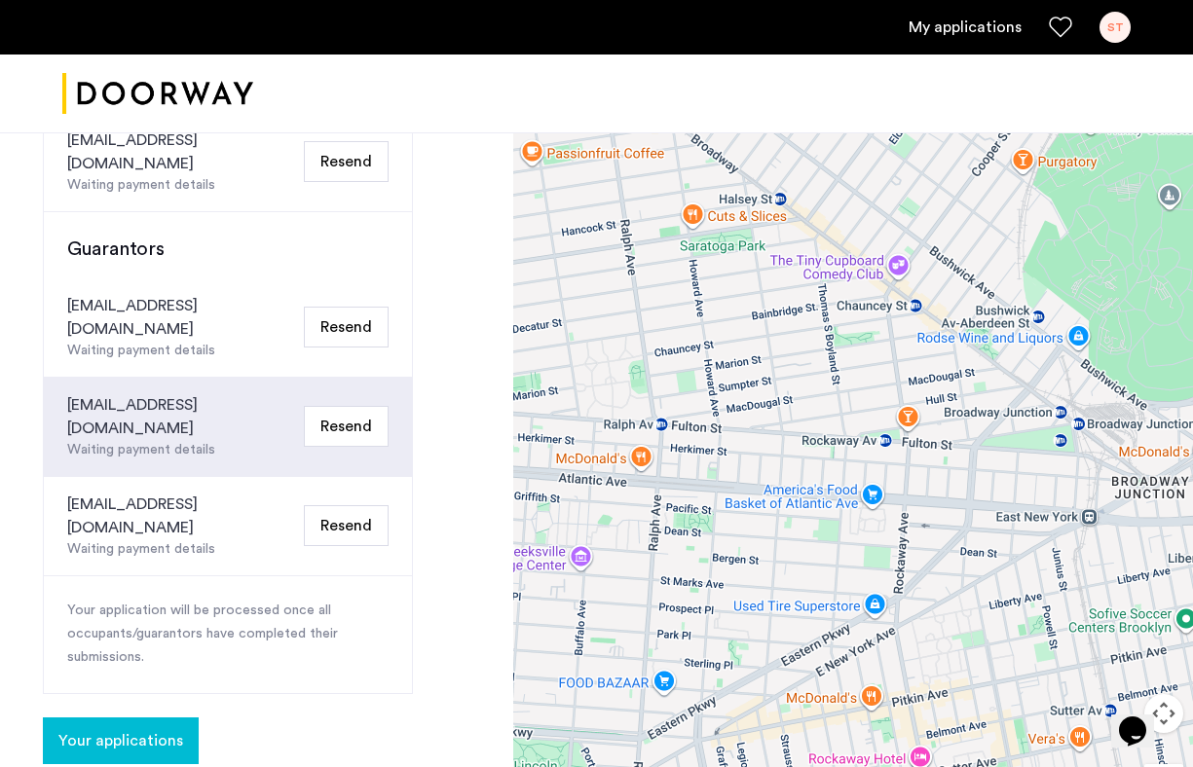
click at [323, 307] on button "Resend" at bounding box center [346, 327] width 85 height 41
click at [348, 406] on button "Resend" at bounding box center [346, 426] width 85 height 41
click at [345, 505] on button "Resend" at bounding box center [346, 525] width 85 height 41
